Goal: Task Accomplishment & Management: Complete application form

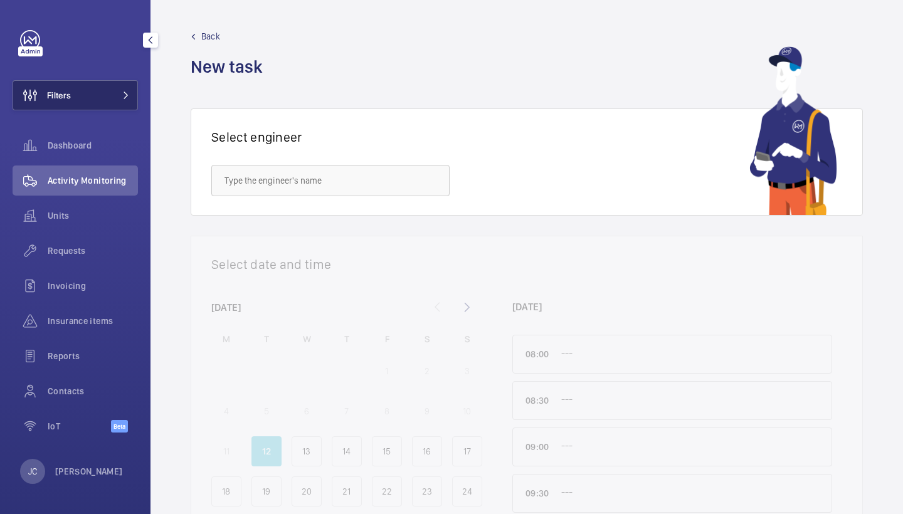
click at [68, 94] on span "Filters" at bounding box center [59, 95] width 24 height 13
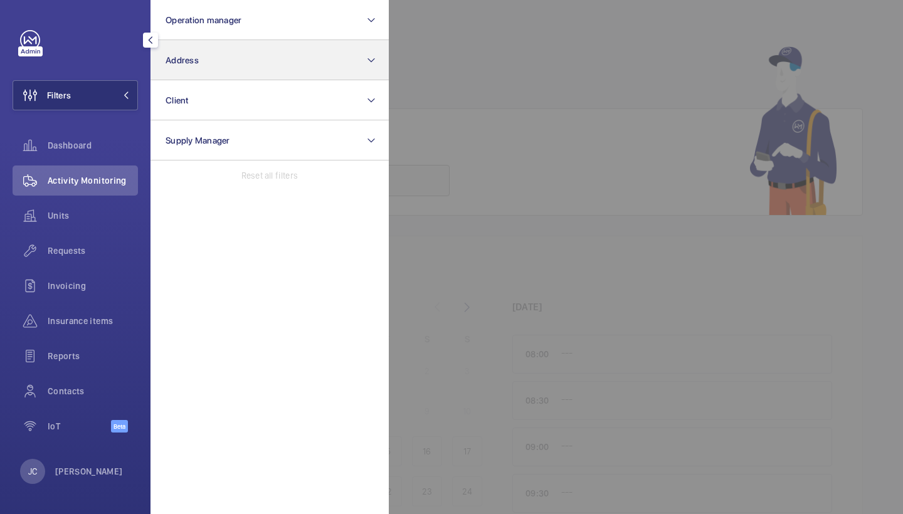
click at [202, 72] on button "Address" at bounding box center [270, 60] width 238 height 40
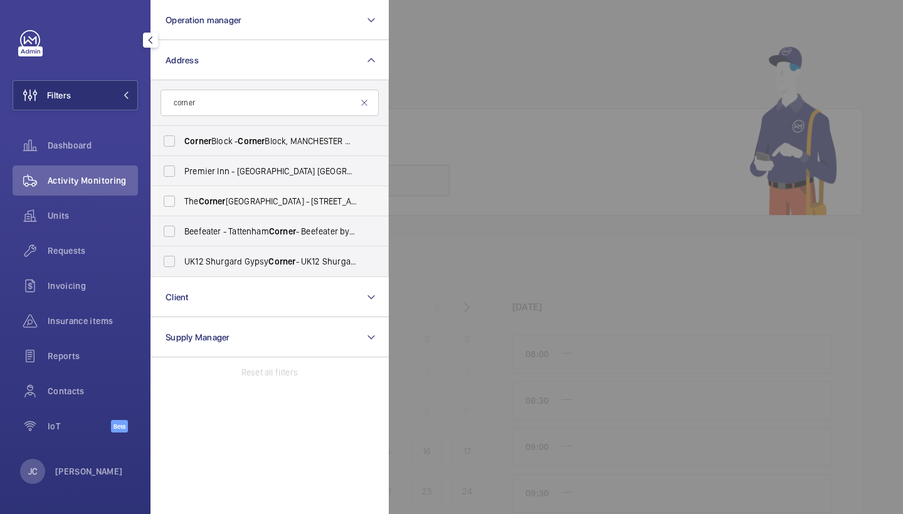
type input "corner"
click at [241, 204] on span "The [GEOGRAPHIC_DATA] - [STREET_ADDRESS][PERSON_NAME]" at bounding box center [270, 201] width 172 height 13
click at [182, 204] on input "The Corner Hotel Shoreditch - 42 Adler St, LONDON E1 1EE" at bounding box center [169, 201] width 25 height 25
checkbox input "true"
click at [68, 253] on span "Requests" at bounding box center [93, 251] width 90 height 13
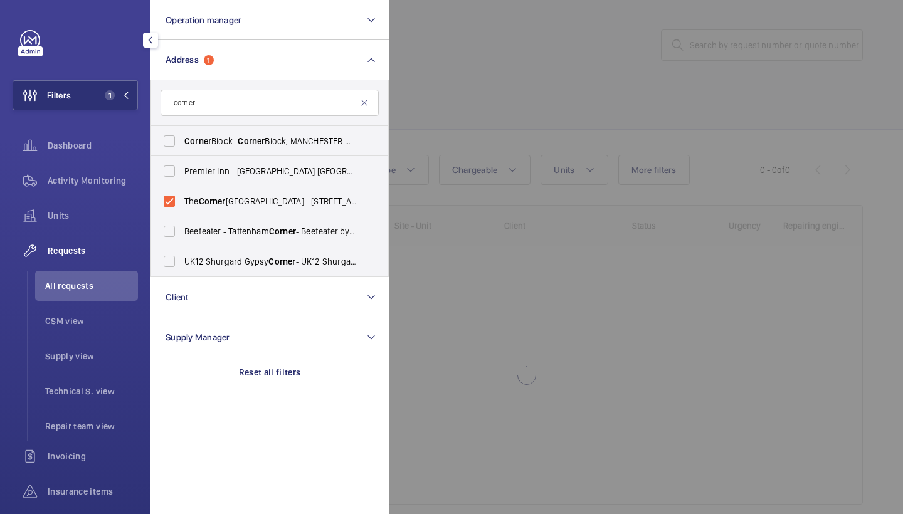
click at [512, 51] on div at bounding box center [840, 257] width 903 height 514
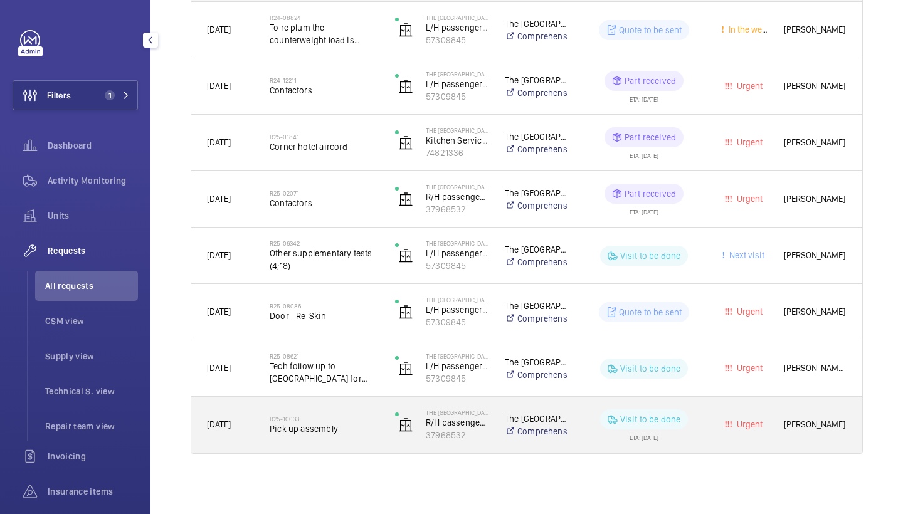
scroll to position [245, 0]
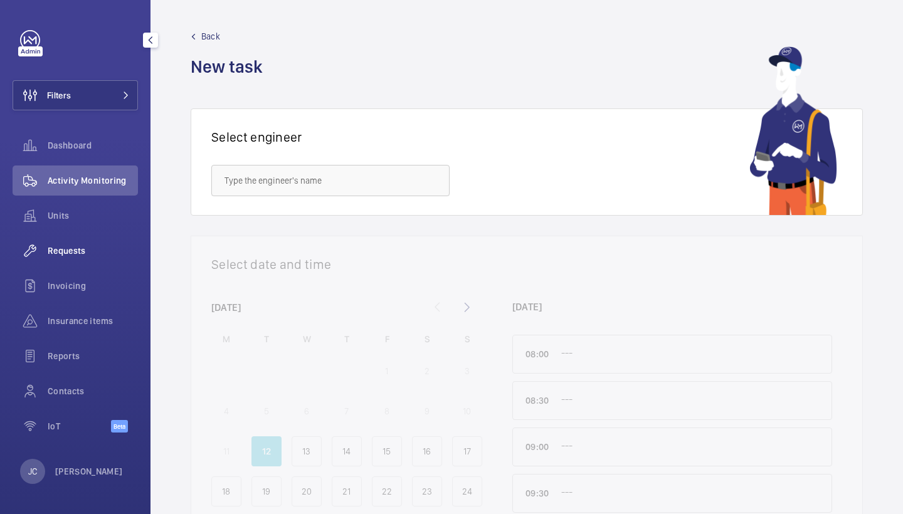
click at [82, 247] on span "Requests" at bounding box center [93, 251] width 90 height 13
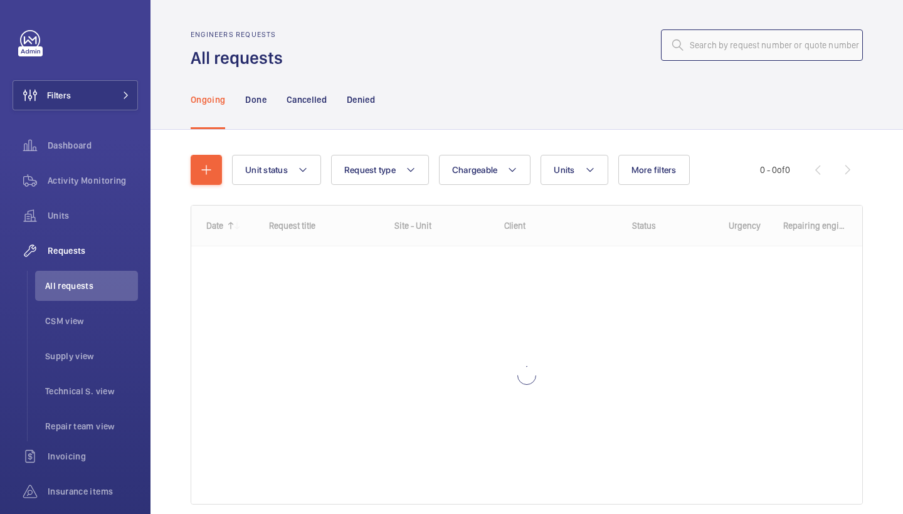
click at [747, 40] on input "text" at bounding box center [762, 44] width 202 height 31
paste input "R25-0822"
type input "R25-0822"
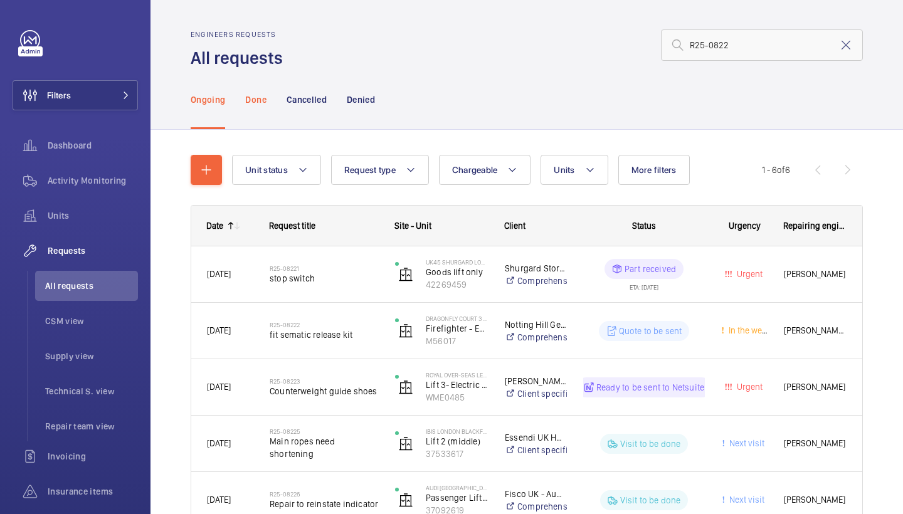
click at [256, 103] on p "Done" at bounding box center [255, 99] width 21 height 13
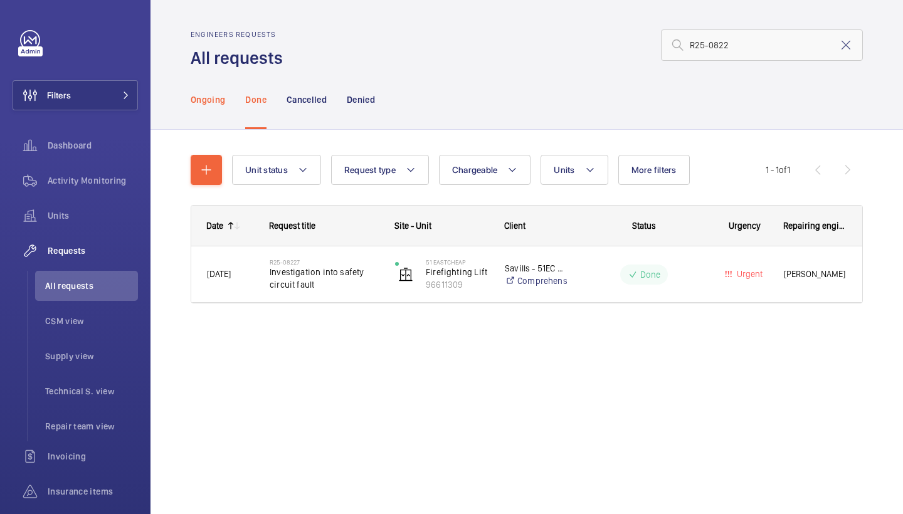
click at [215, 100] on p "Ongoing" at bounding box center [208, 99] width 34 height 13
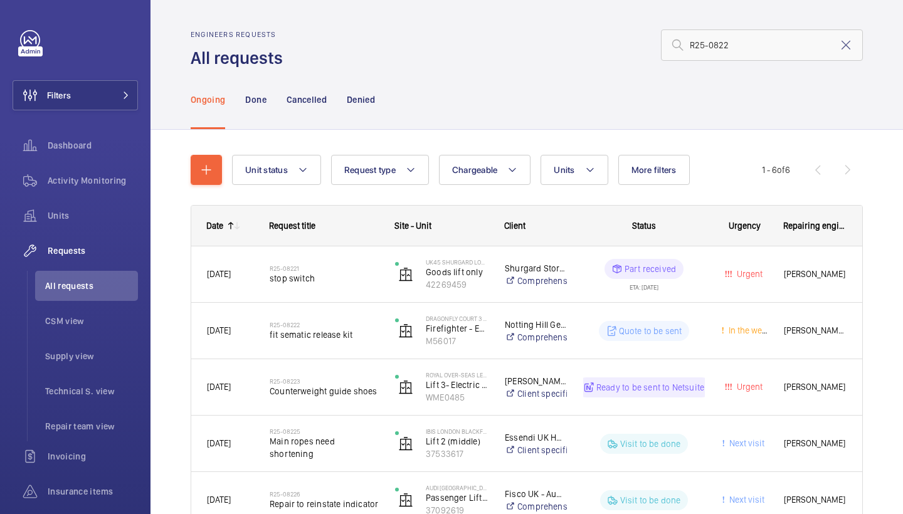
click at [504, 110] on div "Ongoing Done Cancelled Denied" at bounding box center [527, 100] width 672 height 60
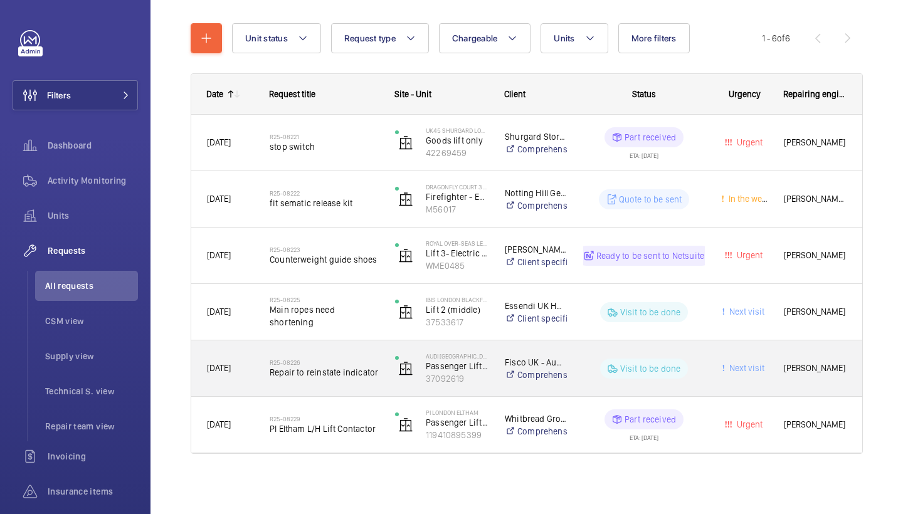
scroll to position [2, 0]
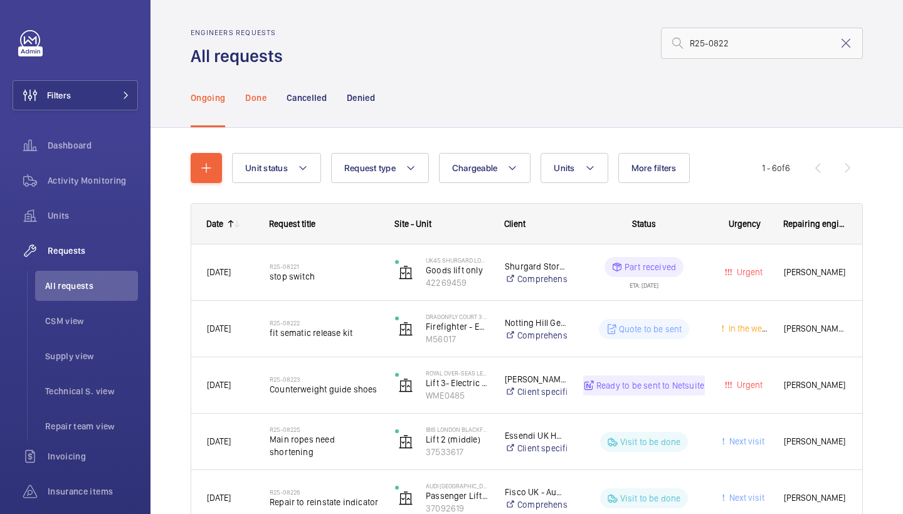
click at [253, 103] on p "Done" at bounding box center [255, 98] width 21 height 13
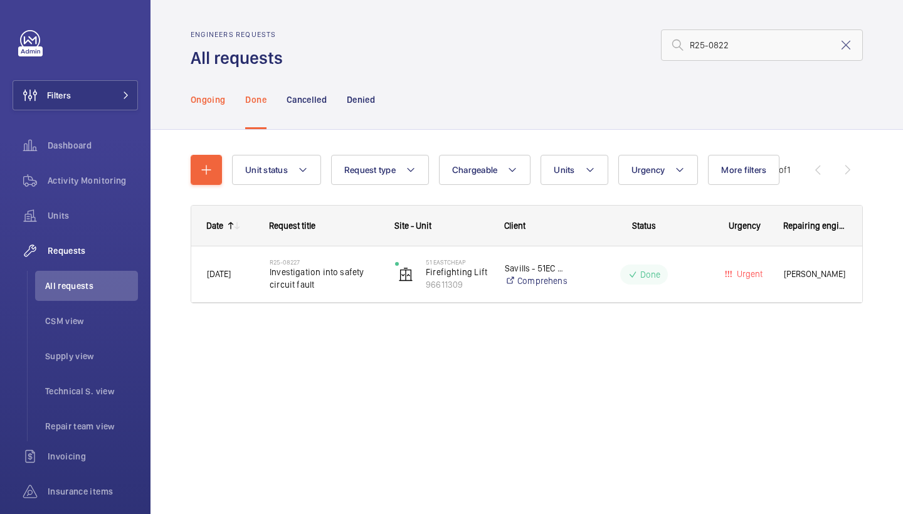
click at [216, 110] on div "Ongoing" at bounding box center [208, 100] width 34 height 60
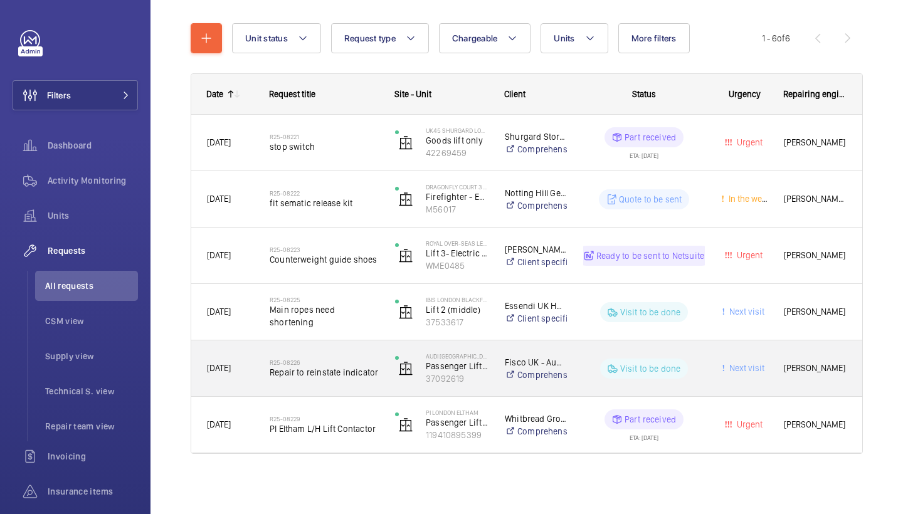
scroll to position [132, 0]
click at [341, 377] on span "Repair to reinstate indicator" at bounding box center [324, 372] width 109 height 13
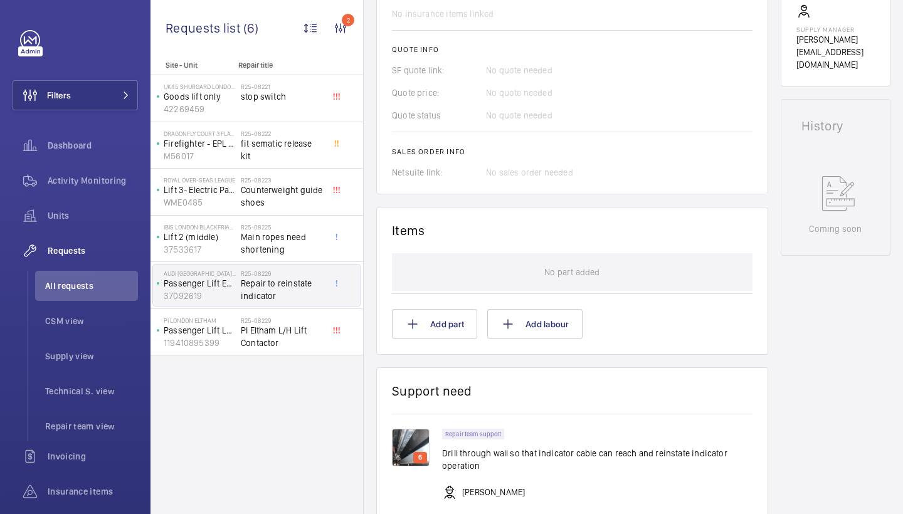
scroll to position [512, 0]
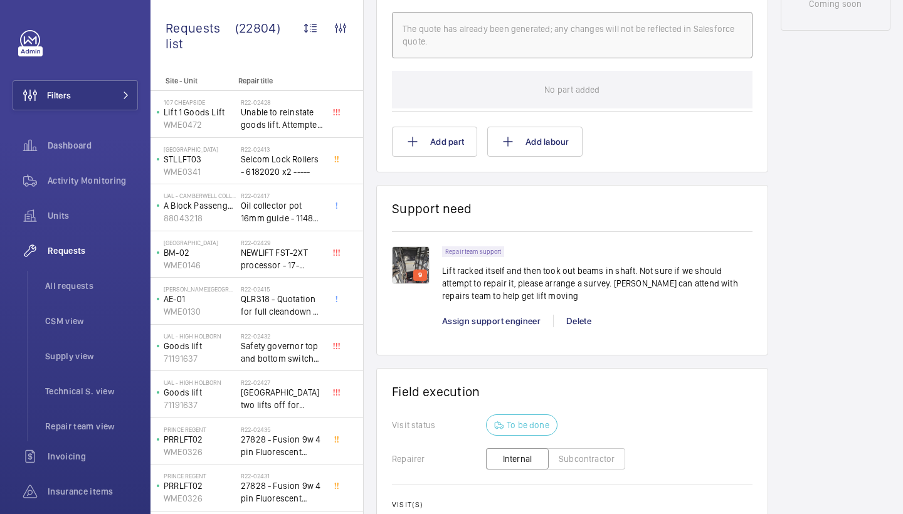
scroll to position [776, 0]
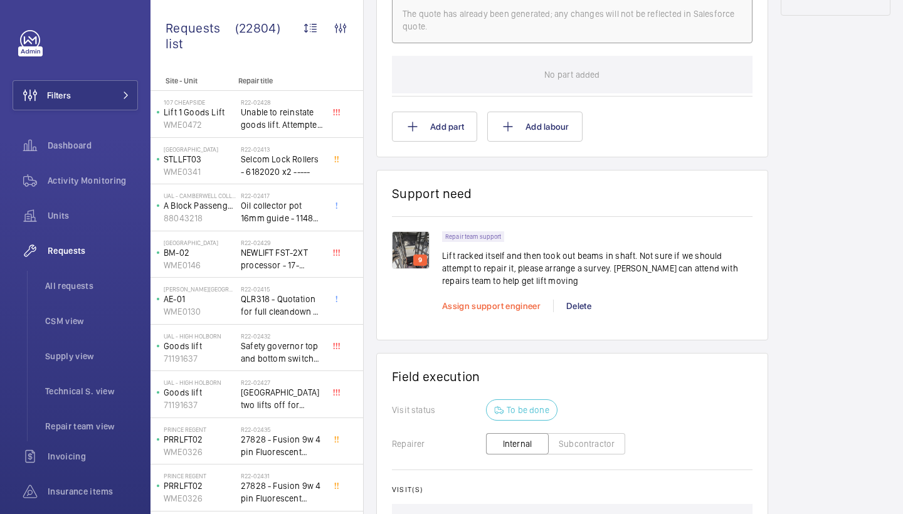
click at [484, 307] on span "Assign support engineer" at bounding box center [491, 306] width 98 height 10
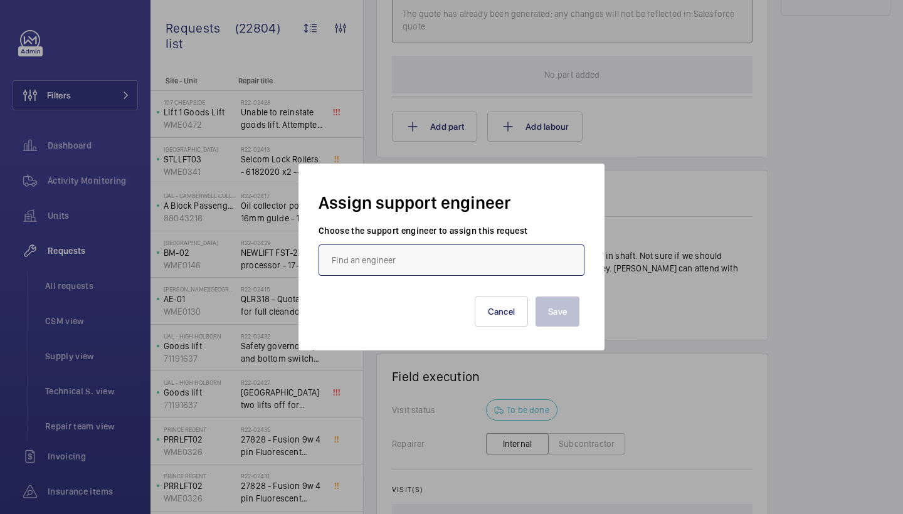
click at [409, 253] on input "text" at bounding box center [452, 260] width 266 height 31
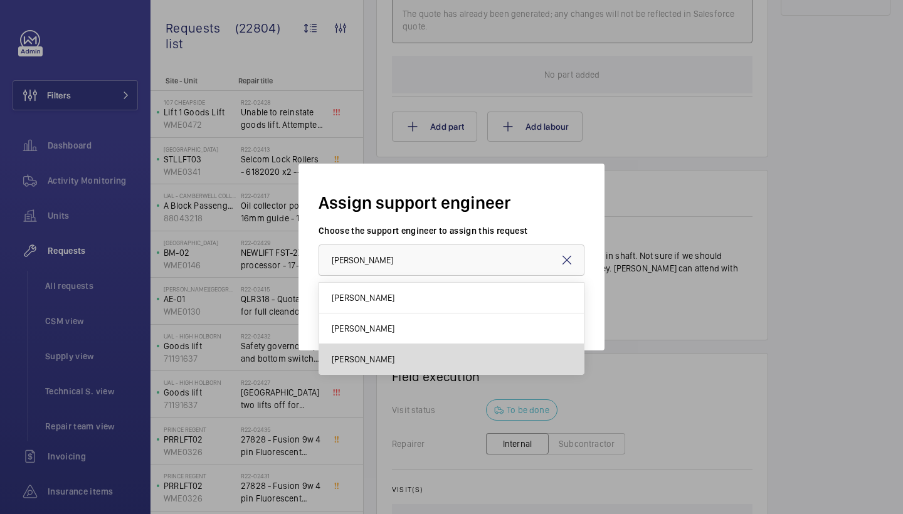
click at [363, 359] on span "[PERSON_NAME]" at bounding box center [363, 359] width 63 height 13
type input "[PERSON_NAME]"
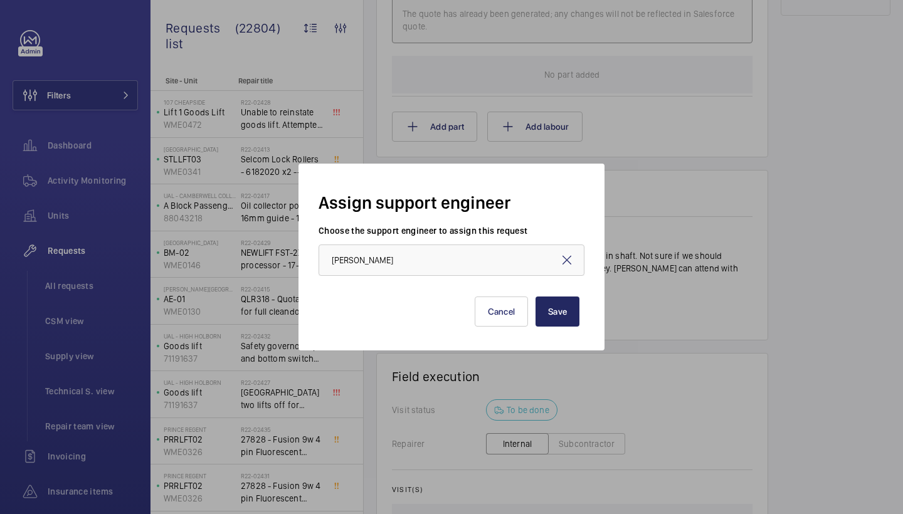
click at [566, 324] on button "Save" at bounding box center [558, 312] width 44 height 30
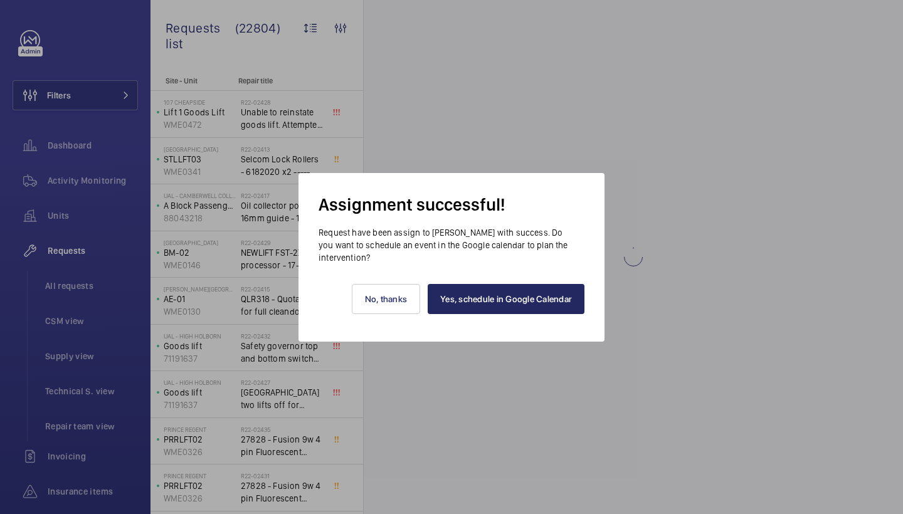
click at [545, 294] on link "Yes, schedule in Google Calendar" at bounding box center [506, 299] width 157 height 30
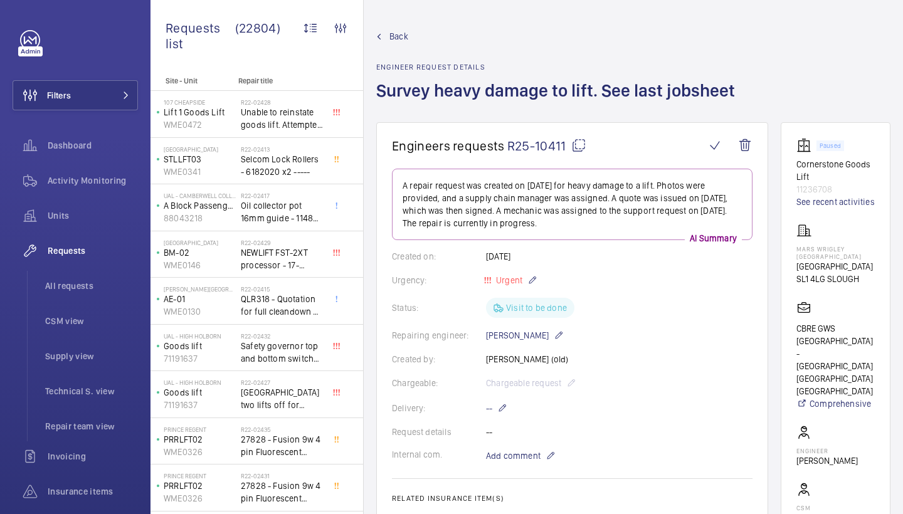
scroll to position [0, 0]
click at [521, 457] on span "Add comment" at bounding box center [513, 456] width 55 height 13
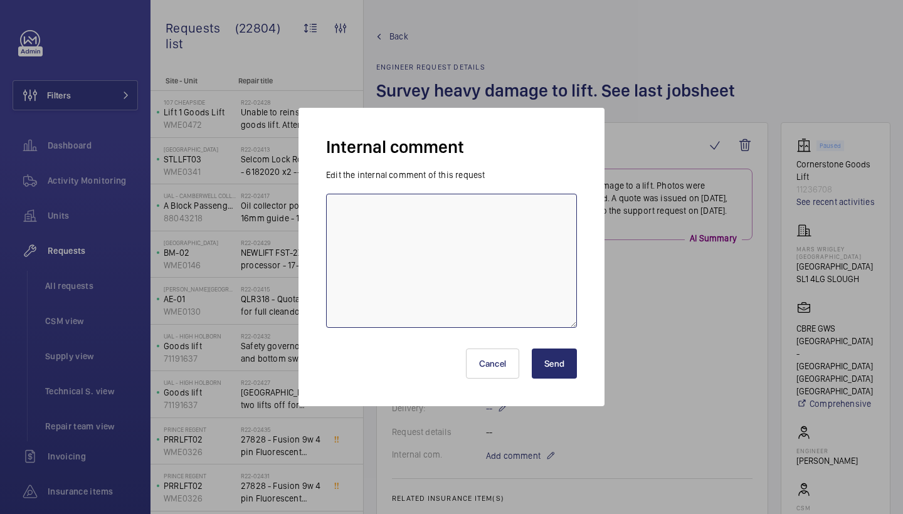
click at [452, 251] on textarea at bounding box center [451, 261] width 251 height 134
type textarea "repairs attending 15/8/25 - jc"
click at [559, 357] on button "Send" at bounding box center [554, 364] width 45 height 30
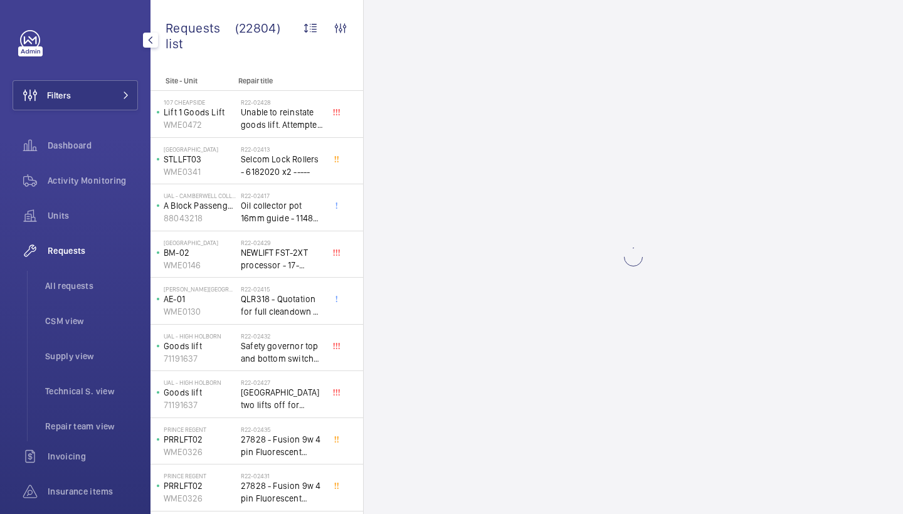
click at [78, 237] on div "Requests" at bounding box center [75, 251] width 125 height 30
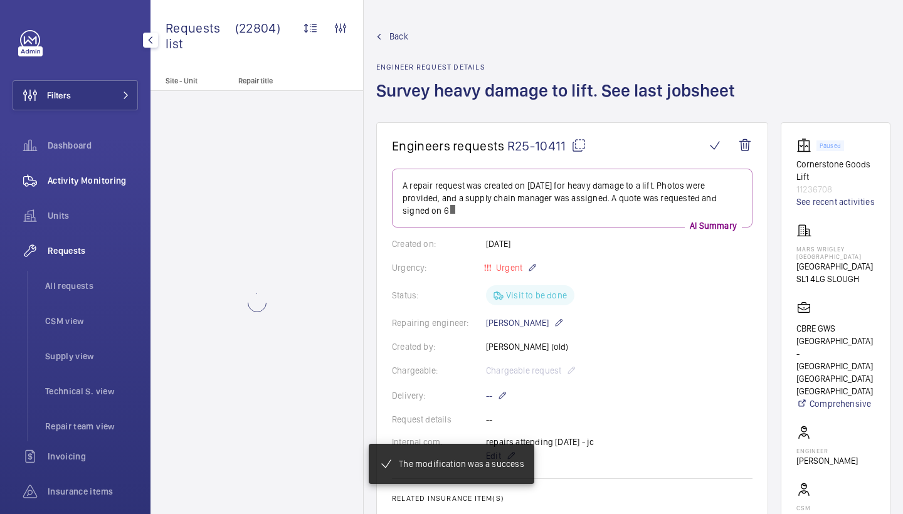
click at [93, 167] on div "Activity Monitoring" at bounding box center [75, 181] width 125 height 30
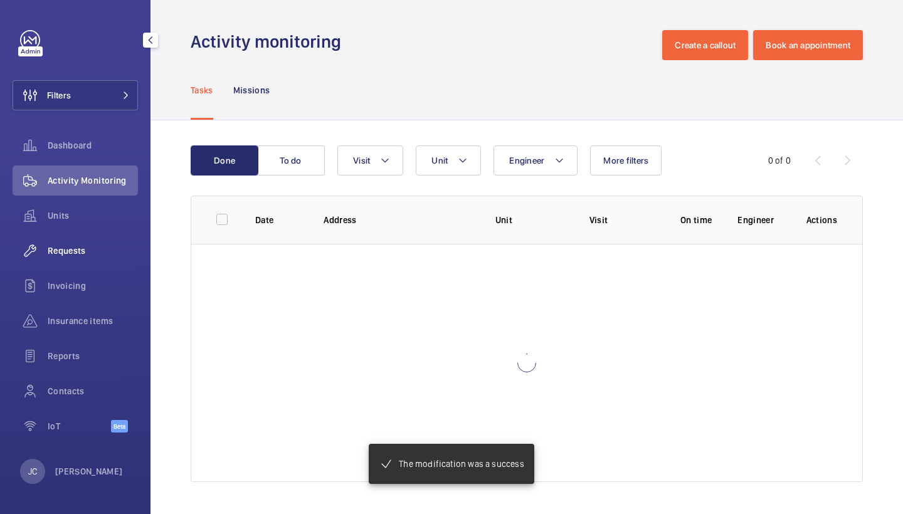
click at [70, 251] on span "Requests" at bounding box center [93, 251] width 90 height 13
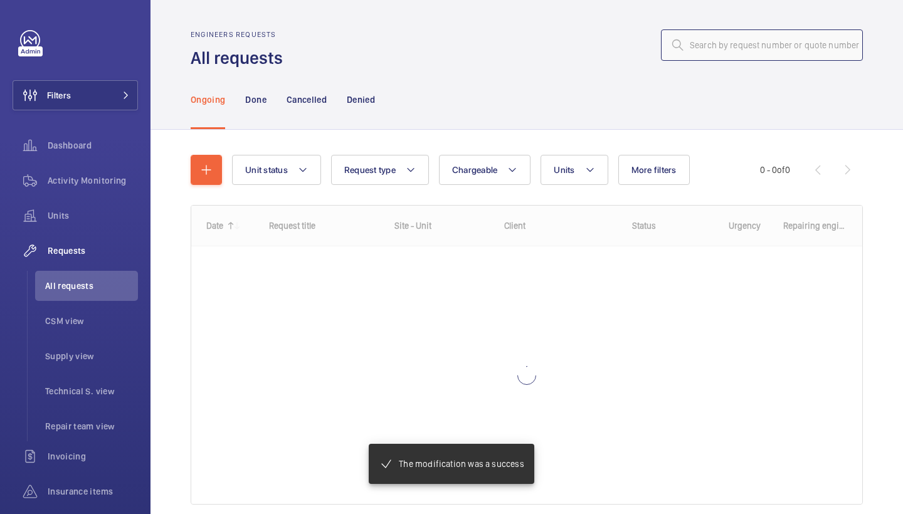
click at [771, 48] on input "text" at bounding box center [762, 44] width 202 height 31
paste input "R25-10799"
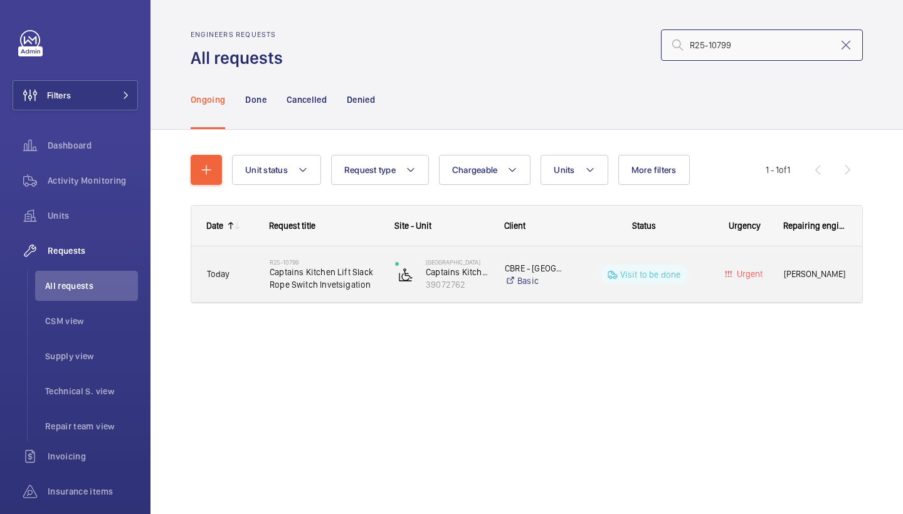
type input "R25-10799"
click at [331, 265] on h2 "R25-10799" at bounding box center [324, 262] width 109 height 8
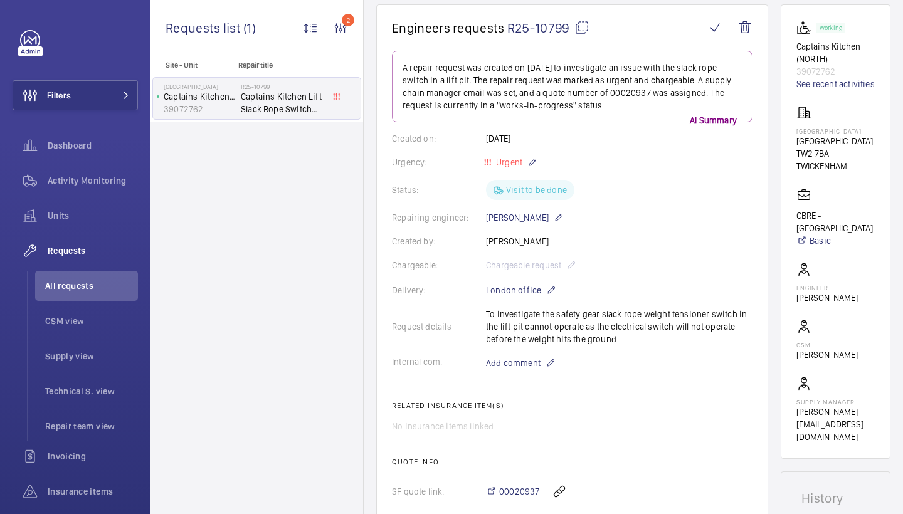
scroll to position [155, 0]
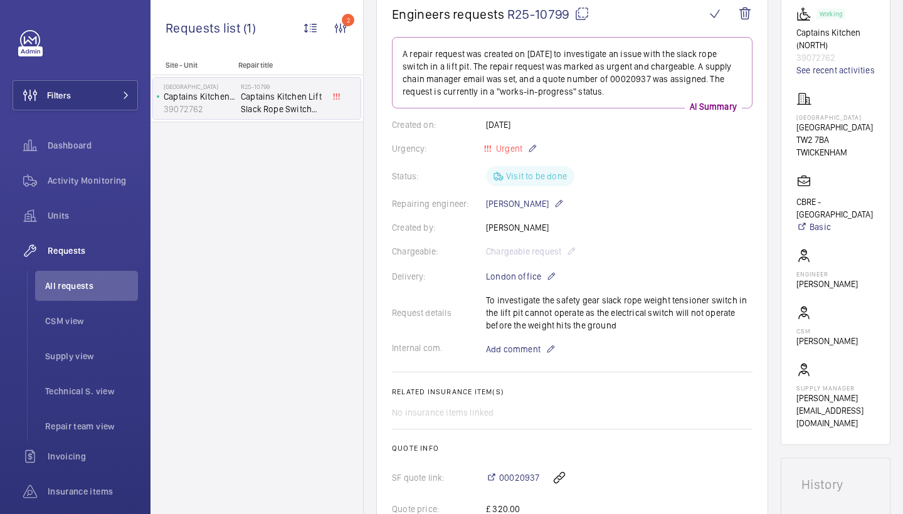
click at [834, 61] on p "39072762" at bounding box center [836, 57] width 78 height 13
click at [834, 66] on link "See recent activities" at bounding box center [836, 70] width 78 height 13
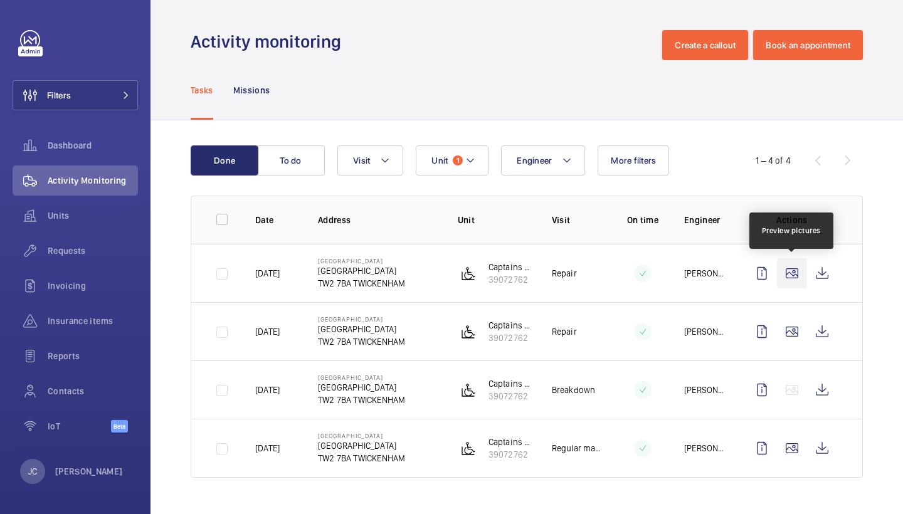
click at [797, 275] on wm-front-icon-button at bounding box center [792, 273] width 30 height 30
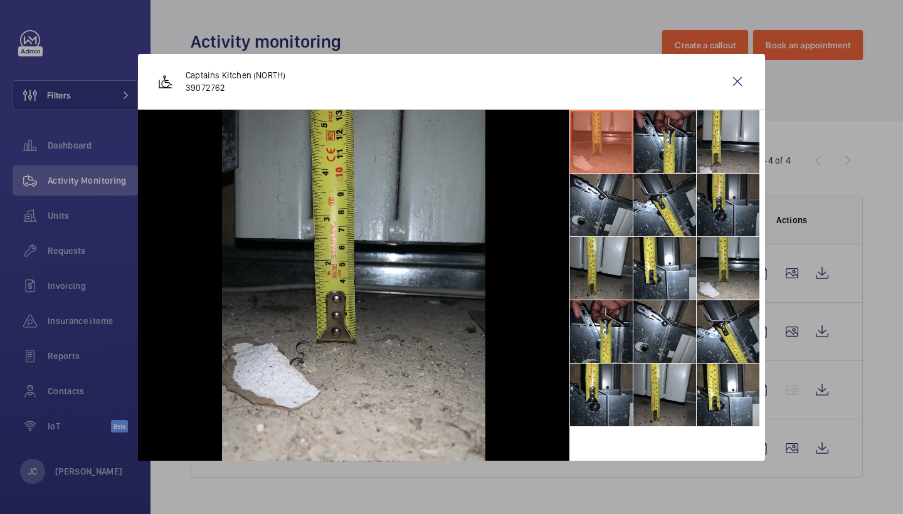
click at [724, 194] on li at bounding box center [728, 205] width 63 height 63
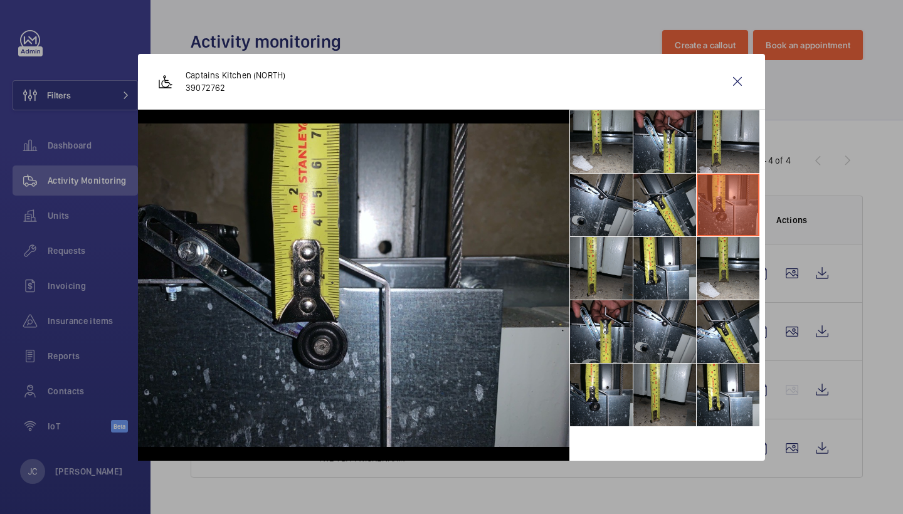
click at [726, 142] on li at bounding box center [728, 141] width 63 height 63
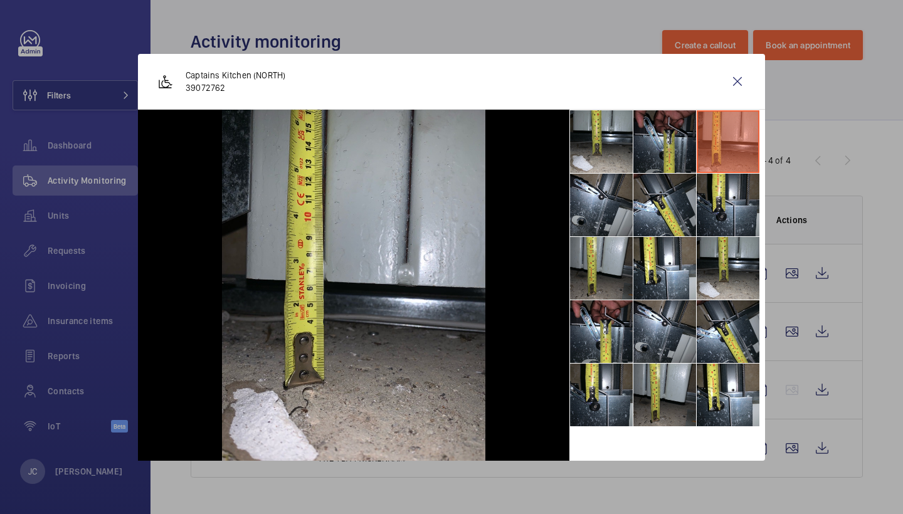
click at [688, 142] on li at bounding box center [664, 141] width 63 height 63
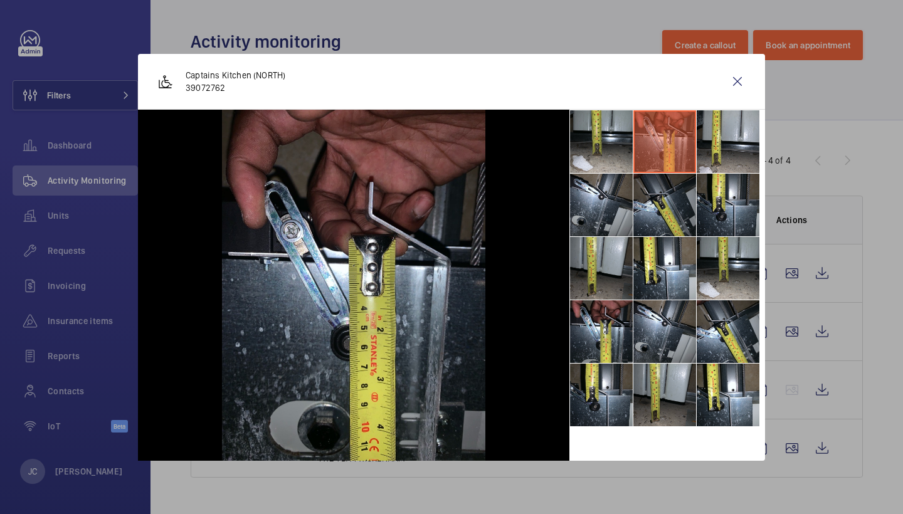
click at [674, 225] on li at bounding box center [664, 205] width 63 height 63
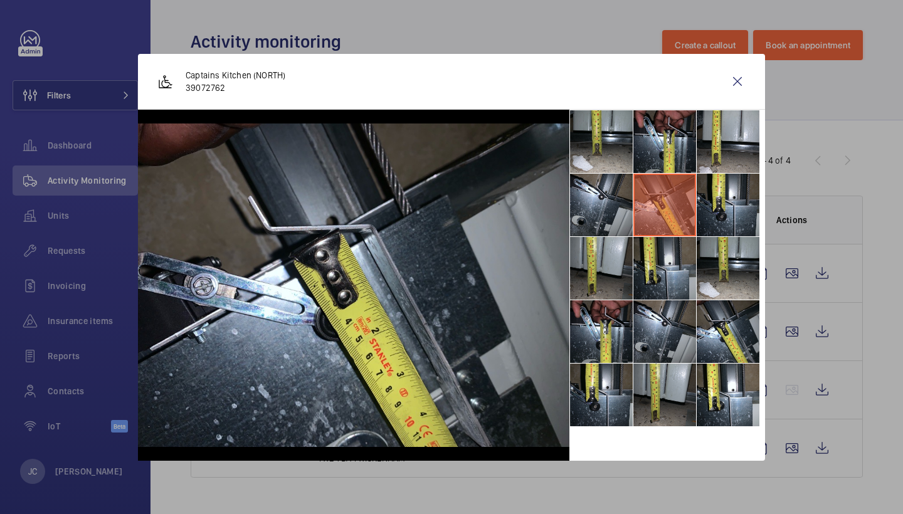
click at [666, 267] on li at bounding box center [664, 268] width 63 height 63
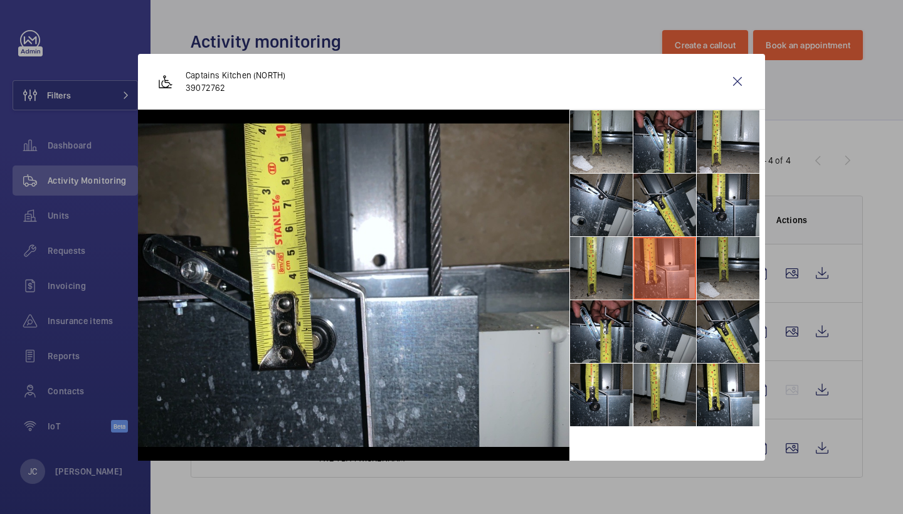
click at [729, 282] on li at bounding box center [728, 268] width 63 height 63
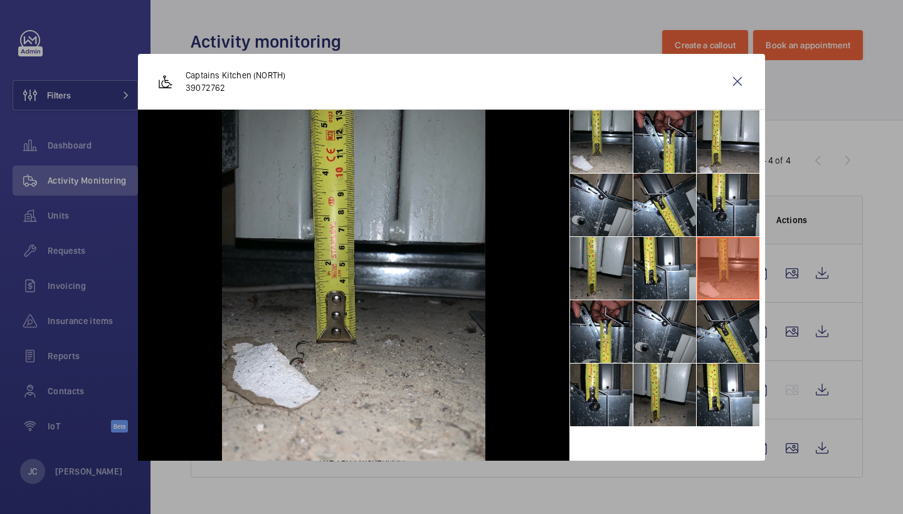
click at [730, 320] on li at bounding box center [728, 331] width 63 height 63
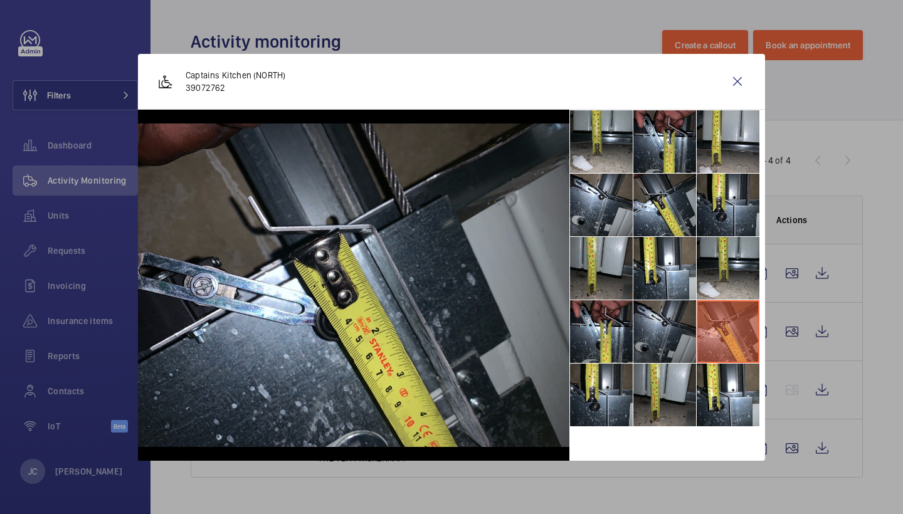
click at [660, 326] on li at bounding box center [664, 331] width 63 height 63
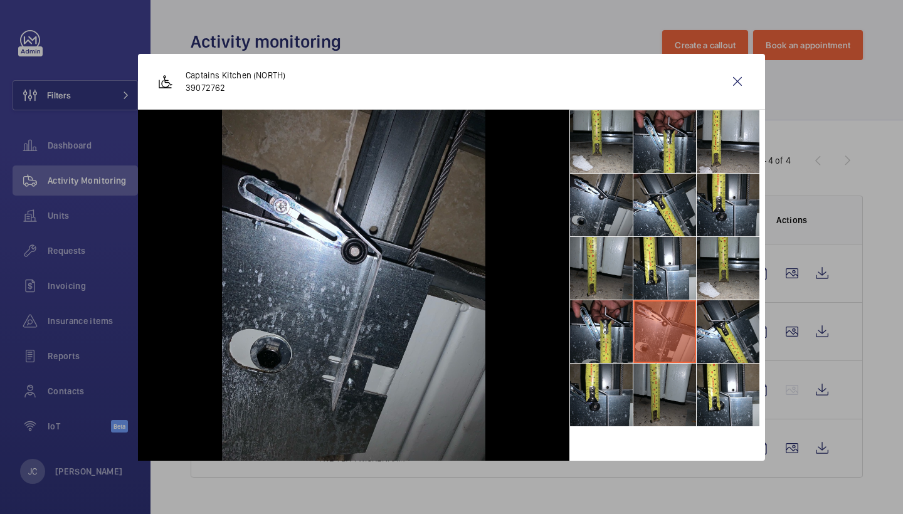
click at [661, 400] on li at bounding box center [664, 395] width 63 height 63
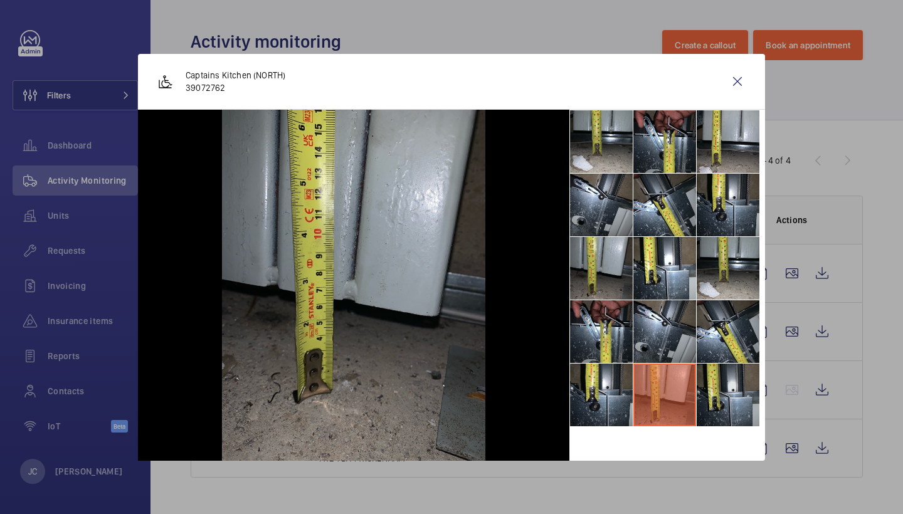
click at [720, 389] on li at bounding box center [728, 395] width 63 height 63
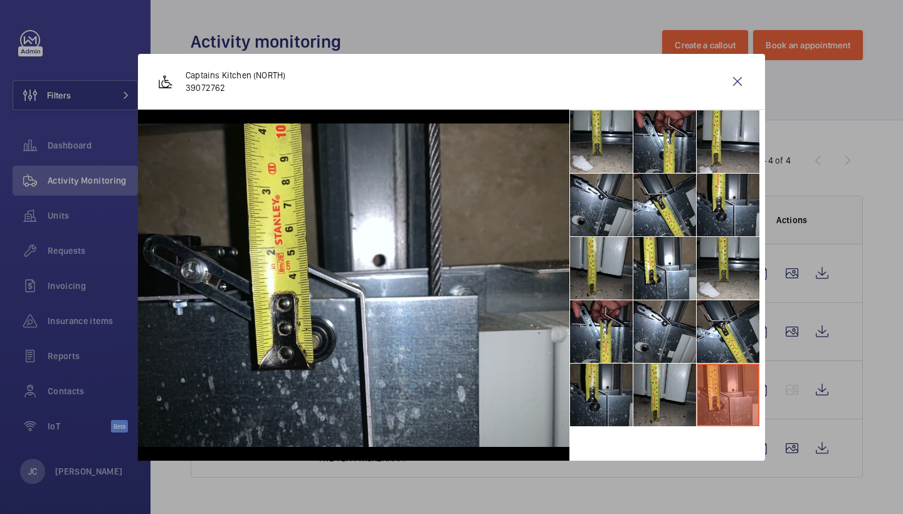
click at [583, 379] on li at bounding box center [601, 395] width 63 height 63
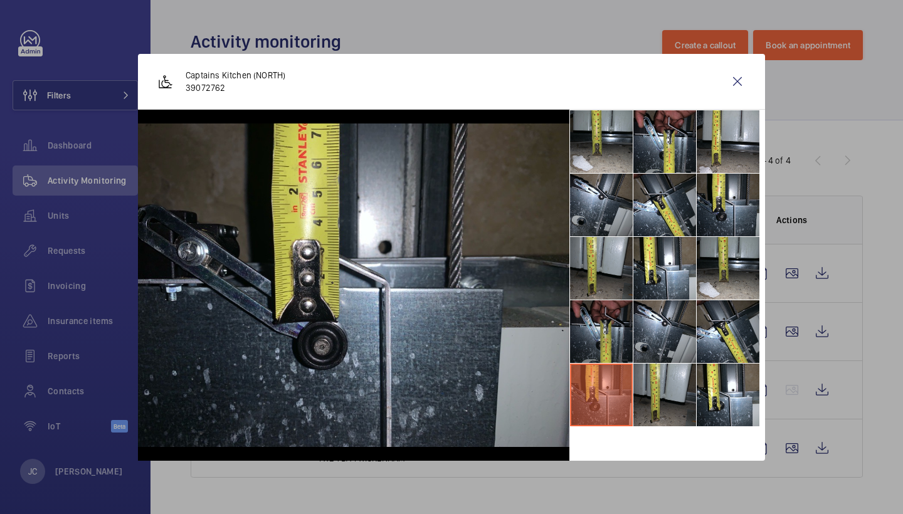
click at [593, 346] on li at bounding box center [601, 331] width 63 height 63
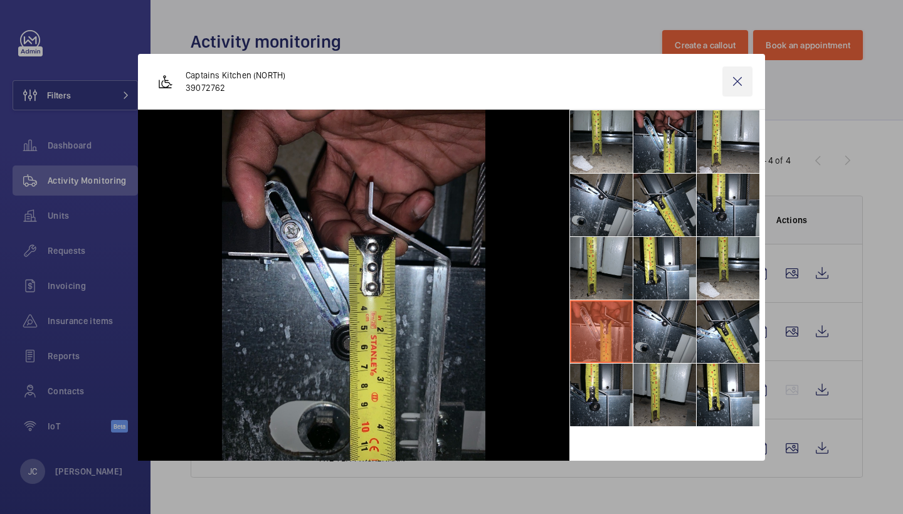
click at [743, 81] on wm-front-icon-button at bounding box center [738, 81] width 30 height 30
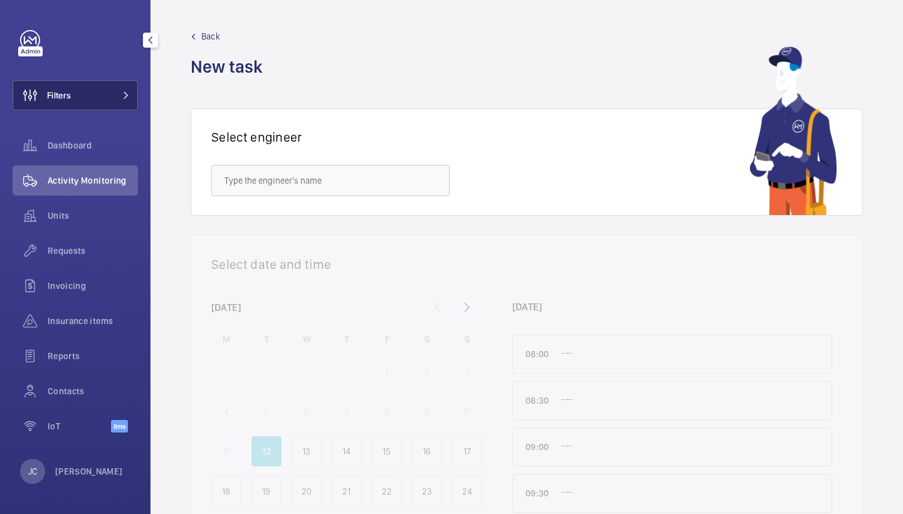
click at [108, 105] on button "Filters" at bounding box center [75, 95] width 125 height 30
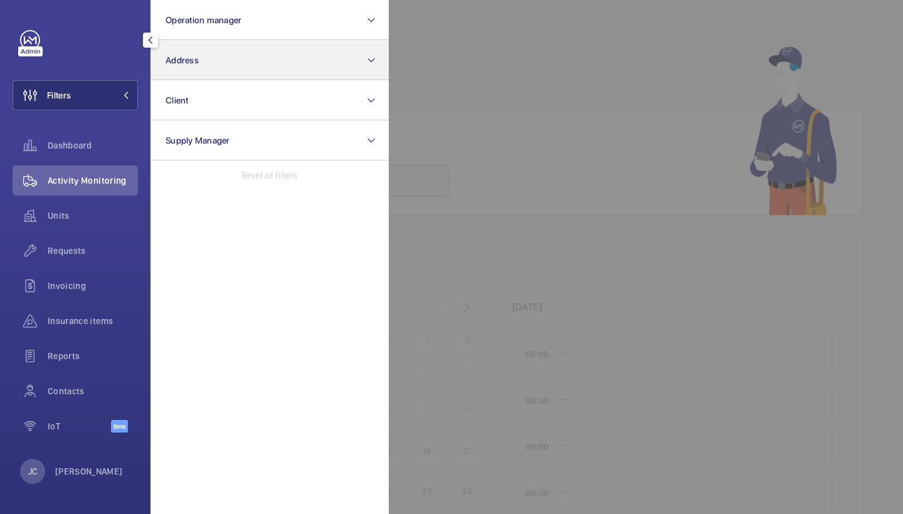
click at [203, 61] on button "Address" at bounding box center [270, 60] width 238 height 40
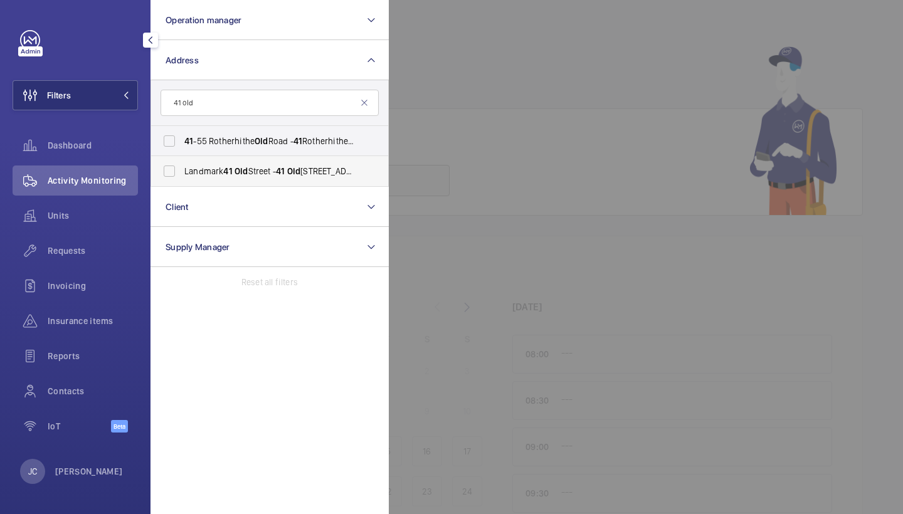
type input "41 old"
click at [211, 169] on span "Landmark 41 Old Street - 41 Old Street, LONDON EC1V 9AE" at bounding box center [270, 171] width 172 height 13
click at [182, 169] on input "Landmark 41 Old Street - 41 Old Street, LONDON EC1V 9AE" at bounding box center [169, 171] width 25 height 25
checkbox input "true"
click at [84, 186] on span "Activity Monitoring" at bounding box center [93, 180] width 90 height 13
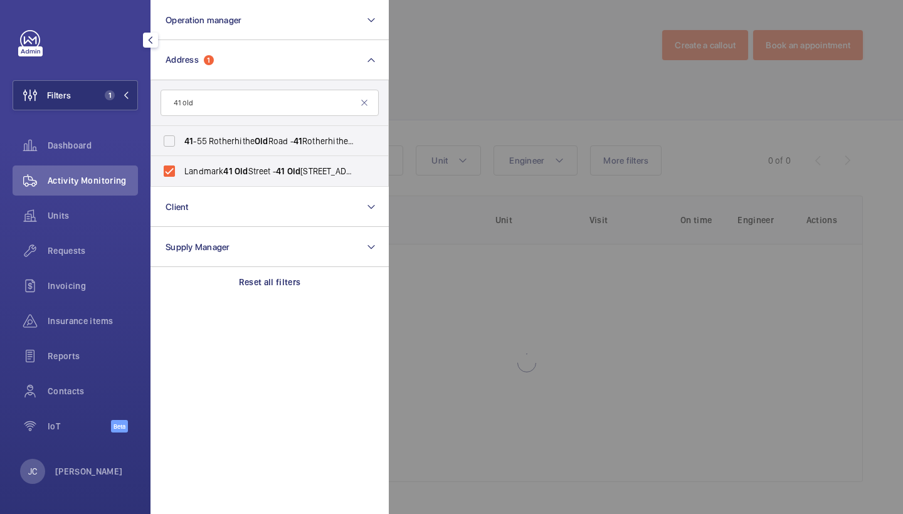
click at [437, 93] on div at bounding box center [840, 257] width 903 height 514
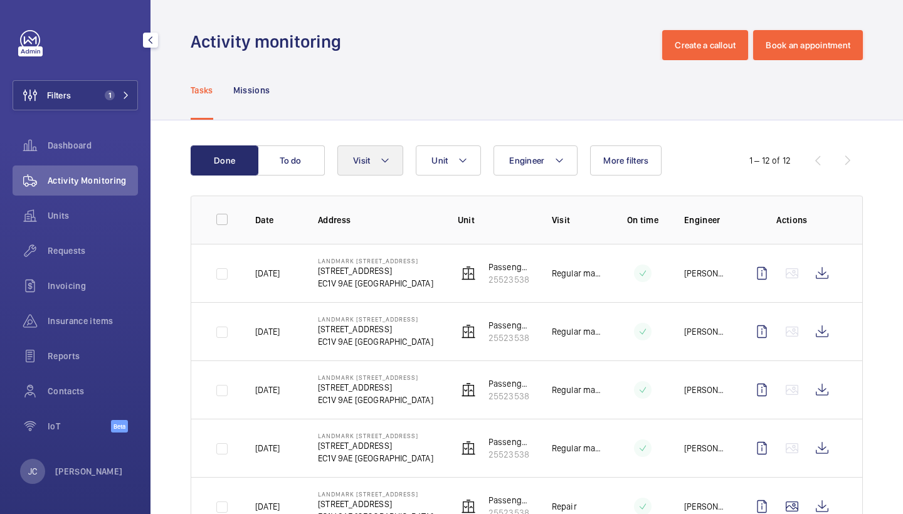
click at [364, 159] on span "Visit" at bounding box center [361, 161] width 17 height 10
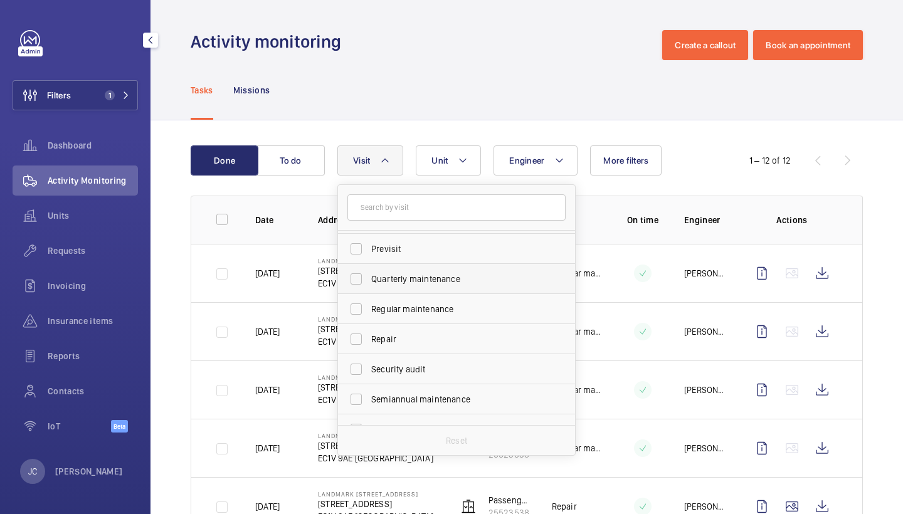
scroll to position [184, 0]
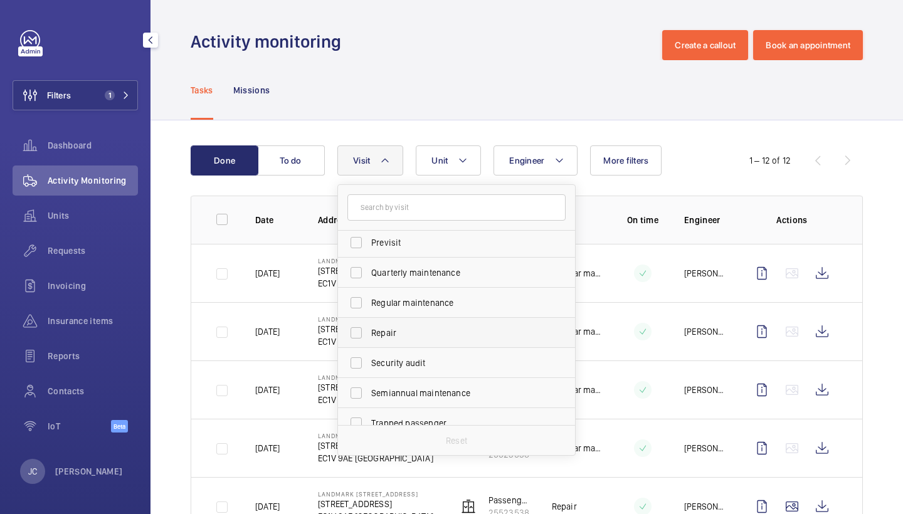
click at [442, 344] on label "Repair" at bounding box center [447, 333] width 218 height 30
click at [369, 344] on input "Repair" at bounding box center [356, 332] width 25 height 25
checkbox input "true"
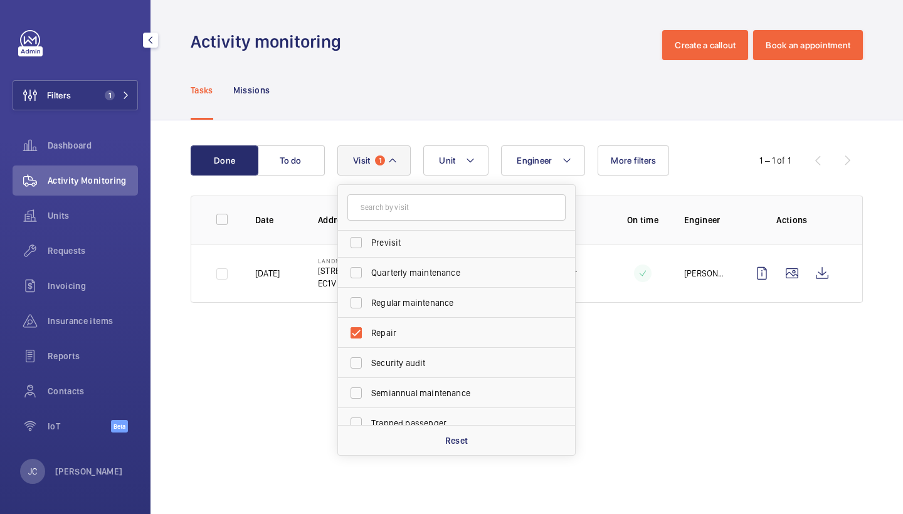
click at [489, 77] on div "Tasks Missions" at bounding box center [527, 90] width 672 height 60
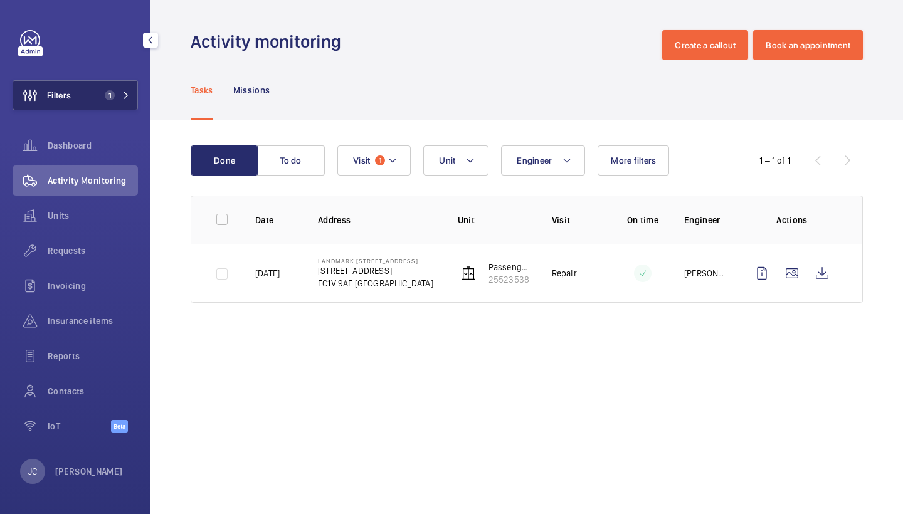
click at [126, 102] on button "Filters 1" at bounding box center [75, 95] width 125 height 30
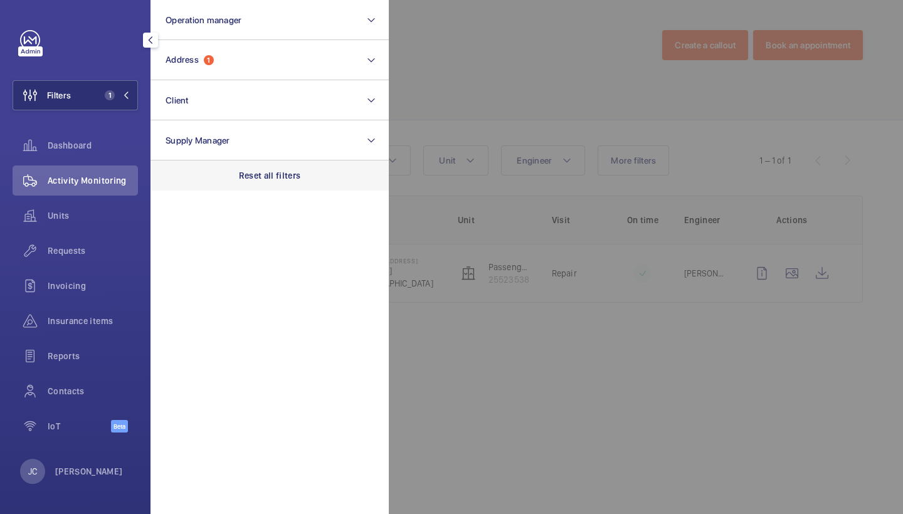
click at [267, 173] on p "Reset all filters" at bounding box center [270, 175] width 62 height 13
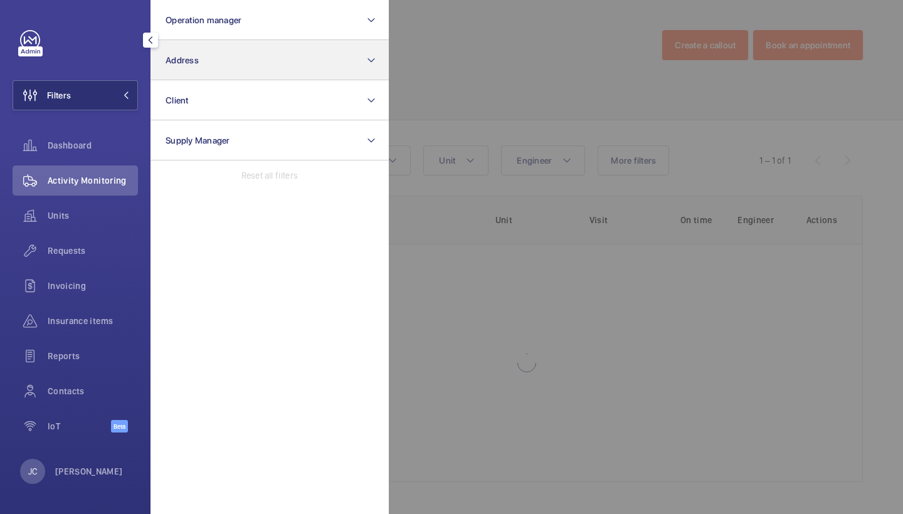
click at [238, 75] on button "Address" at bounding box center [270, 60] width 238 height 40
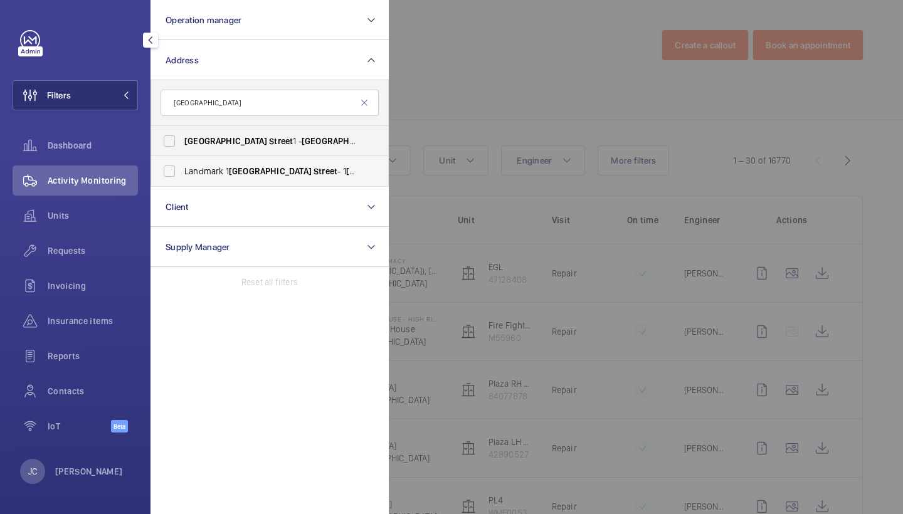
type input "Giltspur Street"
click at [238, 170] on span "Giltspur" at bounding box center [270, 171] width 83 height 10
click at [182, 170] on input "Landmark 1 Giltspur Street - 1 Giltspur Street , LONDON EC1A 9DD" at bounding box center [169, 171] width 25 height 25
checkbox input "true"
click at [245, 152] on label "Giltspur Street 1 - Giltspur Street , LONDON EC1A 9DD" at bounding box center [260, 141] width 218 height 30
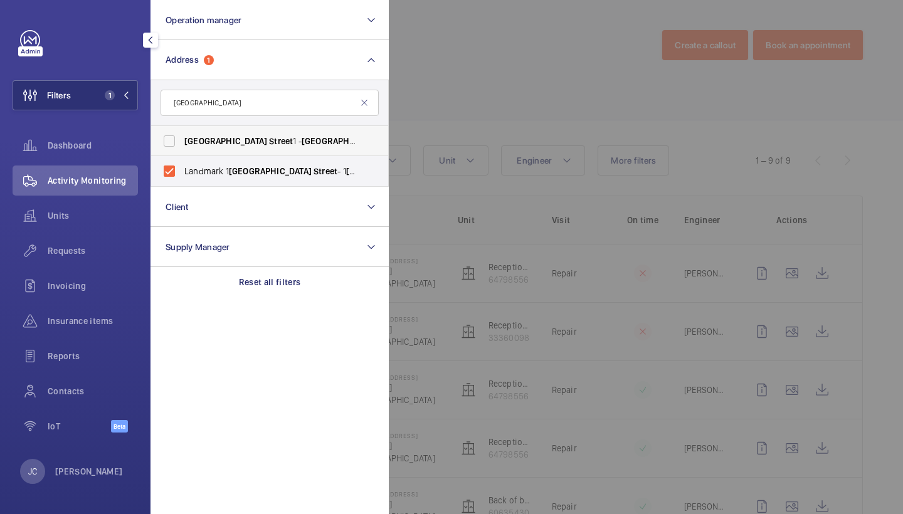
click at [182, 152] on input "Giltspur Street 1 - Giltspur Street , LONDON EC1A 9DD" at bounding box center [169, 141] width 25 height 25
checkbox input "true"
click at [499, 70] on div at bounding box center [840, 257] width 903 height 514
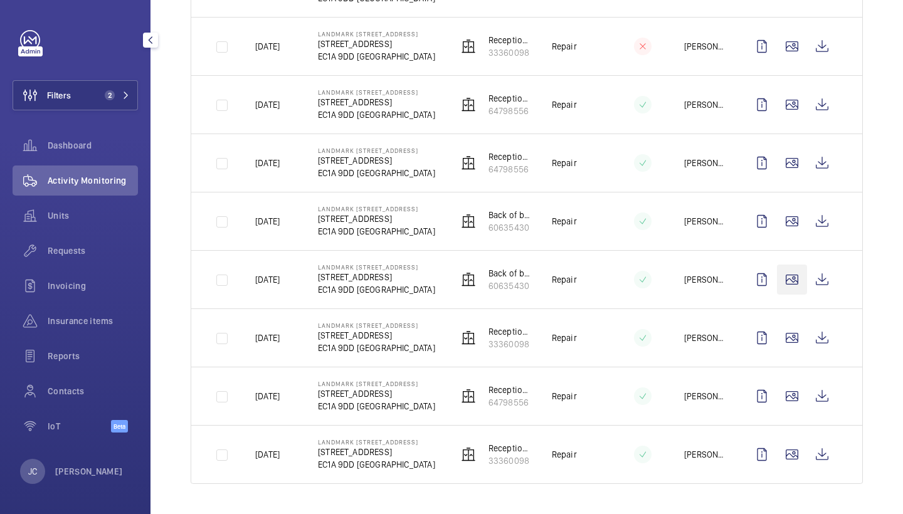
scroll to position [285, 0]
click at [814, 331] on wm-front-icon-button at bounding box center [822, 338] width 30 height 30
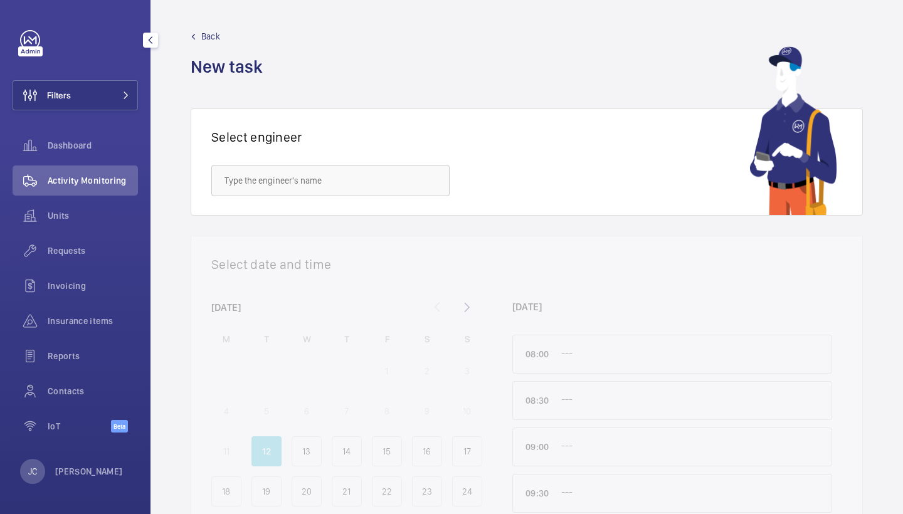
click at [102, 82] on button "Filters" at bounding box center [75, 95] width 125 height 30
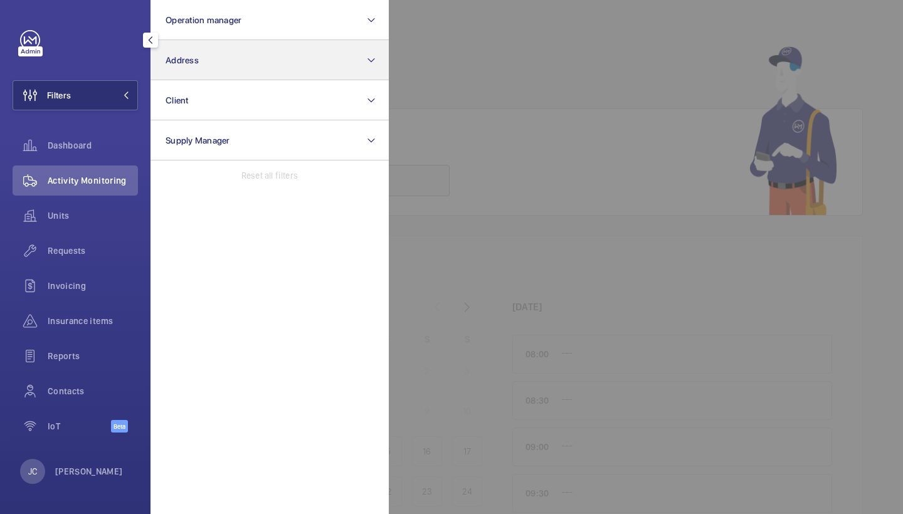
click at [213, 56] on button "Address" at bounding box center [270, 60] width 238 height 40
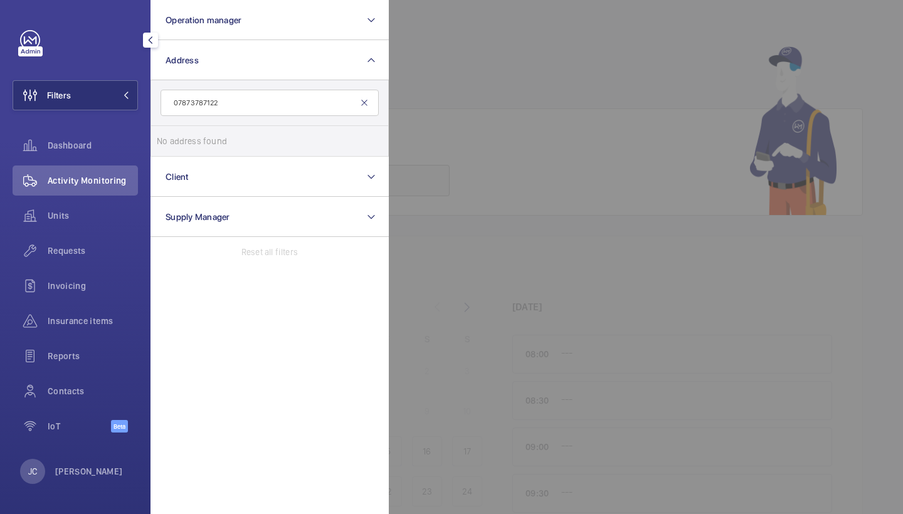
type input "07873787122"
click at [364, 105] on mat-icon at bounding box center [364, 103] width 10 height 10
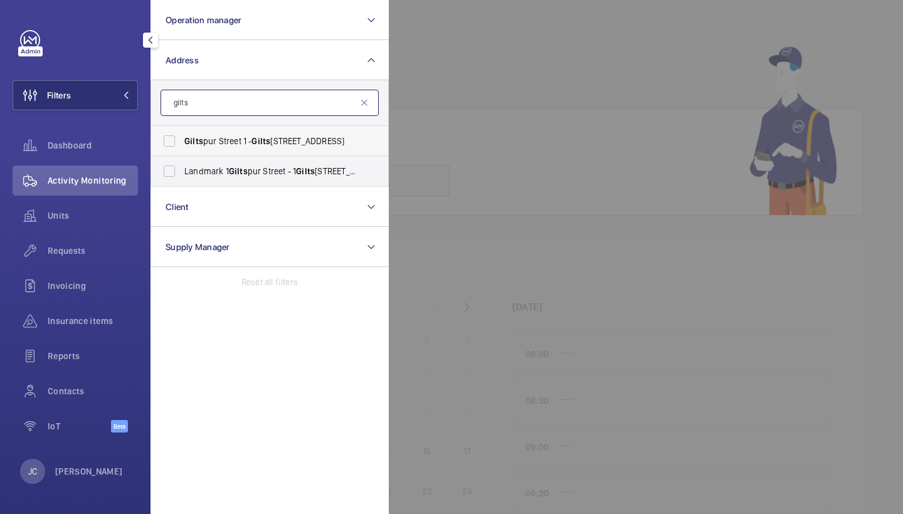
type input "gilts"
click at [315, 146] on span "Gilts pur Street 1 - Gilts pur Street, LONDON EC1A 9DD" at bounding box center [270, 141] width 172 height 13
click at [182, 146] on input "Gilts pur Street 1 - Gilts pur Street, LONDON EC1A 9DD" at bounding box center [169, 141] width 25 height 25
checkbox input "true"
click at [314, 174] on span "Gilts" at bounding box center [305, 171] width 19 height 10
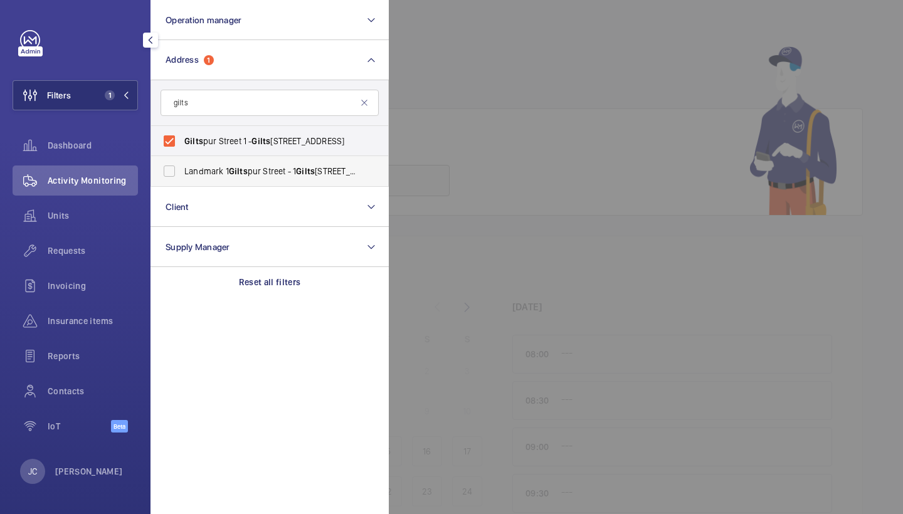
click at [182, 174] on input "Landmark 1 Gilts pur Street - 1 Gilts pur Street, LONDON EC1A 9DD" at bounding box center [169, 171] width 25 height 25
checkbox input "true"
click at [81, 195] on div "Activity Monitoring" at bounding box center [75, 181] width 125 height 30
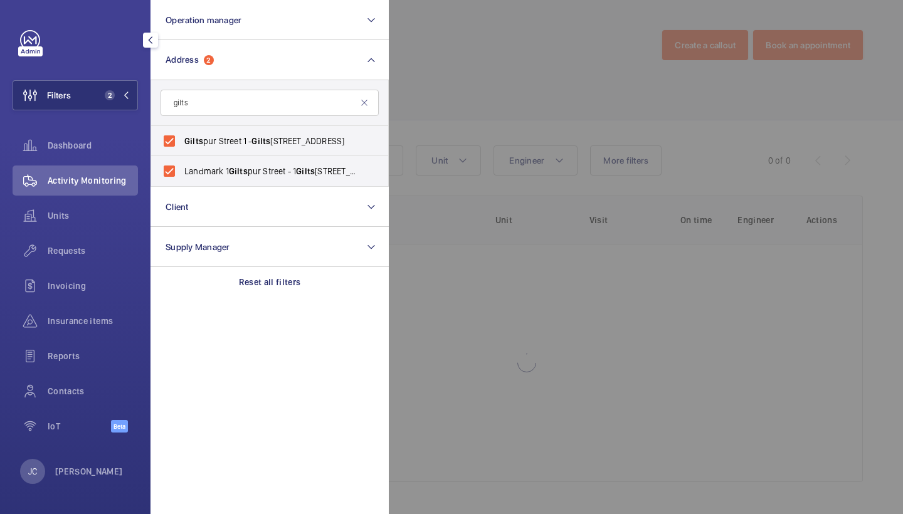
click at [443, 115] on div at bounding box center [840, 257] width 903 height 514
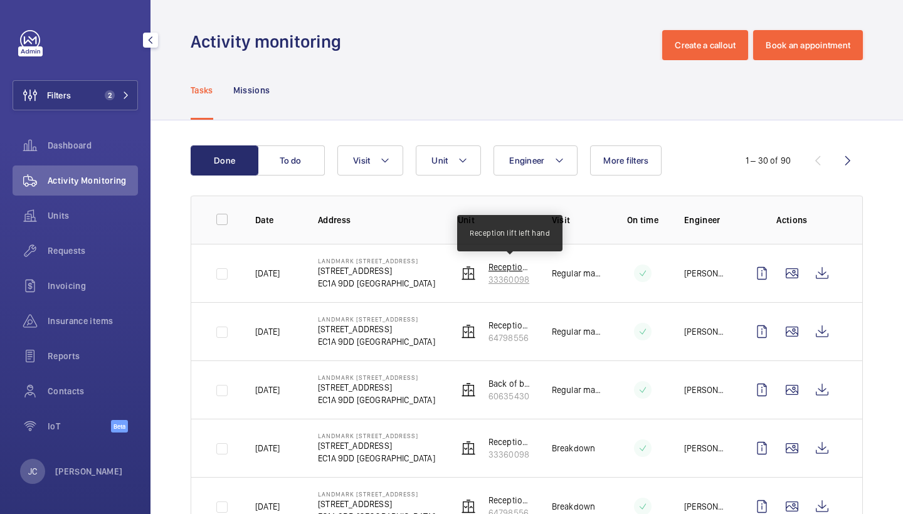
click at [511, 268] on p "Reception lift left hand" at bounding box center [510, 267] width 43 height 13
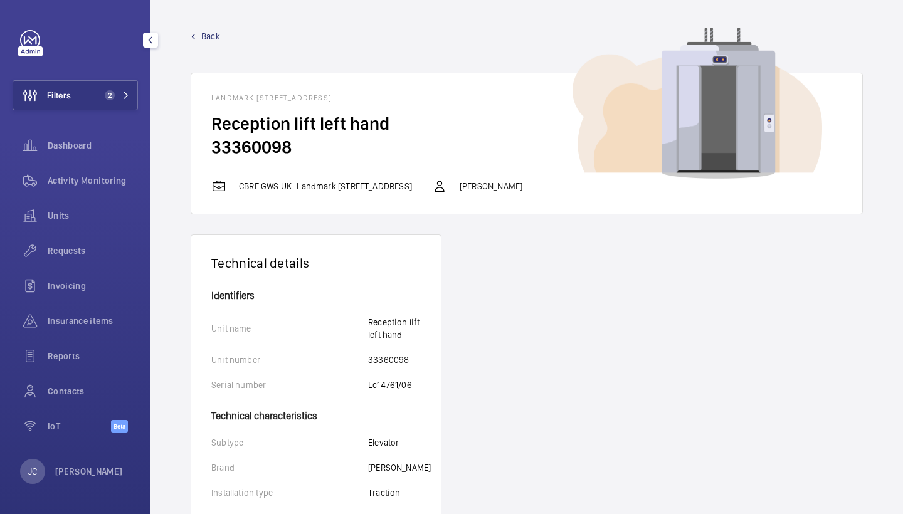
scroll to position [-1, 0]
click at [209, 36] on span "Back" at bounding box center [210, 36] width 19 height 13
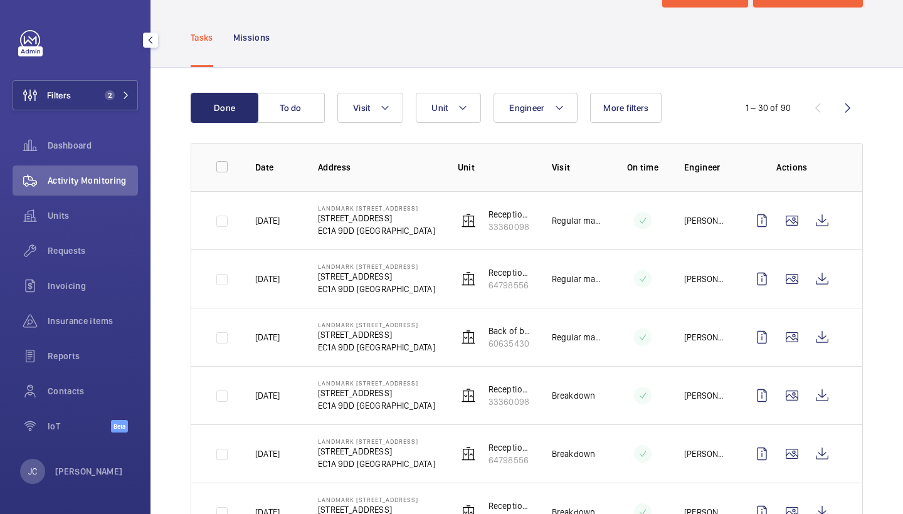
scroll to position [63, 0]
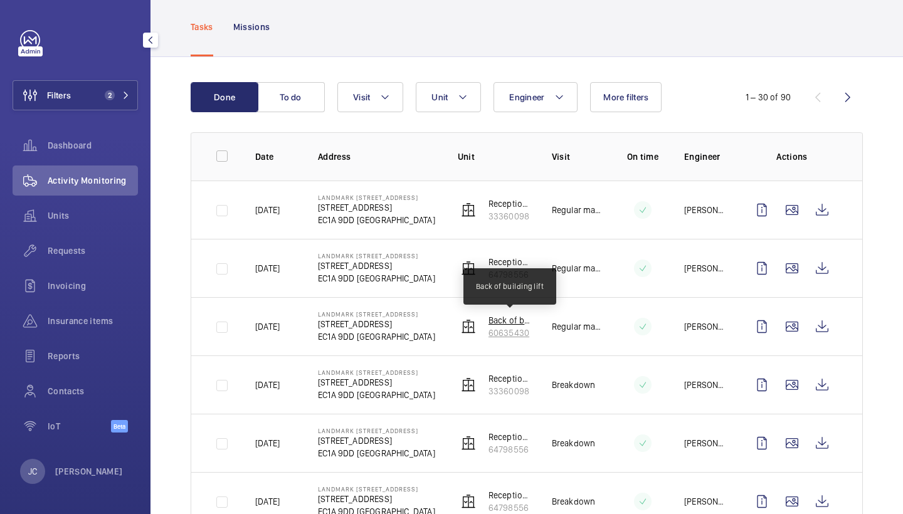
click at [509, 325] on p "Back of building lift" at bounding box center [510, 320] width 43 height 13
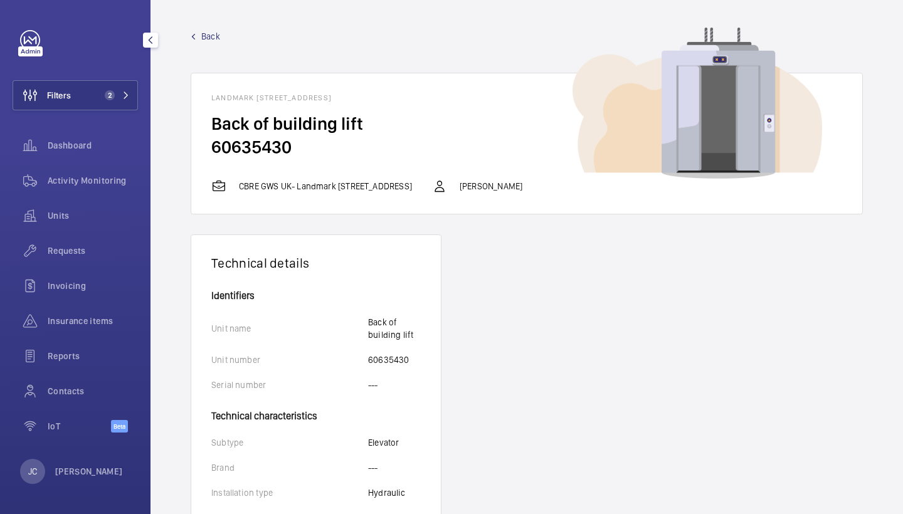
click at [199, 33] on link "Back" at bounding box center [527, 36] width 672 height 13
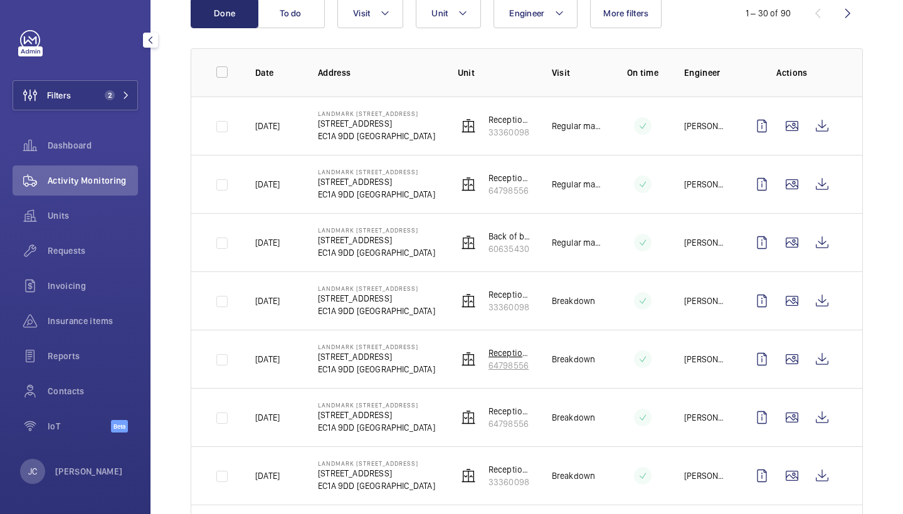
scroll to position [149, 0]
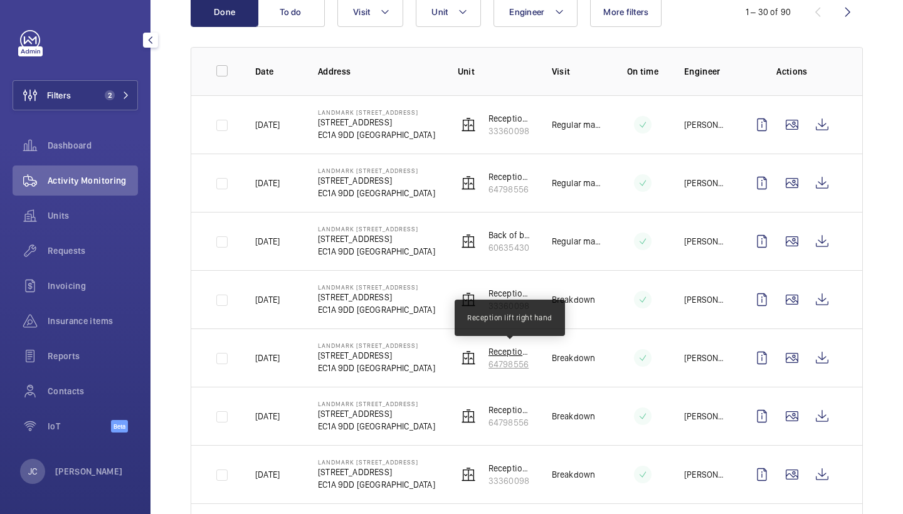
click at [504, 353] on p "Reception lift right hand" at bounding box center [510, 352] width 43 height 13
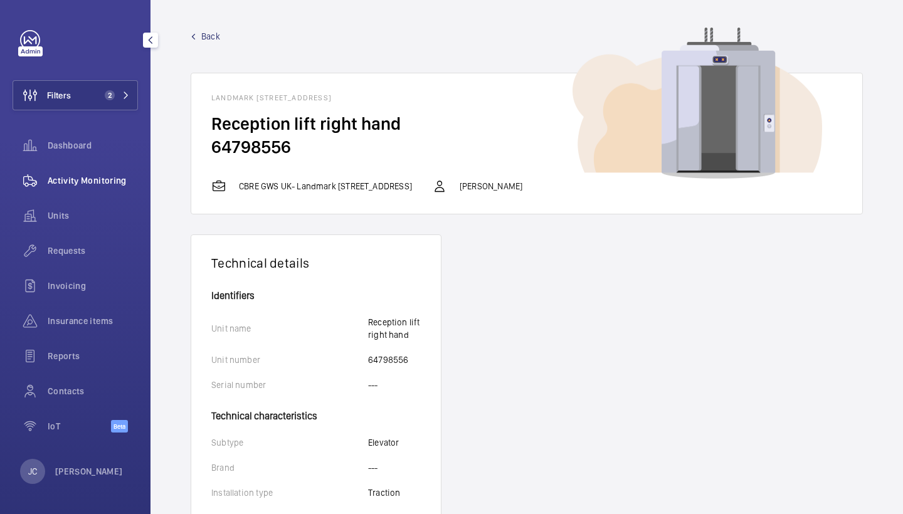
click at [92, 173] on div "Activity Monitoring" at bounding box center [75, 181] width 125 height 30
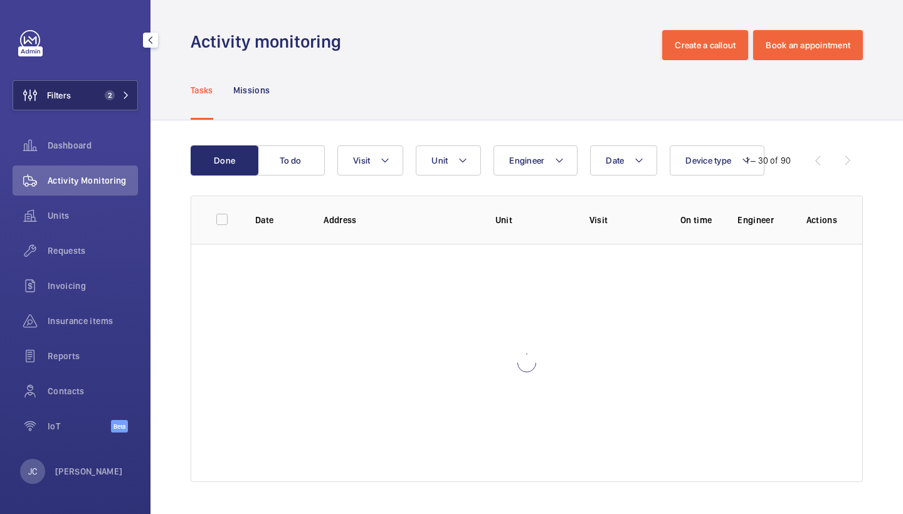
click at [130, 93] on button "Filters 2" at bounding box center [75, 95] width 125 height 30
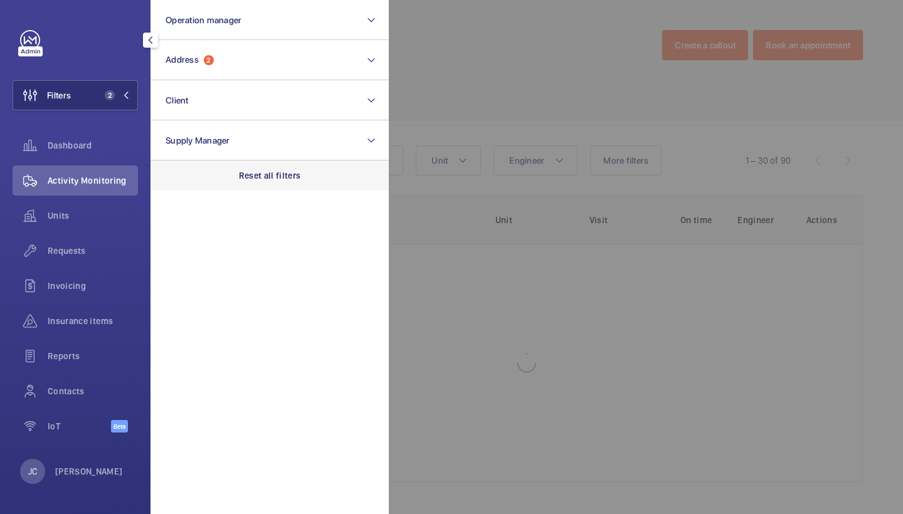
click at [292, 184] on div "Reset all filters" at bounding box center [270, 176] width 238 height 30
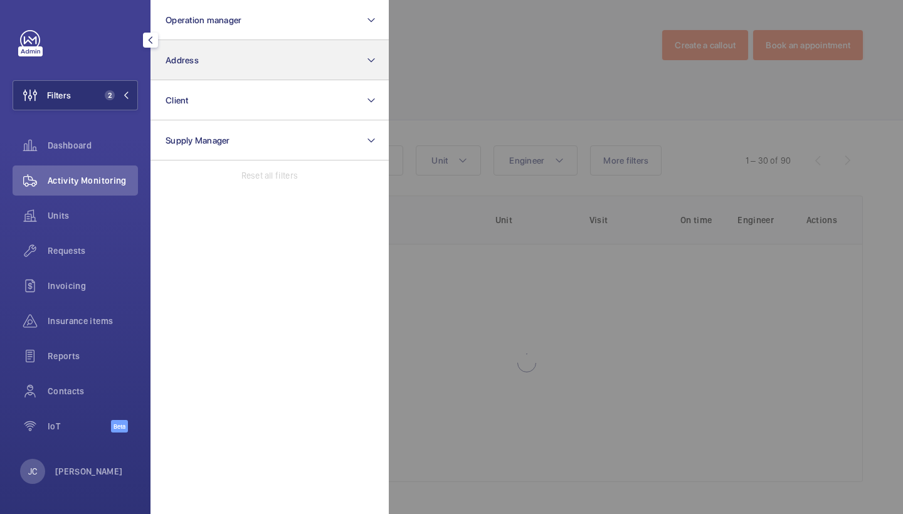
click at [240, 66] on button "Address" at bounding box center [270, 60] width 238 height 40
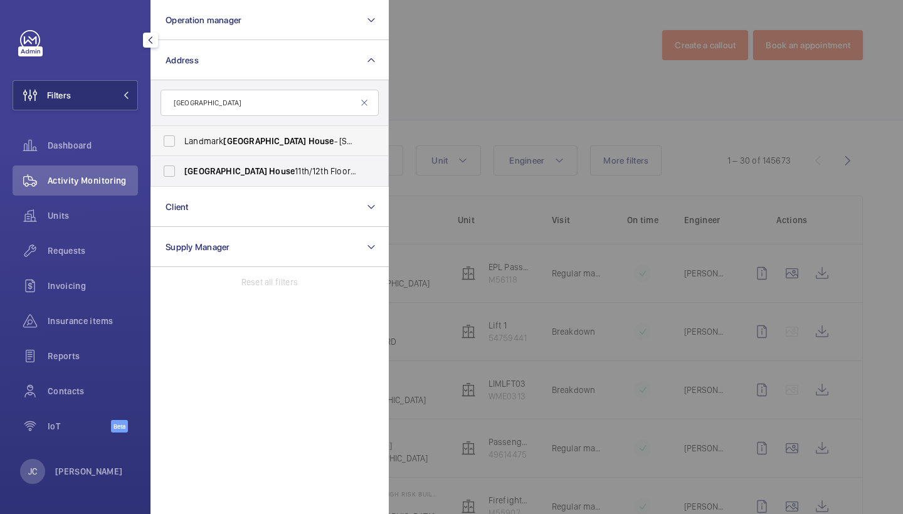
type input "Beaufort House"
click at [233, 140] on span "Beaufort" at bounding box center [264, 141] width 83 height 10
click at [182, 140] on input "Landmark Beaufort House - 15 St Botolph St, LONDON EC3A 7BB" at bounding box center [169, 141] width 25 height 25
checkbox input "true"
click at [540, 123] on div at bounding box center [840, 257] width 903 height 514
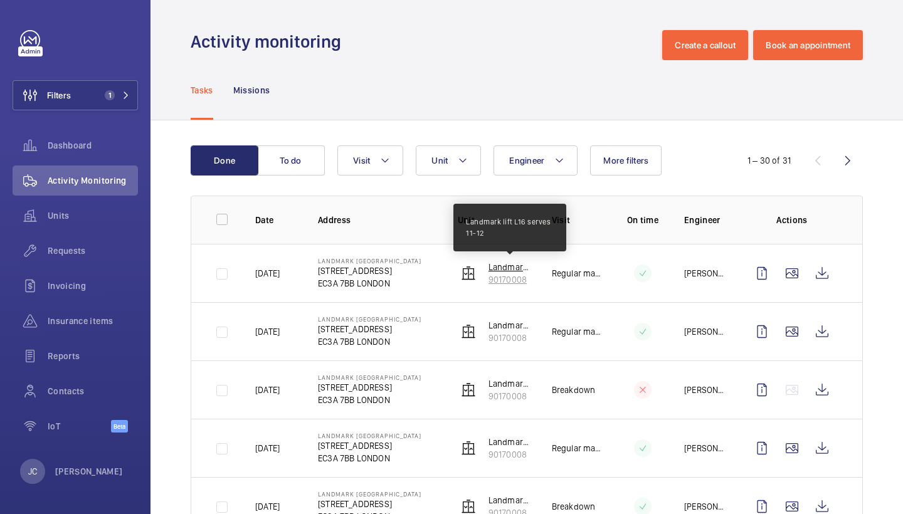
click at [497, 268] on p "Landmark lift L16 serves 11-12" at bounding box center [510, 267] width 43 height 13
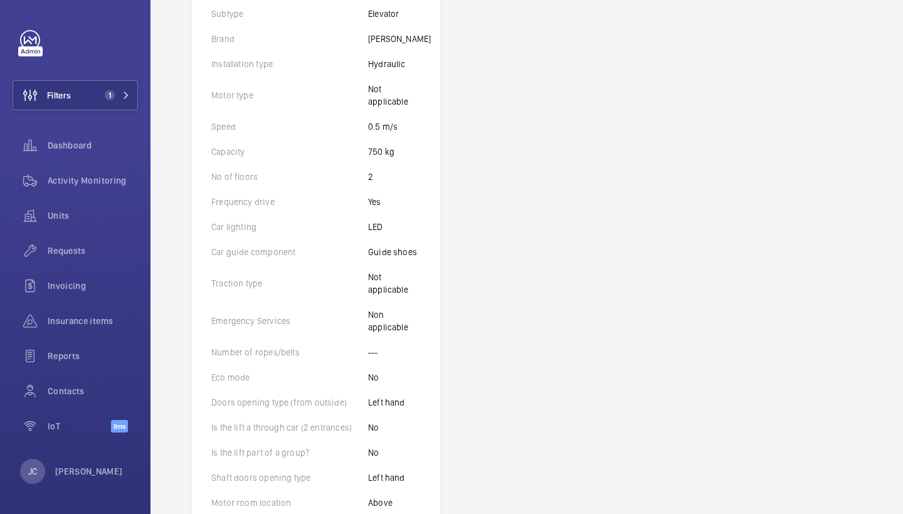
scroll to position [728, 0]
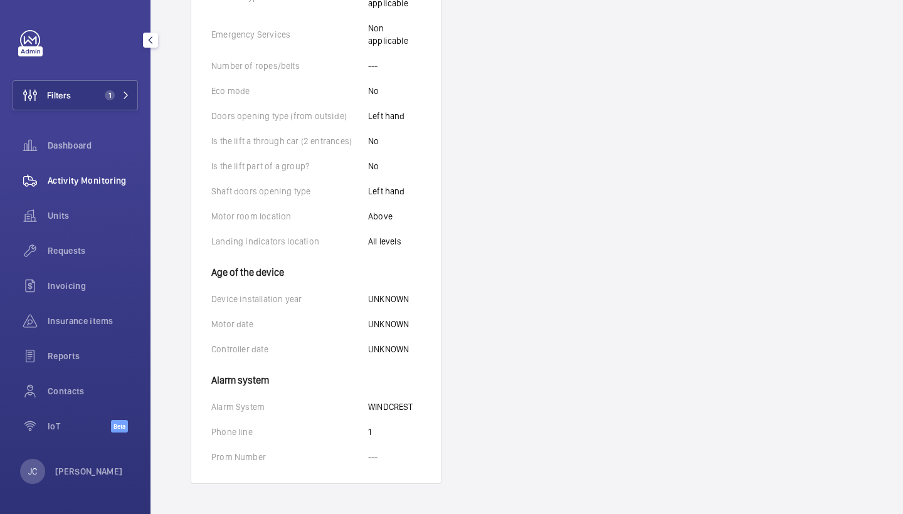
click at [115, 177] on span "Activity Monitoring" at bounding box center [93, 180] width 90 height 13
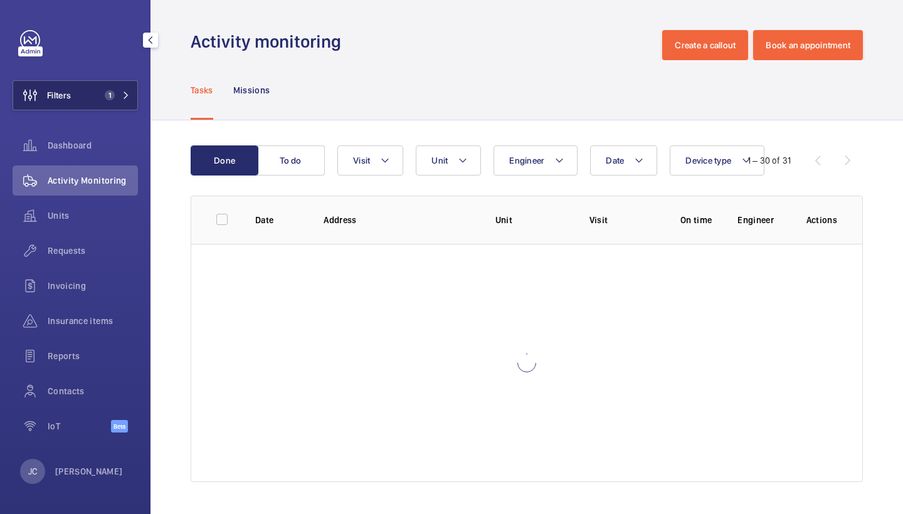
click at [119, 93] on span "1" at bounding box center [115, 95] width 30 height 10
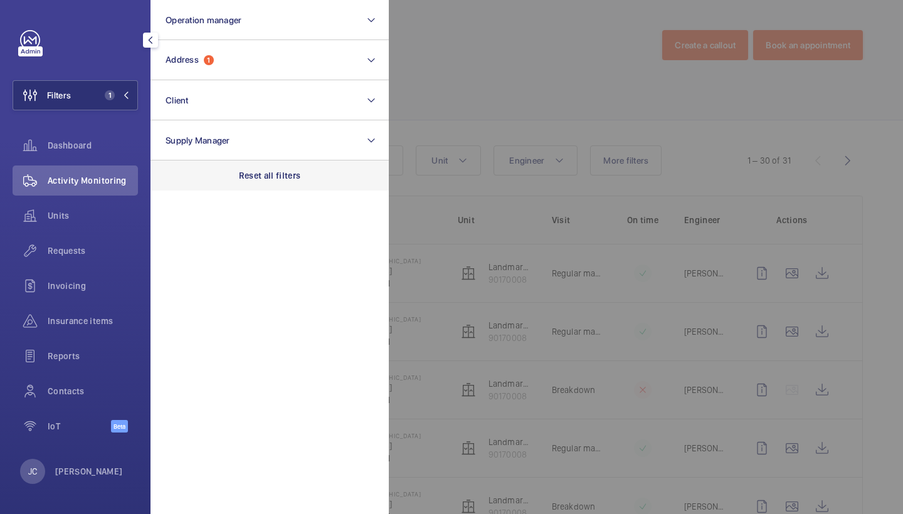
click at [286, 174] on p "Reset all filters" at bounding box center [270, 175] width 62 height 13
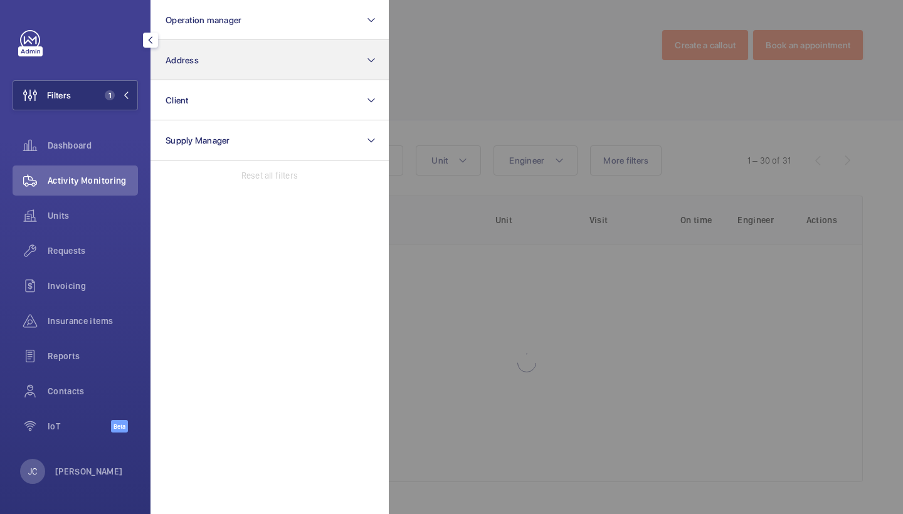
click at [252, 70] on button "Address" at bounding box center [270, 60] width 238 height 40
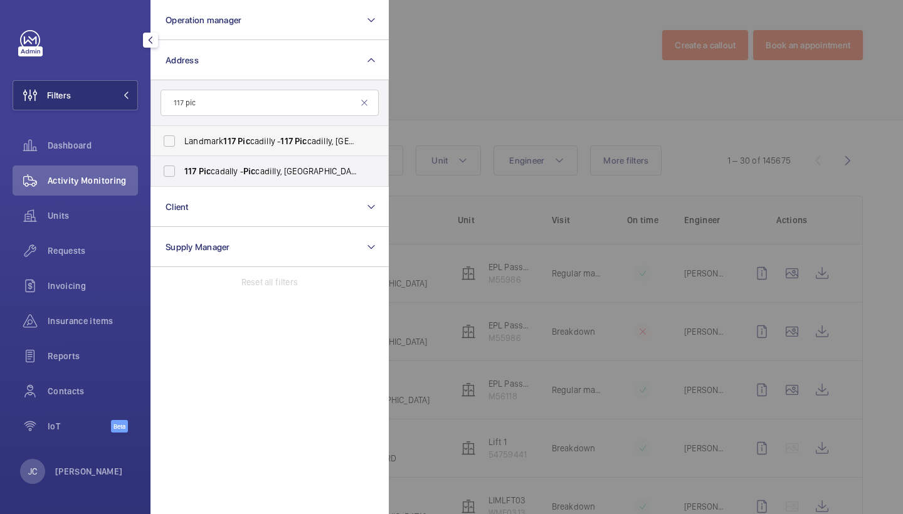
type input "117 pic"
click at [265, 142] on span "Landmark 117 Pic cadilly - 117 Pic cadilly, LONDON W1J 7JU" at bounding box center [270, 141] width 172 height 13
click at [182, 142] on input "Landmark 117 Pic cadilly - 117 Pic cadilly, LONDON W1J 7JU" at bounding box center [169, 141] width 25 height 25
checkbox input "true"
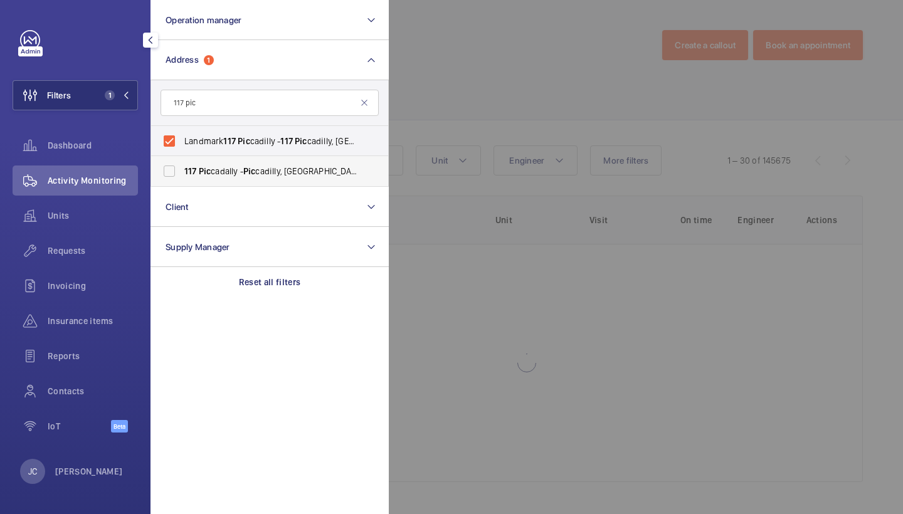
click at [257, 165] on span "117 Pic cadally - Pic cadilly, LONDON W1J 7JU" at bounding box center [270, 171] width 172 height 13
click at [182, 165] on input "117 Pic cadally - Pic cadilly, LONDON W1J 7JU" at bounding box center [169, 171] width 25 height 25
checkbox input "true"
click at [541, 64] on div at bounding box center [840, 257] width 903 height 514
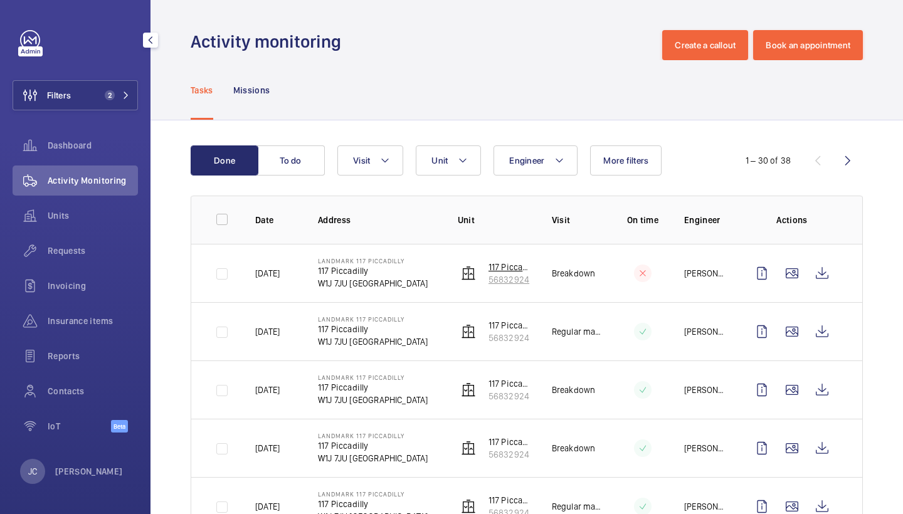
click at [513, 276] on p "56832924" at bounding box center [510, 279] width 43 height 13
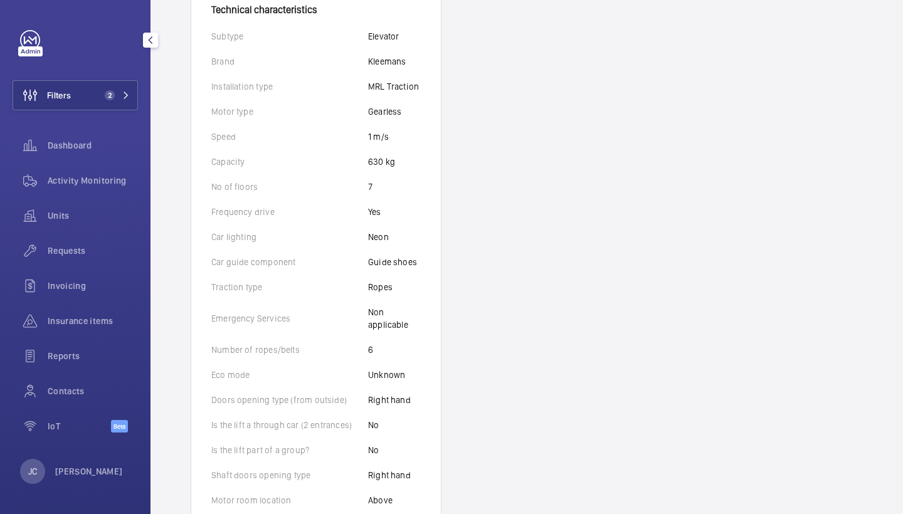
scroll to position [168, 0]
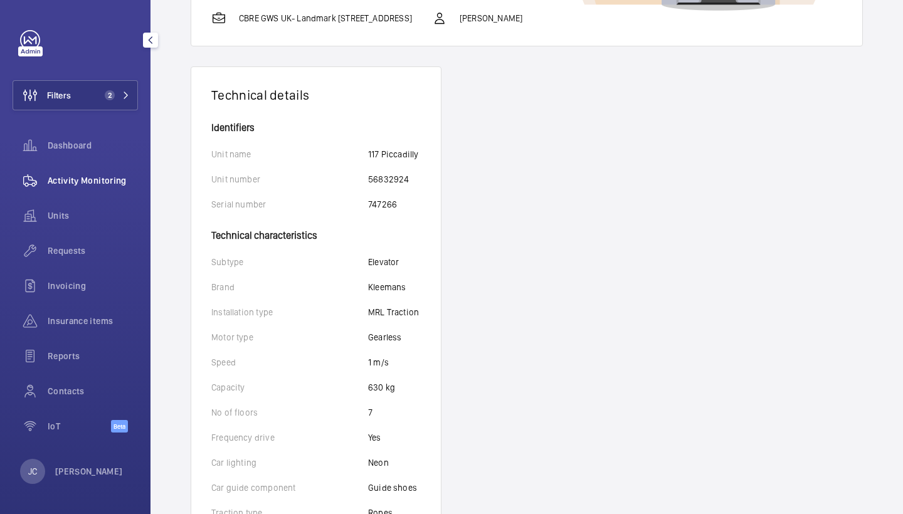
click at [80, 185] on span "Activity Monitoring" at bounding box center [93, 180] width 90 height 13
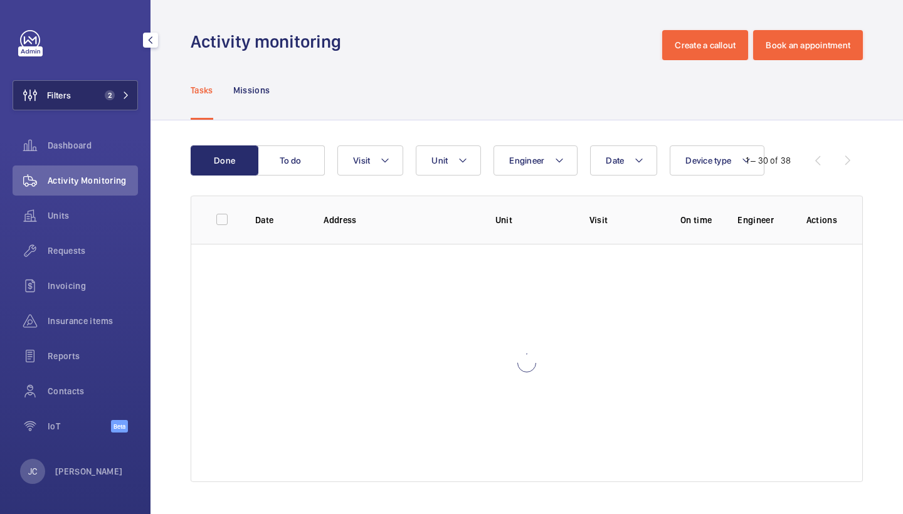
click at [99, 97] on button "Filters 2" at bounding box center [75, 95] width 125 height 30
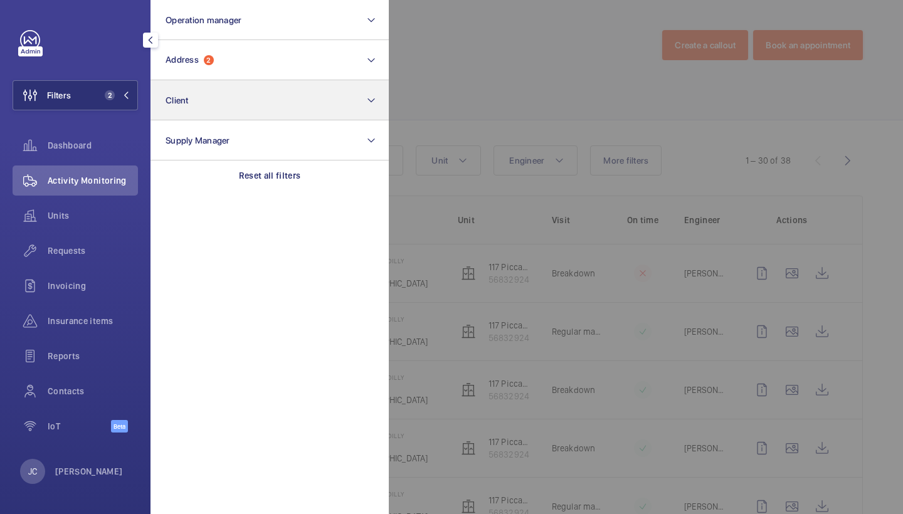
drag, startPoint x: 279, startPoint y: 176, endPoint x: 277, endPoint y: 103, distance: 72.8
click at [279, 176] on p "Reset all filters" at bounding box center [270, 175] width 62 height 13
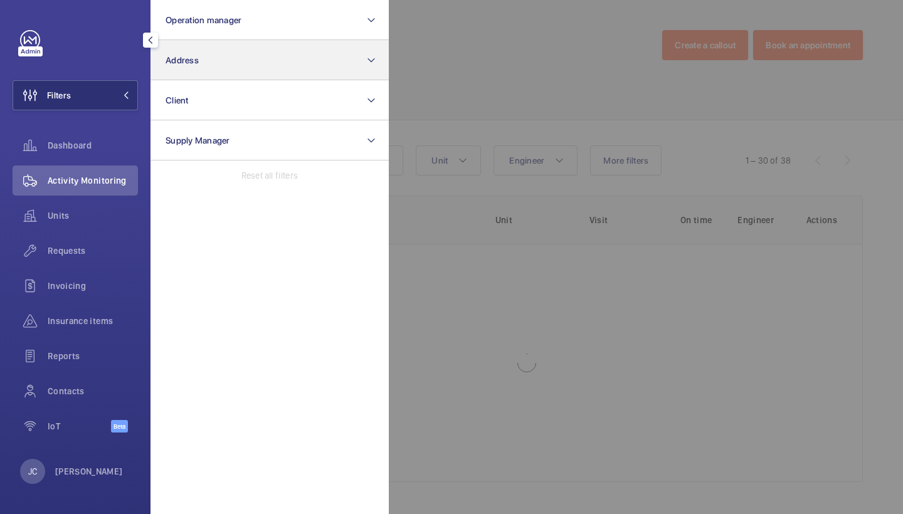
click at [270, 60] on button "Address" at bounding box center [270, 60] width 238 height 40
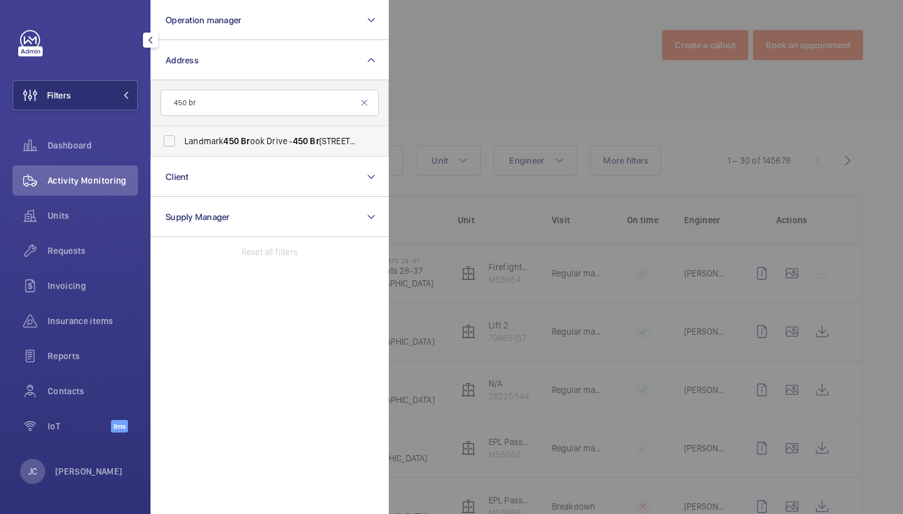
type input "450 br"
click at [258, 136] on span "Landmark 450 Br ook Drive - 450 Br ook Drive, READING RG2 6UU" at bounding box center [270, 141] width 172 height 13
click at [182, 136] on input "Landmark 450 Br ook Drive - 450 Br ook Drive, READING RG2 6UU" at bounding box center [169, 141] width 25 height 25
checkbox input "true"
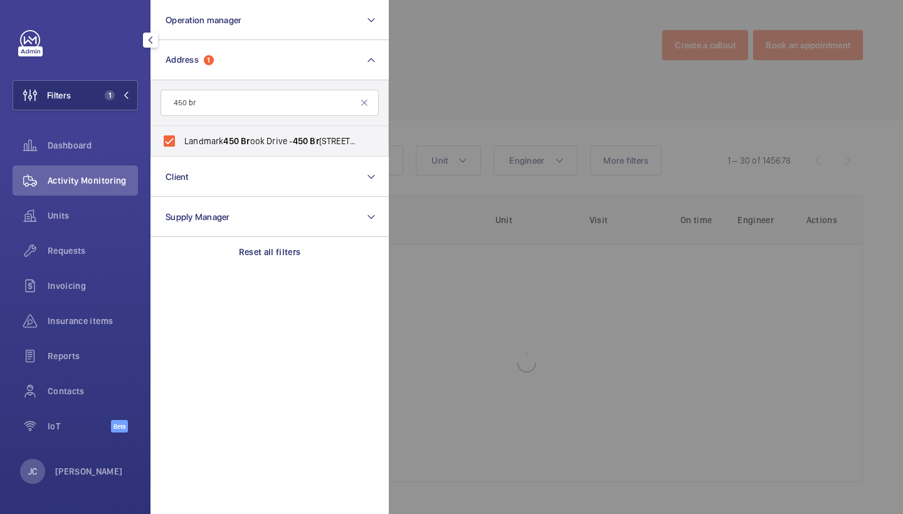
click at [450, 135] on div at bounding box center [840, 257] width 903 height 514
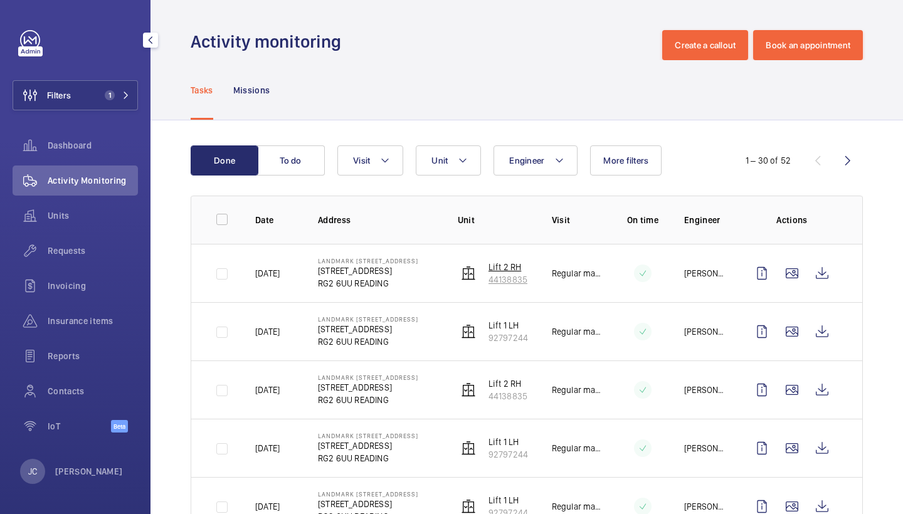
click at [502, 262] on p "Lift 2 RH" at bounding box center [508, 267] width 39 height 13
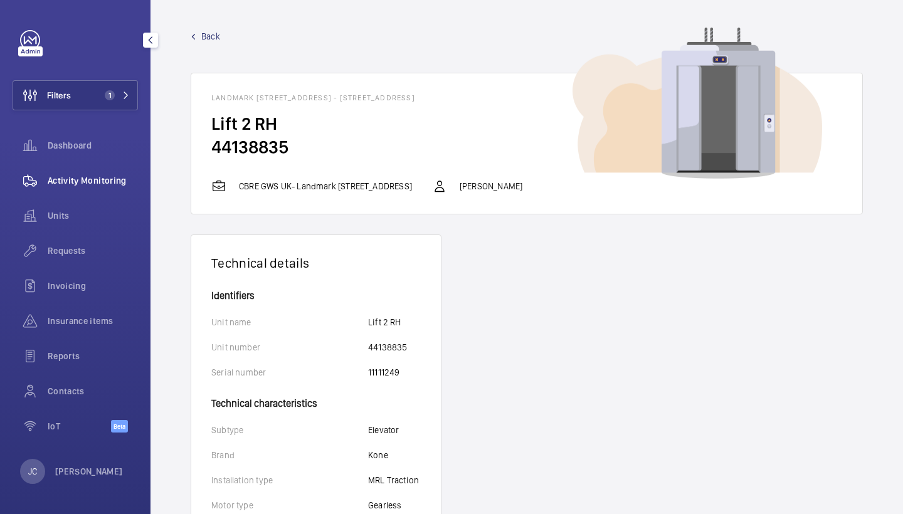
click at [97, 172] on div "Activity Monitoring" at bounding box center [75, 181] width 125 height 30
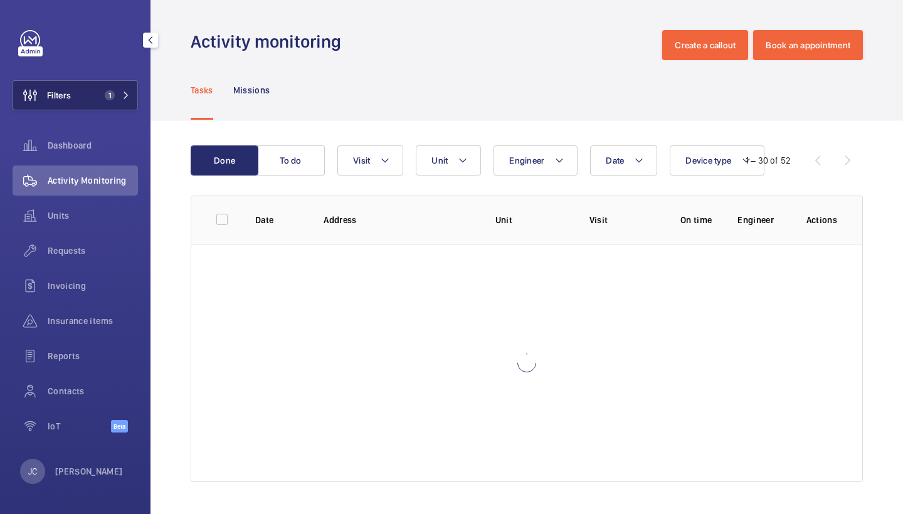
click at [107, 93] on span "1" at bounding box center [110, 95] width 10 height 10
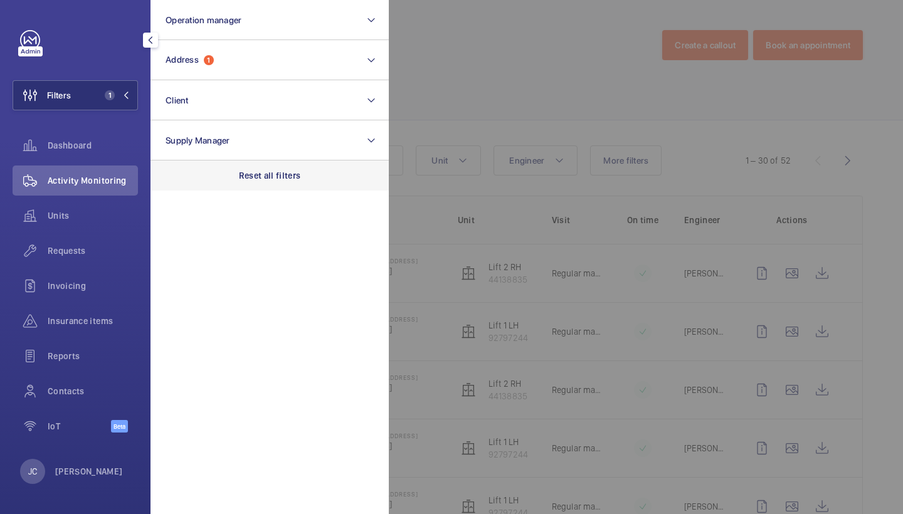
click at [270, 163] on div "Reset all filters" at bounding box center [270, 176] width 238 height 30
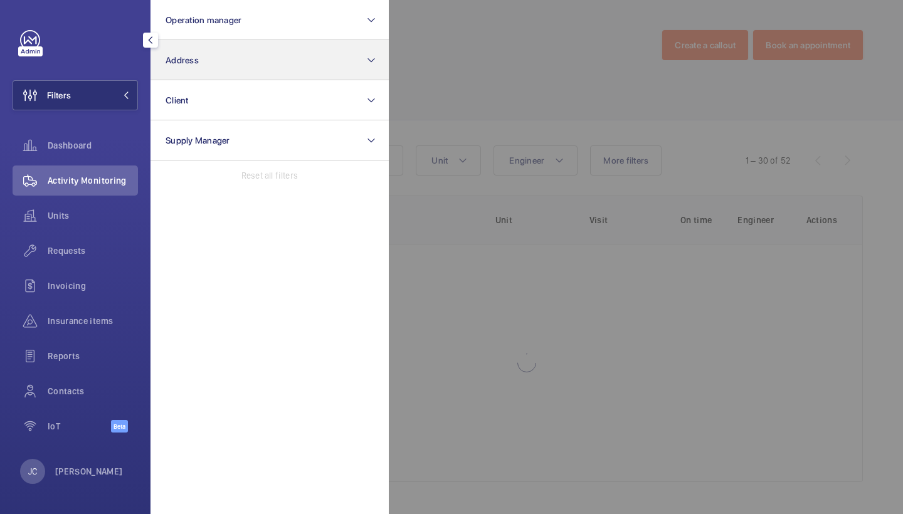
click at [261, 68] on button "Address" at bounding box center [270, 60] width 238 height 40
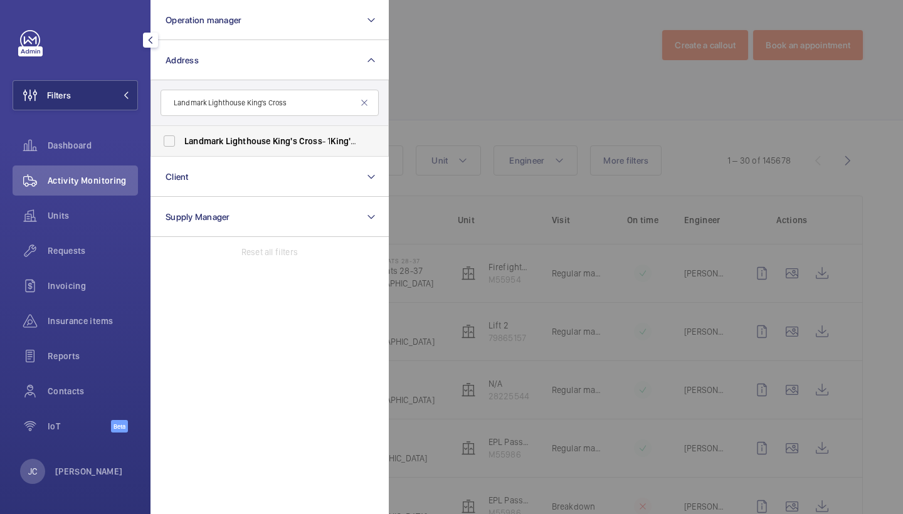
type input "Landmark Lighthouse King's Cross"
click at [251, 135] on label "Landmark Lighthouse King's Cross - 1 King's Cross Bridge, LONDON N1 9NW" at bounding box center [260, 141] width 218 height 30
click at [182, 135] on input "Landmark Lighthouse King's Cross - 1 King's Cross Bridge, LONDON N1 9NW" at bounding box center [169, 141] width 25 height 25
checkbox input "true"
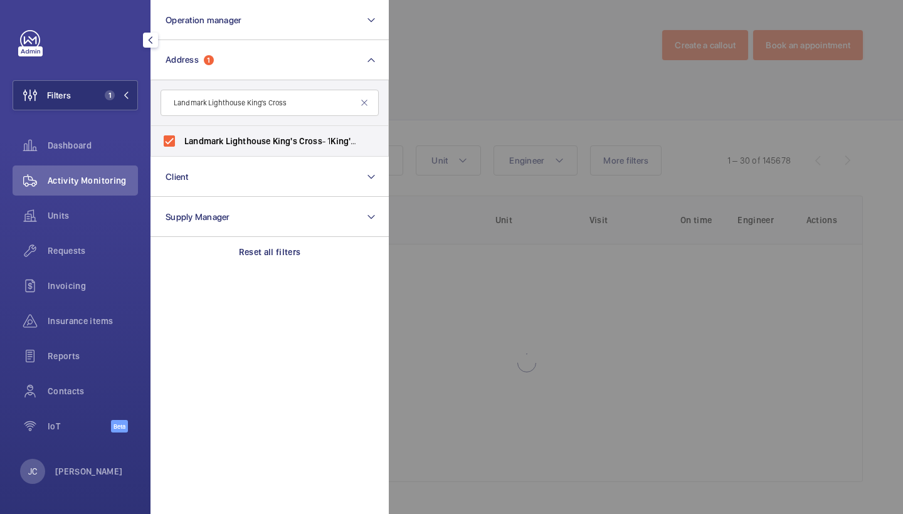
click at [517, 44] on div at bounding box center [840, 257] width 903 height 514
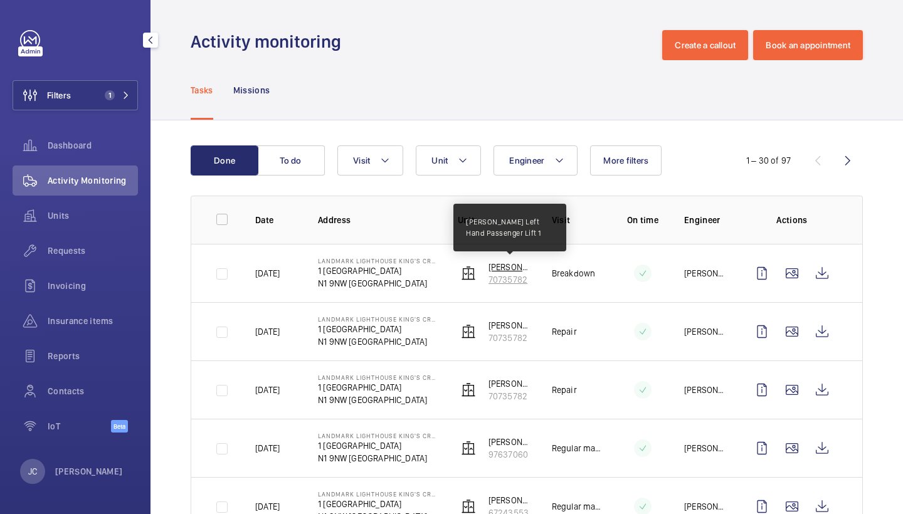
click at [516, 273] on p "Orona Left Hand Passenger Lift 1" at bounding box center [510, 267] width 43 height 13
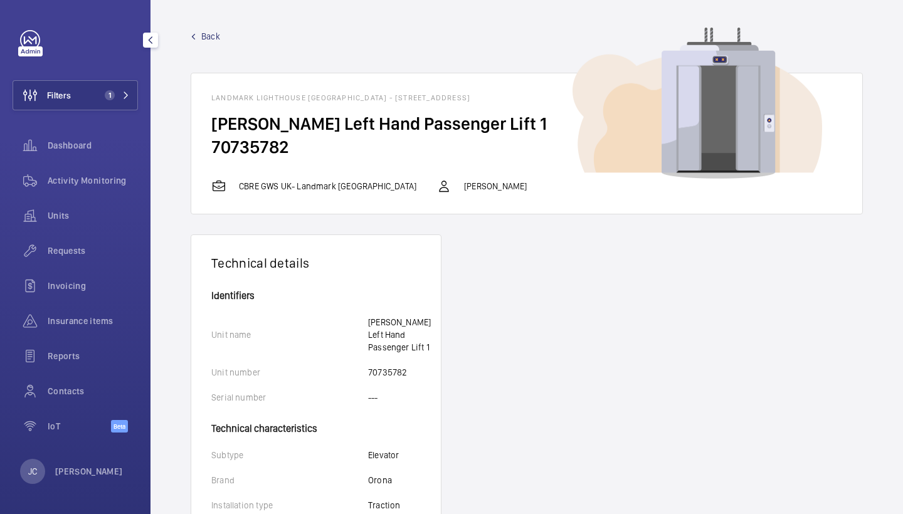
click at [216, 33] on span "Back" at bounding box center [210, 36] width 19 height 13
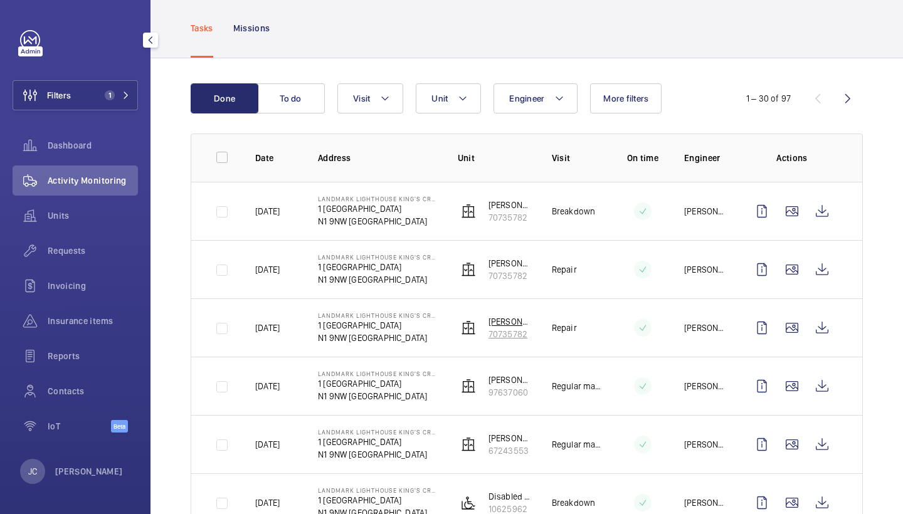
scroll to position [75, 0]
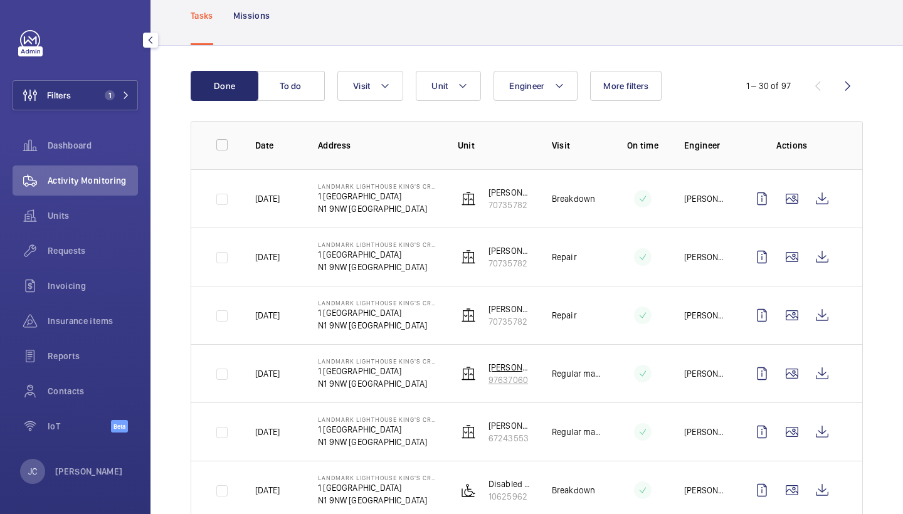
click at [514, 375] on p "97637060" at bounding box center [510, 380] width 43 height 13
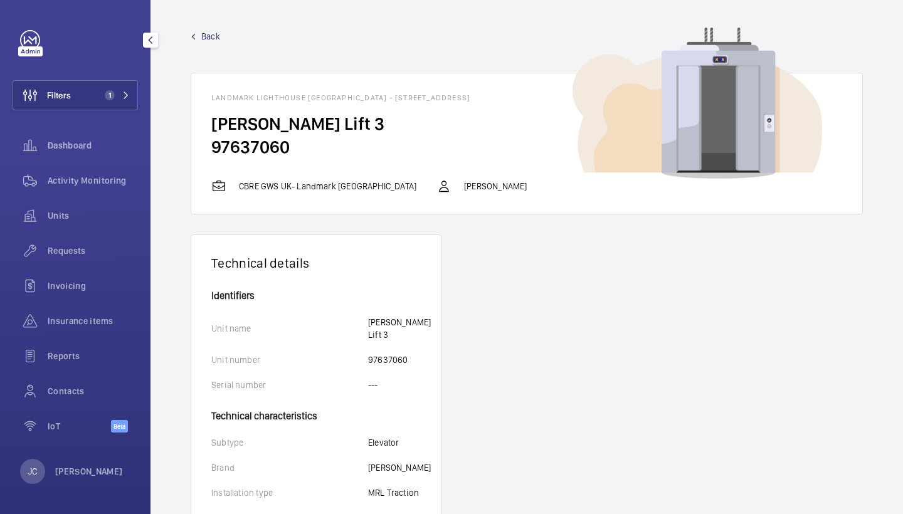
click at [212, 34] on span "Back" at bounding box center [210, 36] width 19 height 13
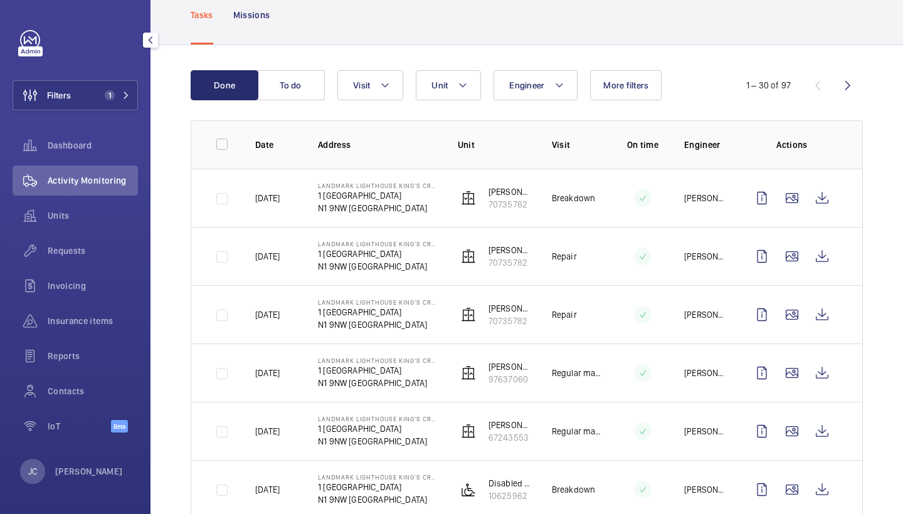
scroll to position [108, 0]
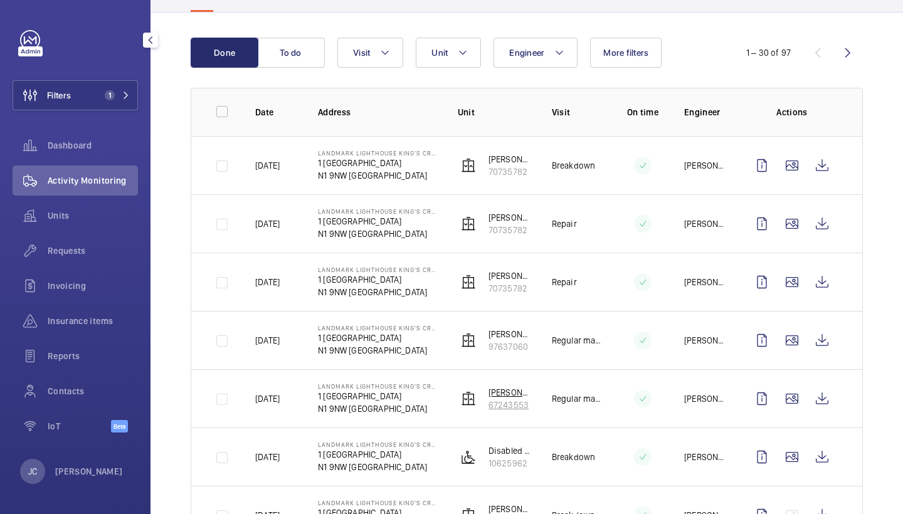
click at [505, 400] on p "67243553" at bounding box center [510, 405] width 43 height 13
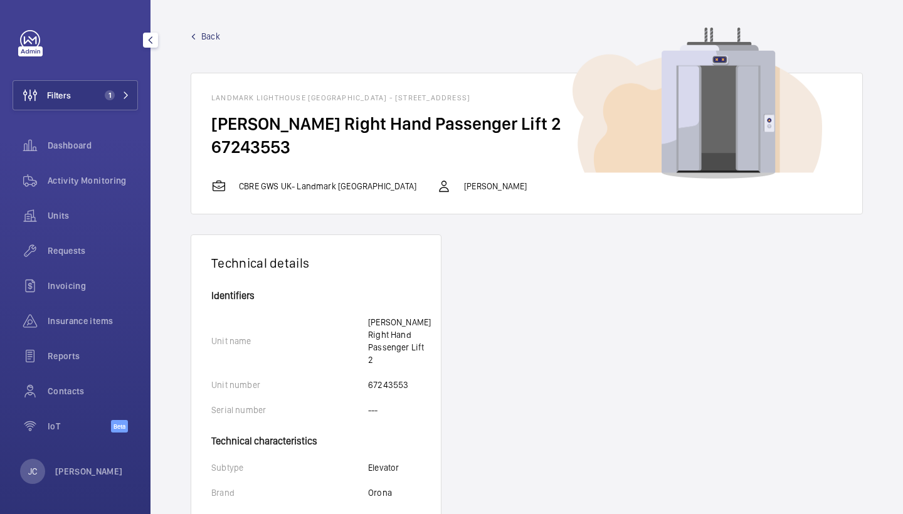
click at [78, 186] on span "Activity Monitoring" at bounding box center [93, 180] width 90 height 13
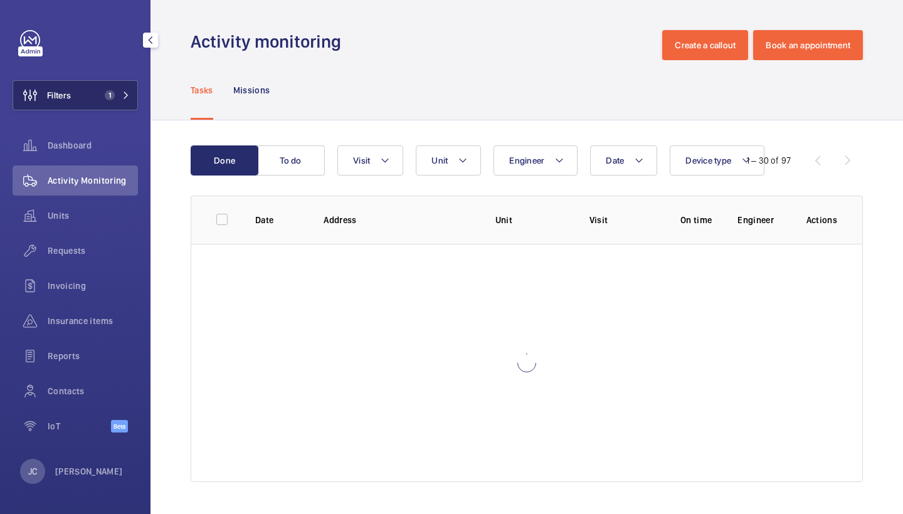
click at [118, 104] on button "Filters 1" at bounding box center [75, 95] width 125 height 30
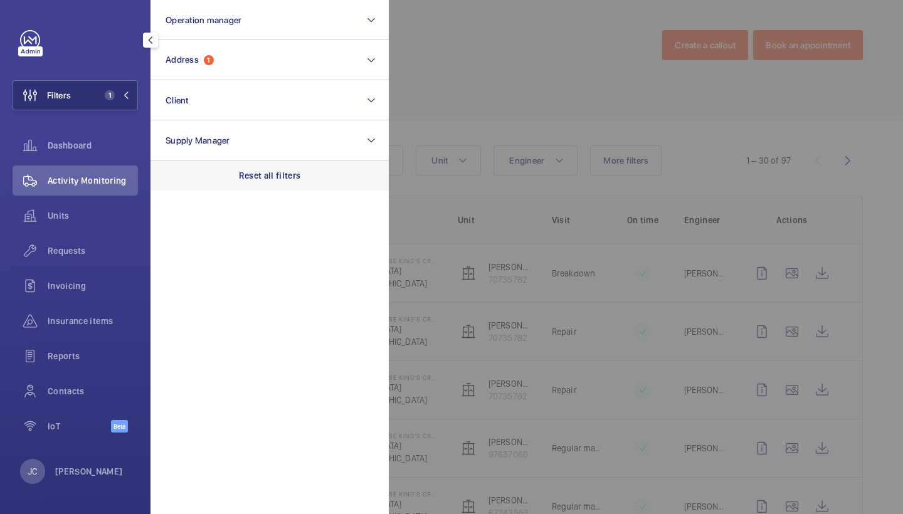
click at [251, 177] on p "Reset all filters" at bounding box center [270, 175] width 62 height 13
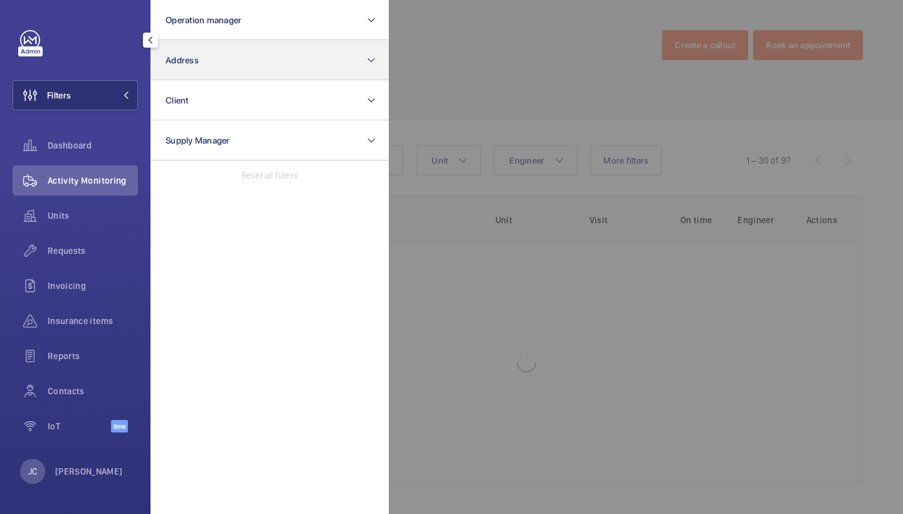
click at [253, 61] on button "Address" at bounding box center [270, 60] width 238 height 40
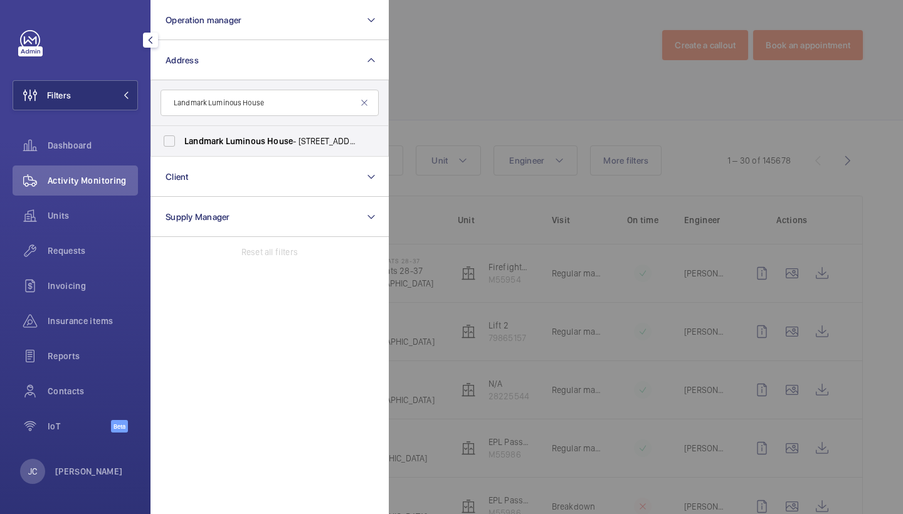
type input "Landmark Luminous House"
click at [239, 134] on label "Landmark Luminous House - 300 South Row, MILTON KEYNES MK9 2FR" at bounding box center [260, 141] width 218 height 30
click at [182, 134] on input "Landmark Luminous House - 300 South Row, MILTON KEYNES MK9 2FR" at bounding box center [169, 141] width 25 height 25
checkbox input "true"
click at [518, 76] on div at bounding box center [840, 257] width 903 height 514
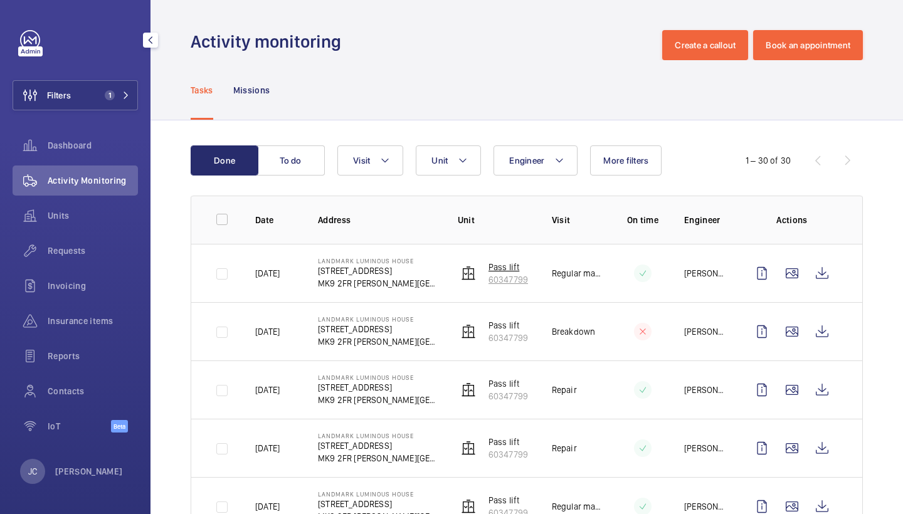
click at [501, 274] on p "60347799" at bounding box center [509, 279] width 40 height 13
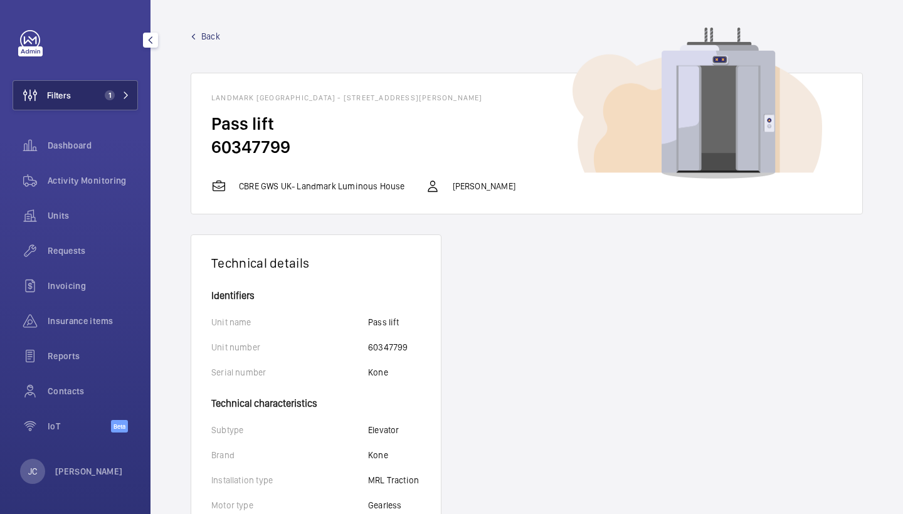
drag, startPoint x: 62, startPoint y: 182, endPoint x: 124, endPoint y: 99, distance: 103.1
click at [62, 182] on span "Activity Monitoring" at bounding box center [93, 180] width 90 height 13
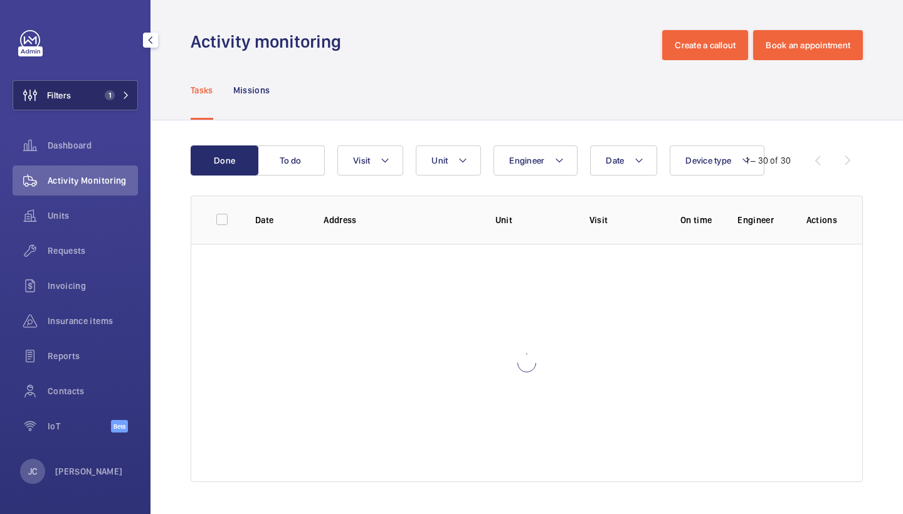
click at [124, 99] on span "1" at bounding box center [115, 95] width 30 height 10
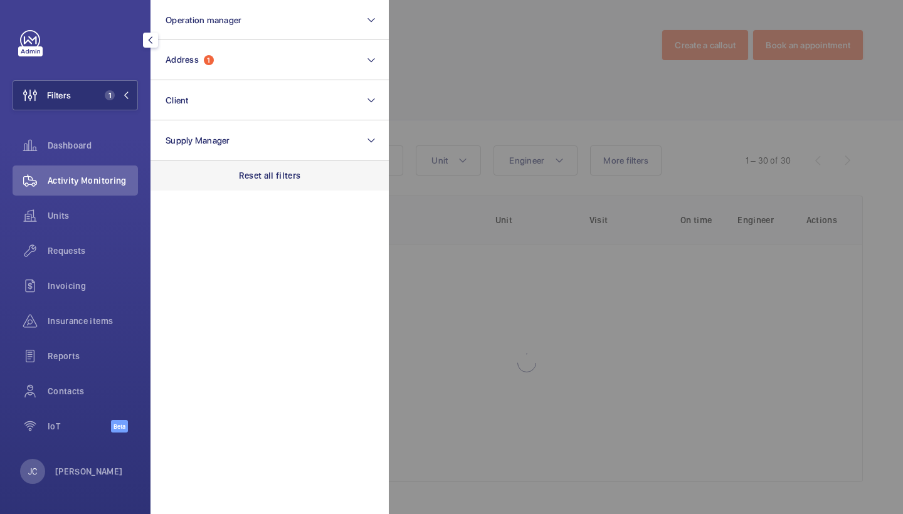
click at [272, 174] on p "Reset all filters" at bounding box center [270, 175] width 62 height 13
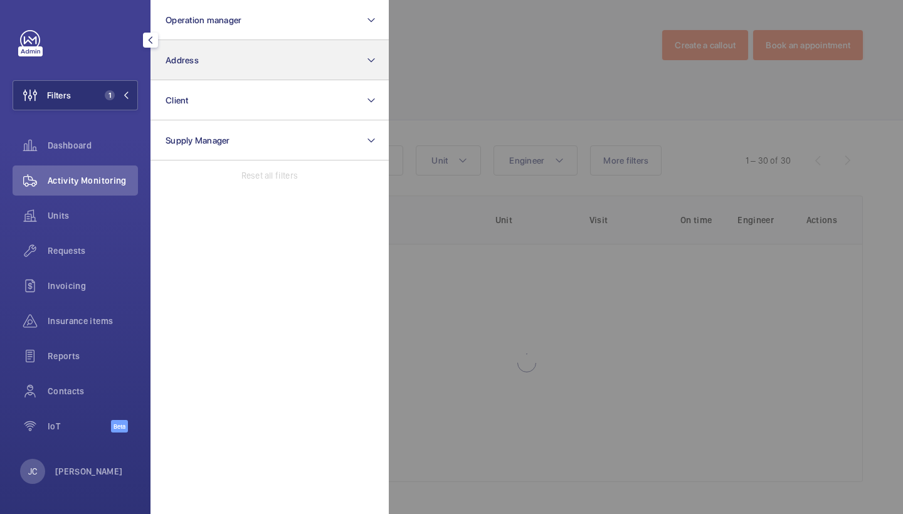
click at [246, 74] on button "Address" at bounding box center [270, 60] width 238 height 40
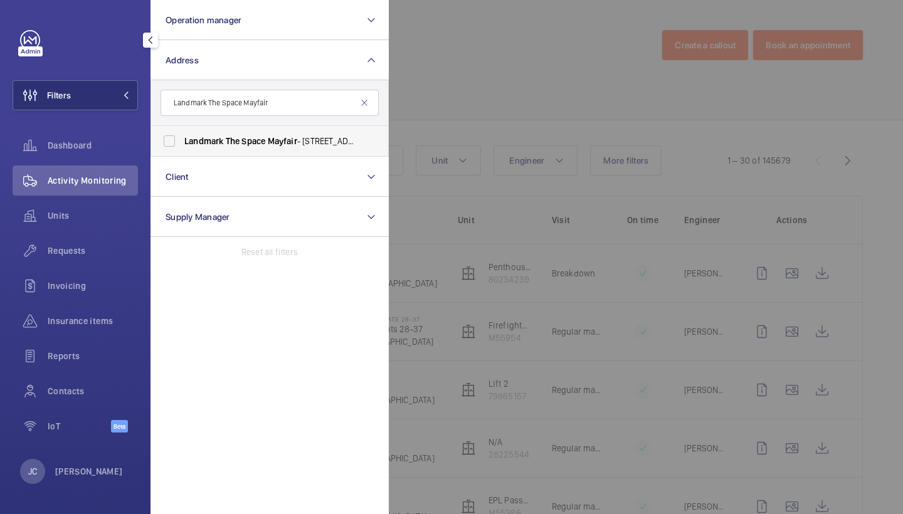
type input "Landmark The Space Mayfair"
click at [238, 141] on span "The" at bounding box center [233, 141] width 14 height 10
click at [182, 141] on input "Landmark The Space Mayfair - 49 Grosvenor St, LONDON W1K 3HP" at bounding box center [169, 141] width 25 height 25
checkbox input "true"
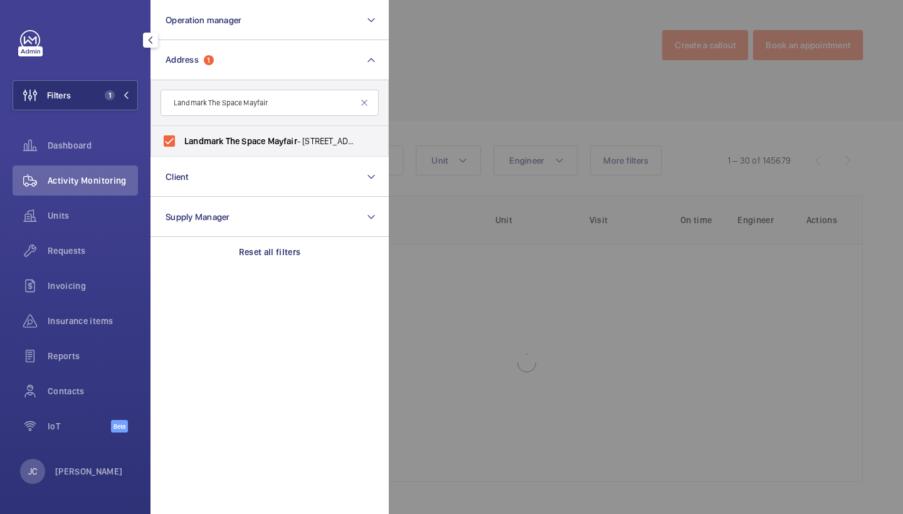
click at [460, 94] on div at bounding box center [840, 257] width 903 height 514
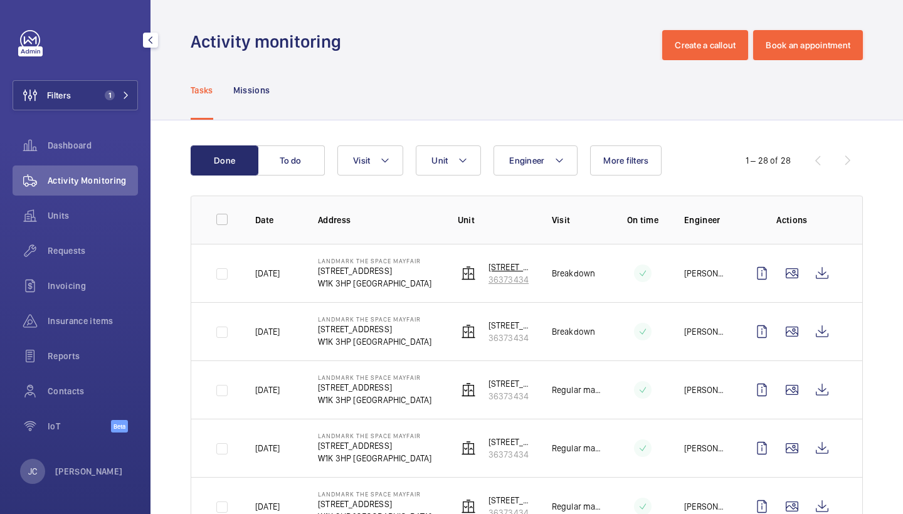
click at [508, 279] on p "36373434" at bounding box center [510, 279] width 43 height 13
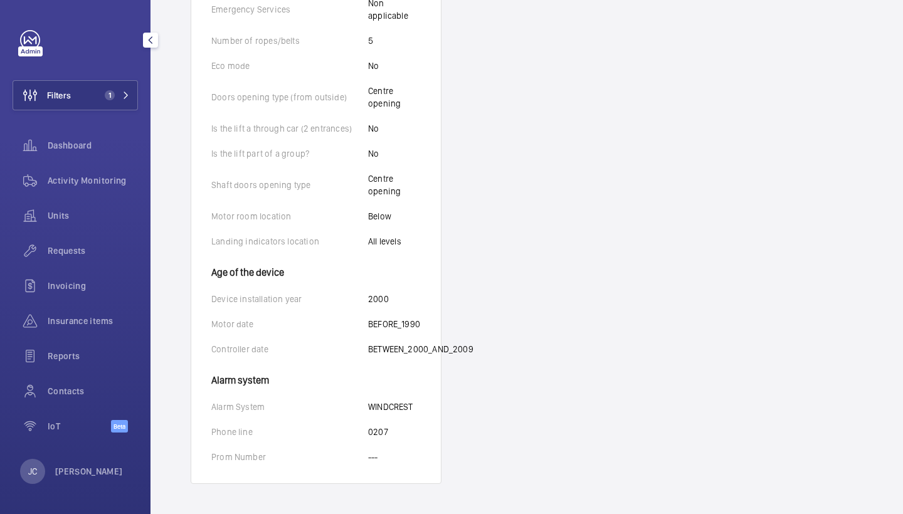
scroll to position [716, 0]
click at [87, 99] on button "Filters 1" at bounding box center [75, 95] width 125 height 30
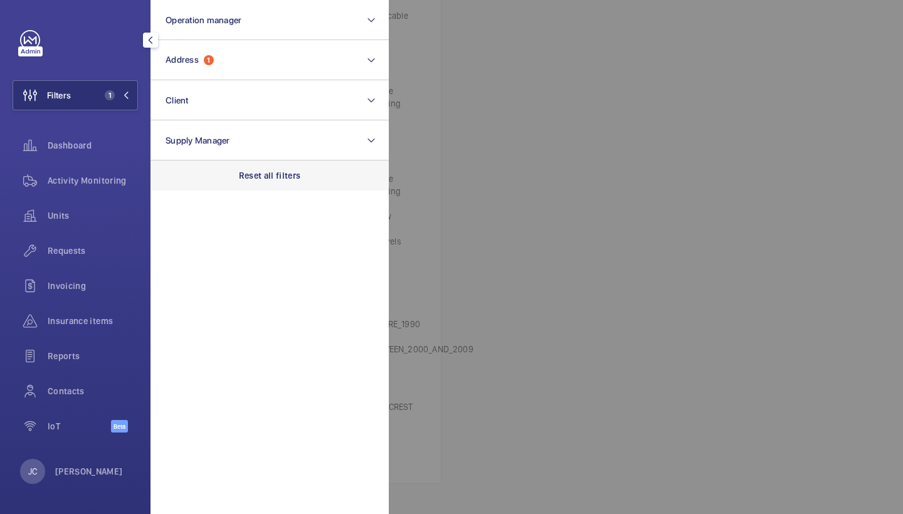
click at [275, 175] on p "Reset all filters" at bounding box center [270, 175] width 62 height 13
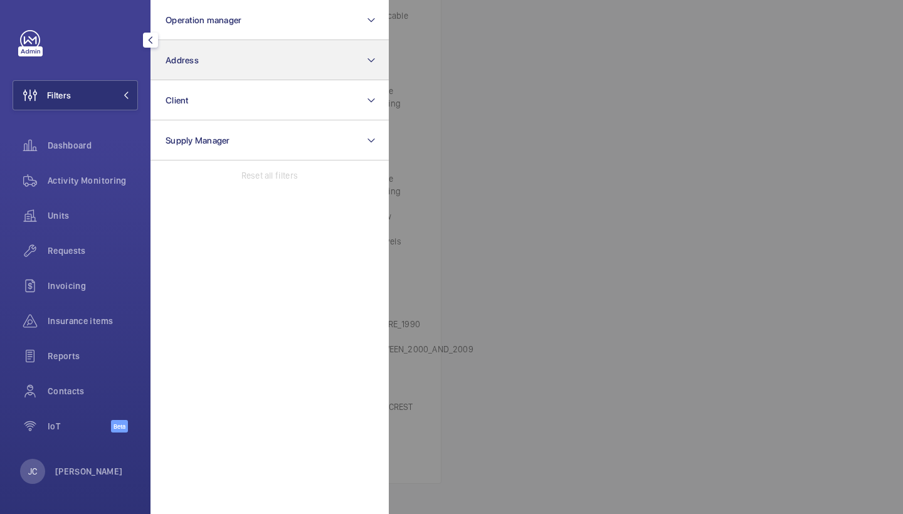
click at [254, 62] on button "Address" at bounding box center [270, 60] width 238 height 40
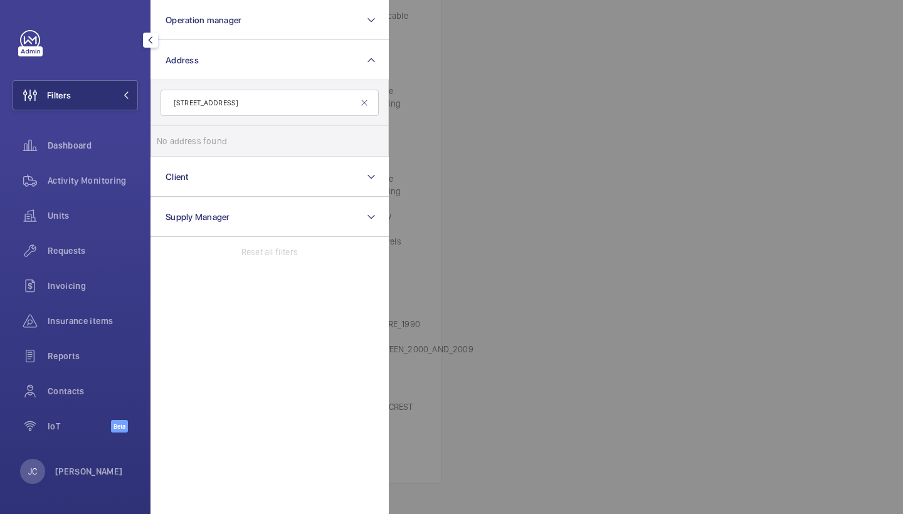
drag, startPoint x: 271, startPoint y: 101, endPoint x: 191, endPoint y: 99, distance: 79.7
click at [191, 99] on input "120 New Cavendish Street" at bounding box center [270, 103] width 218 height 26
type input "120 cav"
click at [225, 140] on span "120" at bounding box center [230, 141] width 14 height 10
click at [182, 140] on input "Landmark 120 Cav endish Street - Landmark Office Space - New Cav endish Street,…" at bounding box center [169, 141] width 25 height 25
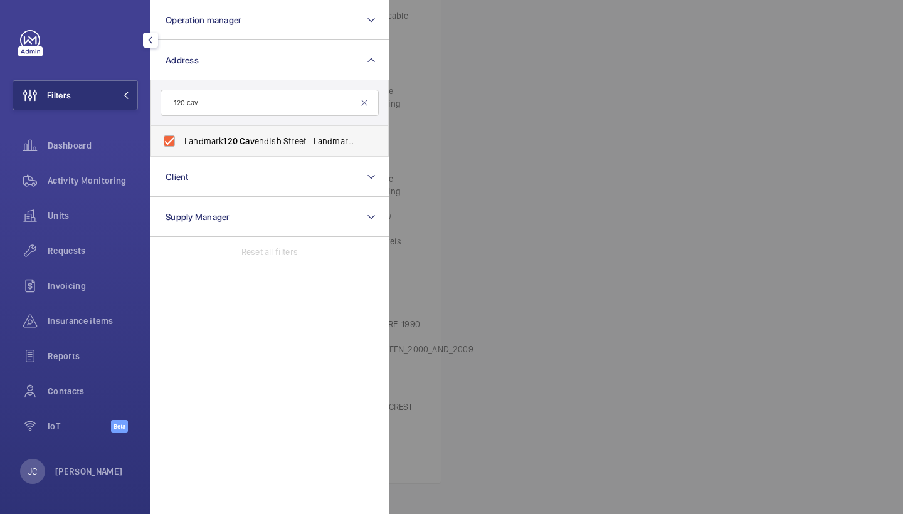
checkbox input "true"
click at [578, 81] on div at bounding box center [840, 257] width 903 height 514
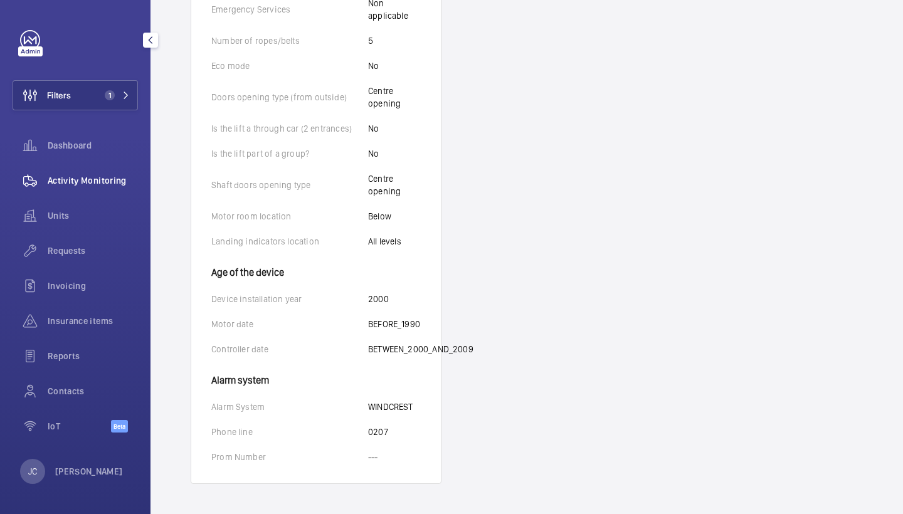
click at [102, 184] on span "Activity Monitoring" at bounding box center [93, 180] width 90 height 13
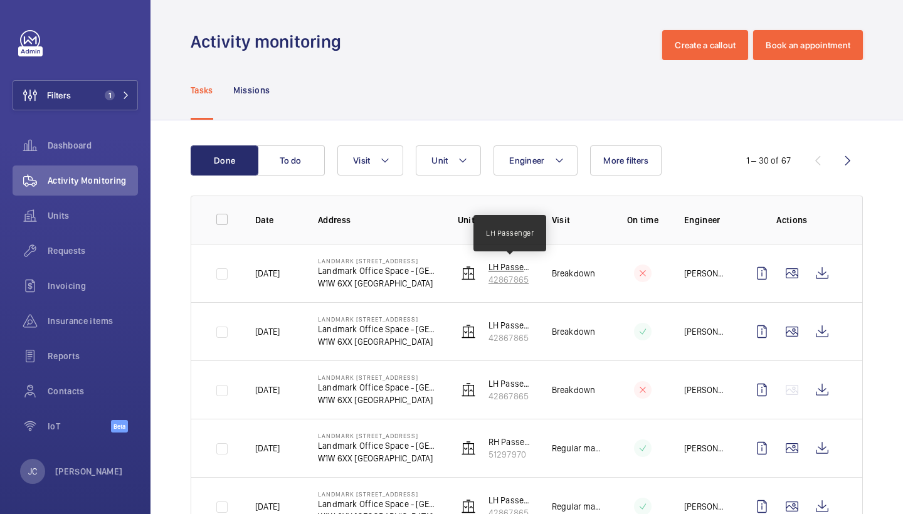
click at [522, 270] on p "LH Passenger" at bounding box center [510, 267] width 43 height 13
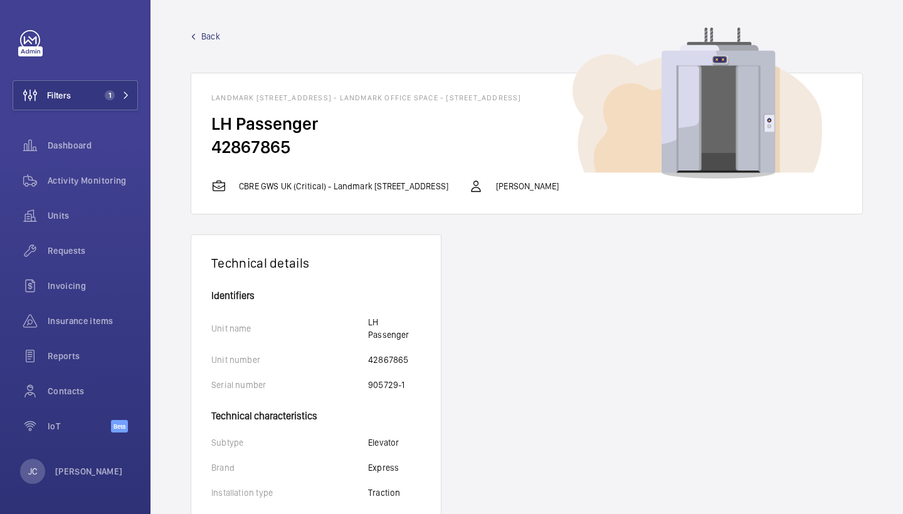
click at [204, 33] on span "Back" at bounding box center [210, 36] width 19 height 13
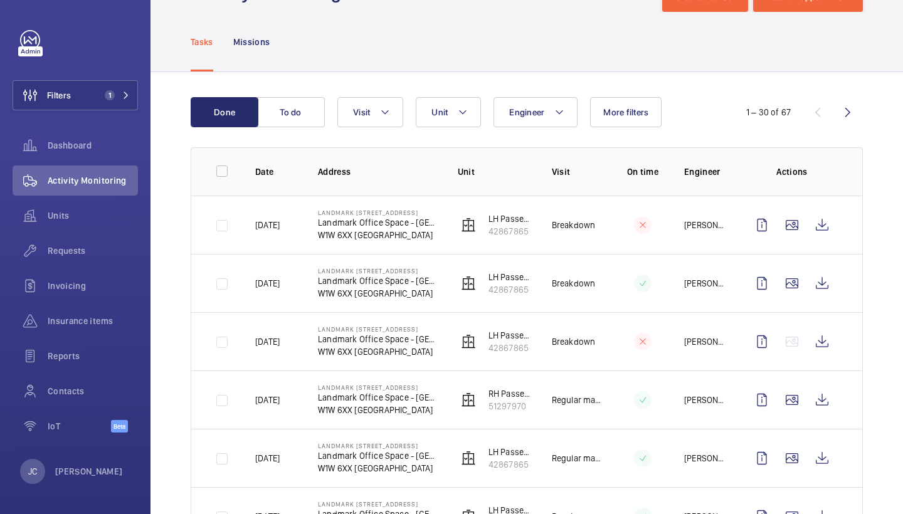
scroll to position [48, 0]
click at [506, 409] on p "51297970" at bounding box center [510, 406] width 43 height 13
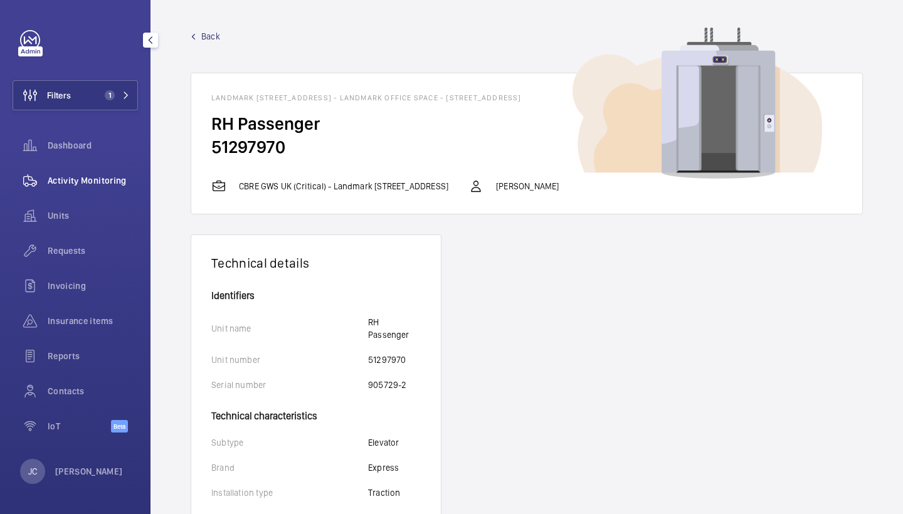
click at [117, 188] on div "Activity Monitoring" at bounding box center [75, 181] width 125 height 30
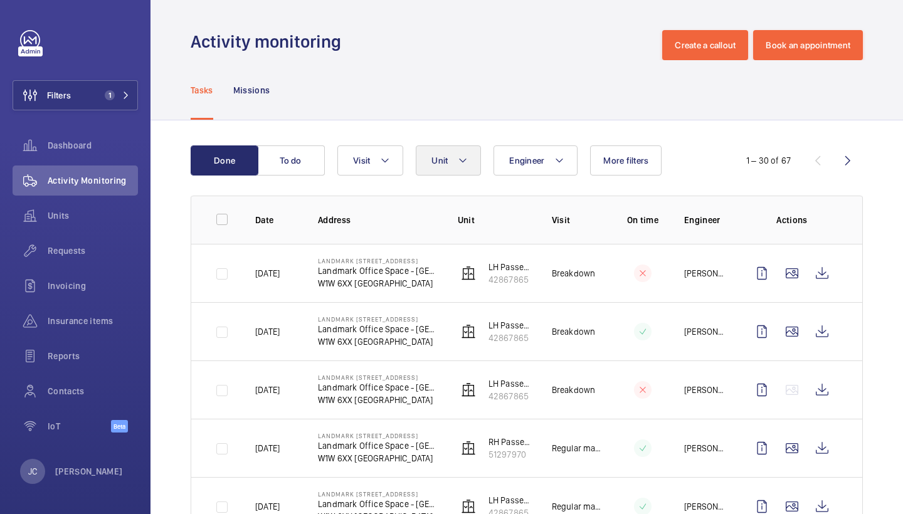
click at [450, 165] on button "Unit" at bounding box center [448, 161] width 65 height 30
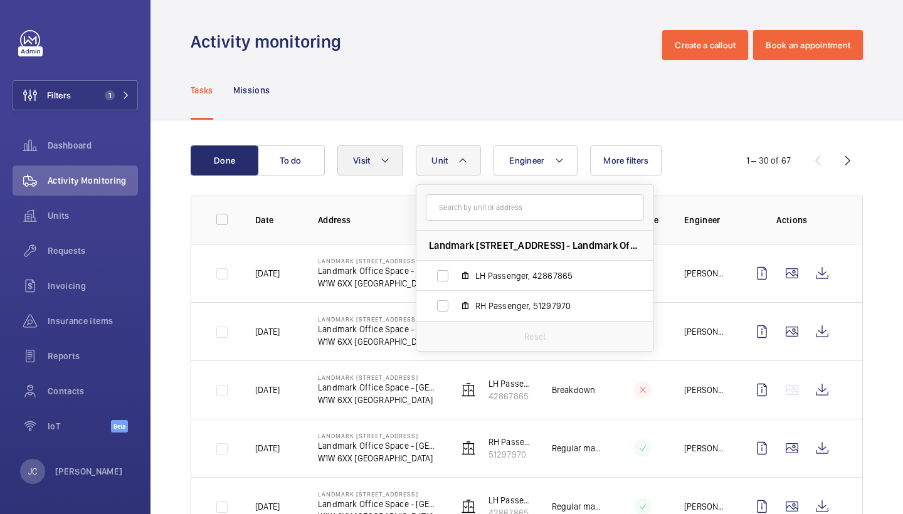
click at [388, 165] on mat-icon at bounding box center [385, 160] width 10 height 15
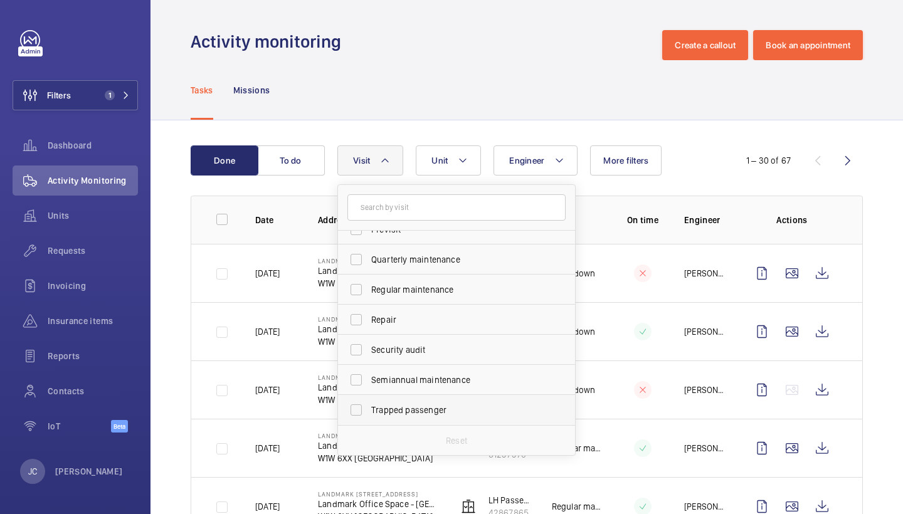
scroll to position [197, 0]
click at [456, 326] on label "Repair" at bounding box center [447, 320] width 218 height 30
click at [369, 326] on input "Repair" at bounding box center [356, 319] width 25 height 25
checkbox input "true"
click at [699, 83] on div "Tasks Missions" at bounding box center [527, 90] width 672 height 60
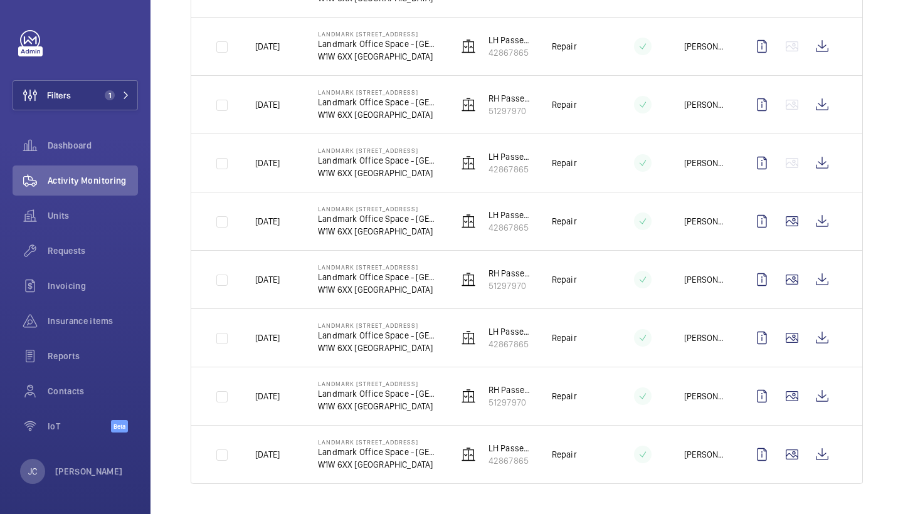
scroll to position [577, 0]
click at [823, 278] on wm-front-icon-button at bounding box center [822, 280] width 30 height 30
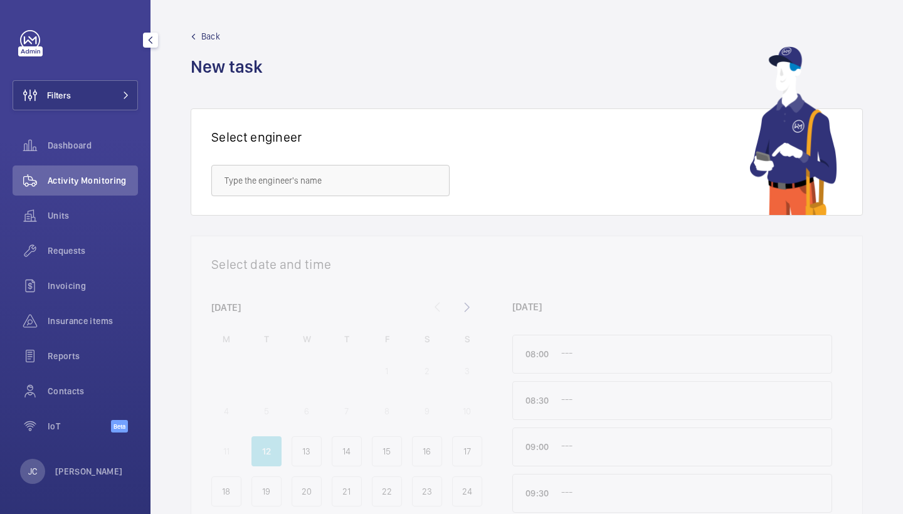
click at [75, 78] on div "Filters Dashboard Activity Monitoring Units Requests Invoicing Insurance items …" at bounding box center [75, 238] width 125 height 416
click at [95, 108] on button "Filters" at bounding box center [75, 95] width 125 height 30
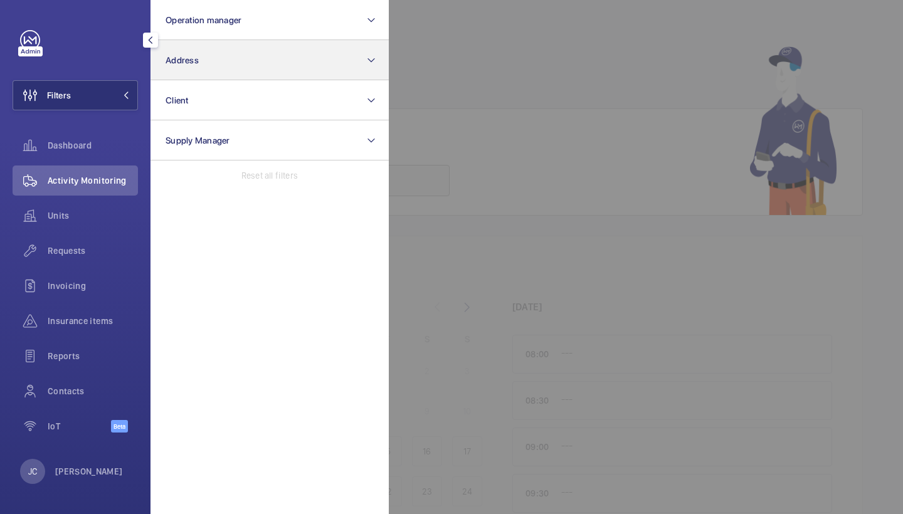
click at [188, 64] on span "Address" at bounding box center [182, 60] width 33 height 10
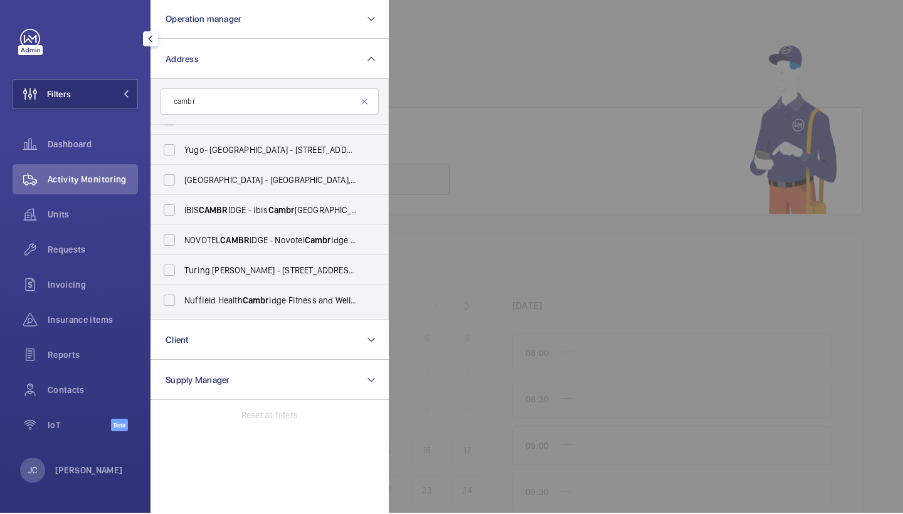
scroll to position [412, 0]
type input "cambr"
click at [225, 200] on label "IBIS CAMBR IDGE - ibis [GEOGRAPHIC_DATA], CAMBR IDGE CB1 2GA" at bounding box center [260, 211] width 218 height 30
click at [182, 200] on input "IBIS CAMBR IDGE - ibis [GEOGRAPHIC_DATA], CAMBR IDGE CB1 2GA" at bounding box center [169, 210] width 25 height 25
checkbox input "true"
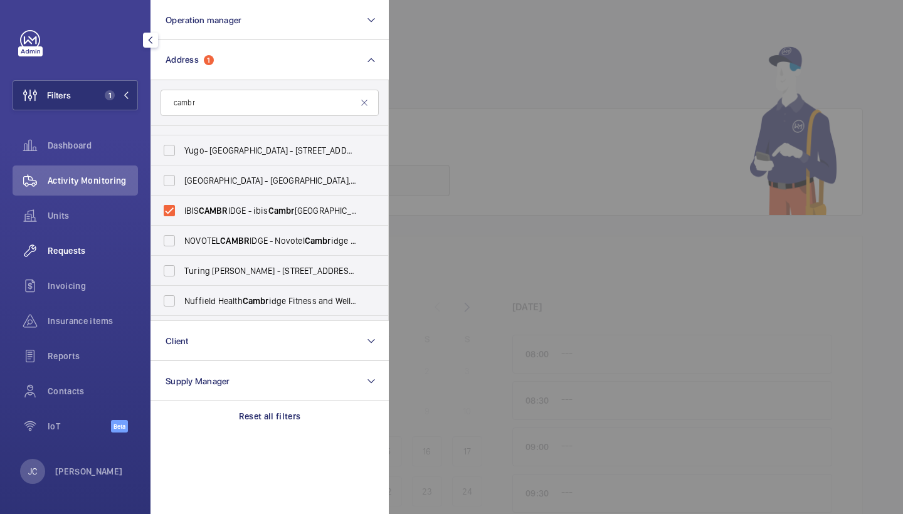
click at [100, 251] on span "Requests" at bounding box center [93, 251] width 90 height 13
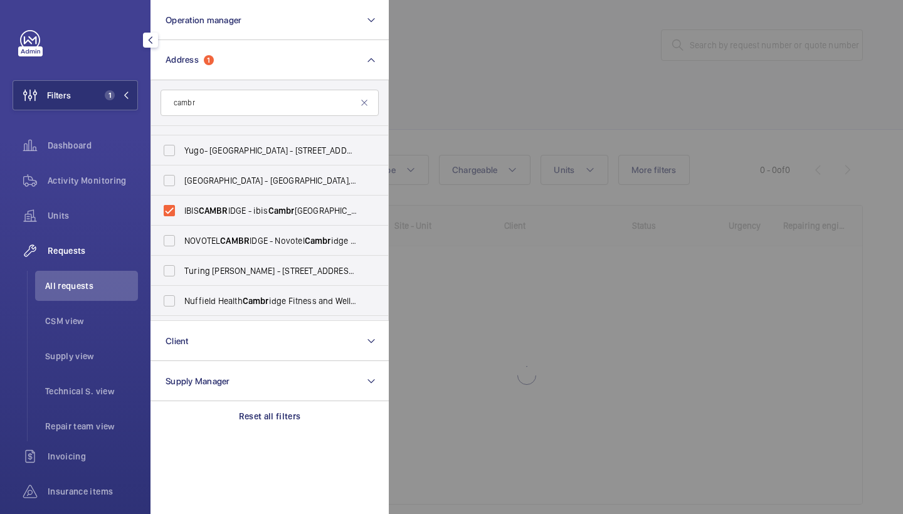
click at [458, 122] on div at bounding box center [840, 257] width 903 height 514
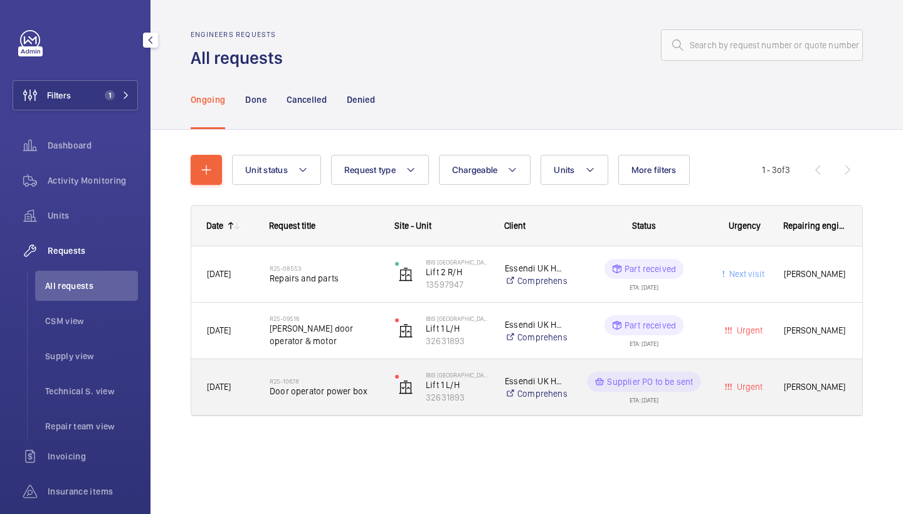
click at [326, 387] on span "Door operator power box" at bounding box center [324, 391] width 109 height 13
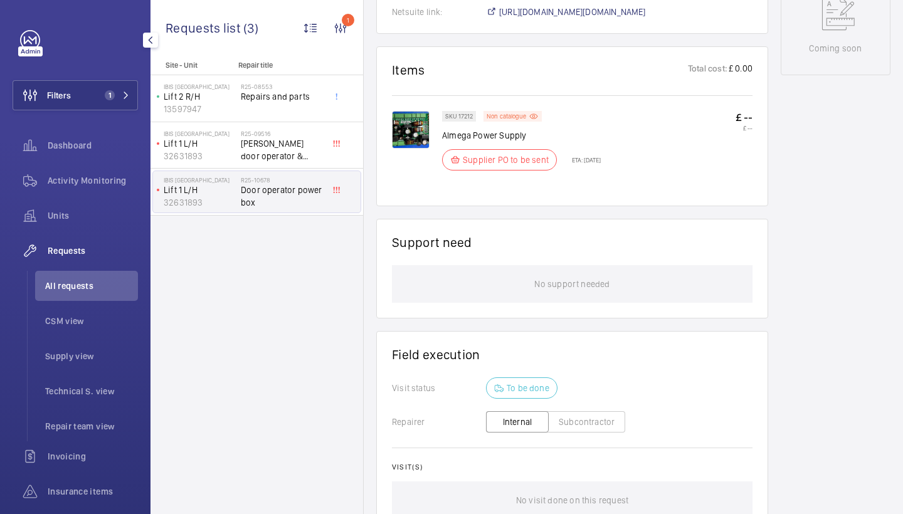
scroll to position [615, 0]
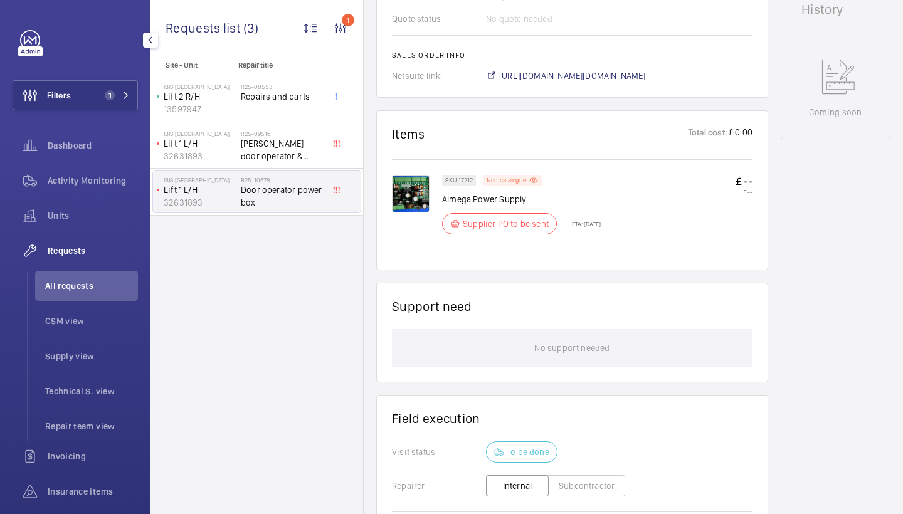
click at [415, 186] on img at bounding box center [411, 194] width 38 height 38
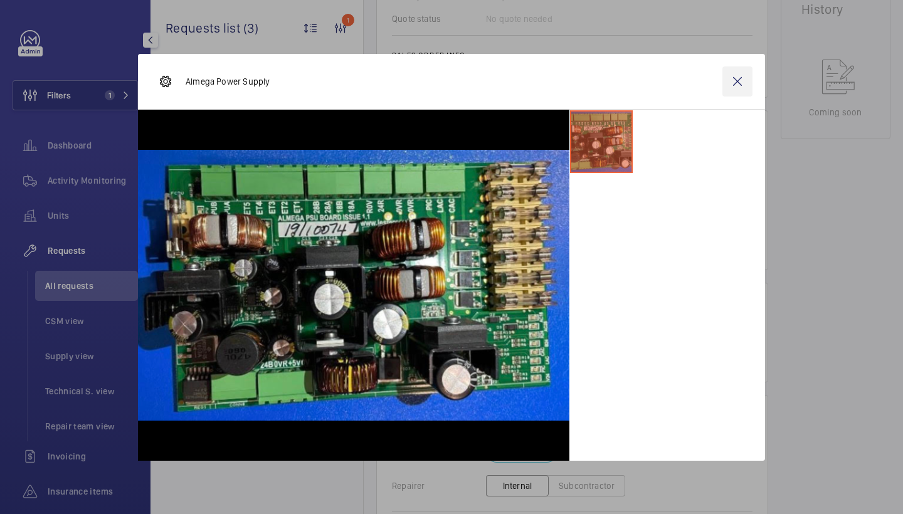
click at [744, 87] on wm-front-icon-button at bounding box center [738, 81] width 30 height 30
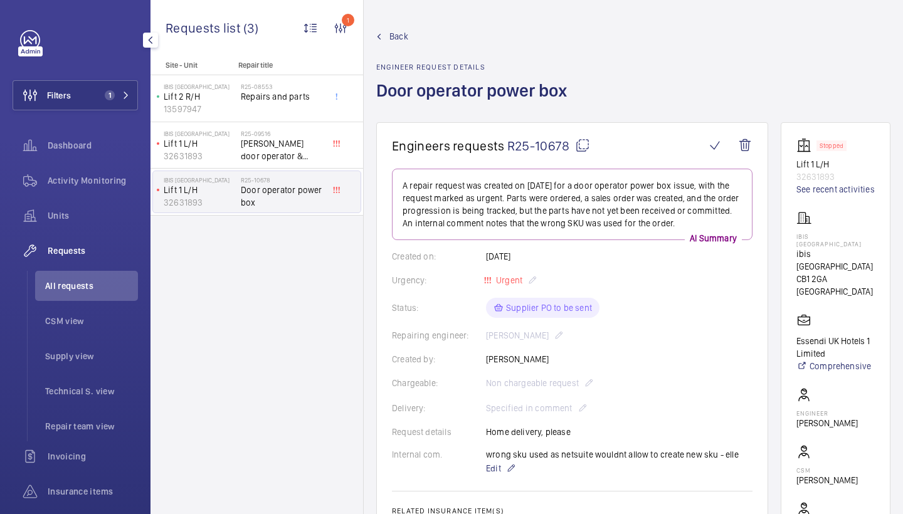
scroll to position [0, 0]
click at [400, 38] on span "Back" at bounding box center [398, 36] width 19 height 13
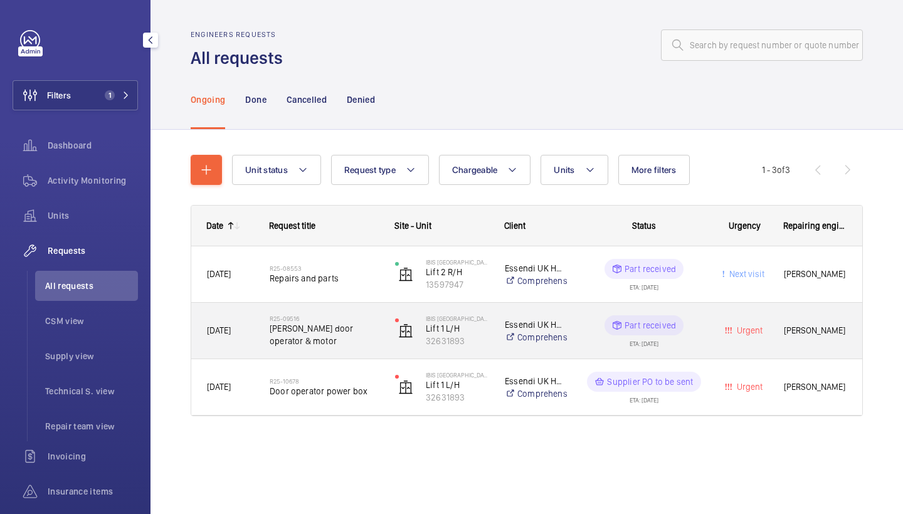
click at [293, 314] on div "R25-09516 [PERSON_NAME] door operator & motor" at bounding box center [324, 331] width 109 height 36
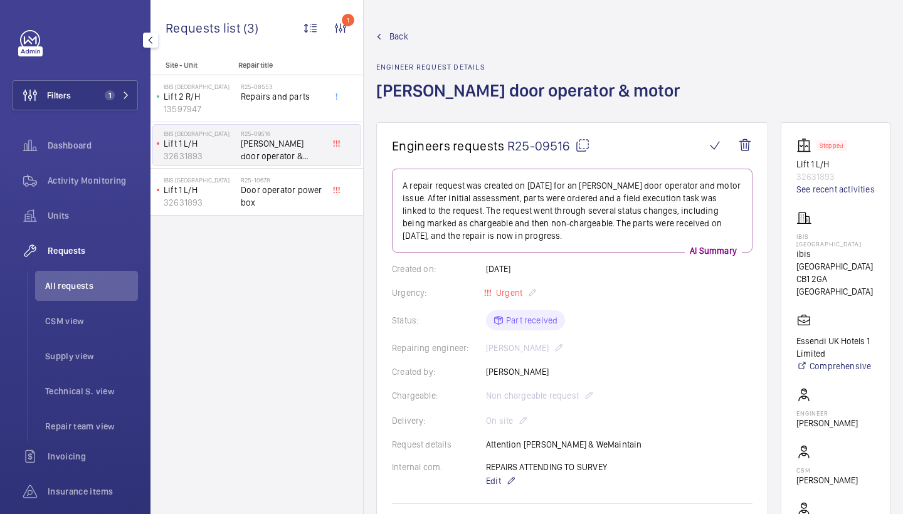
click at [391, 29] on wm-front-admin-header "Back Engineer request details [PERSON_NAME] door operator & motor" at bounding box center [633, 61] width 539 height 122
click at [391, 33] on span "Back" at bounding box center [398, 36] width 19 height 13
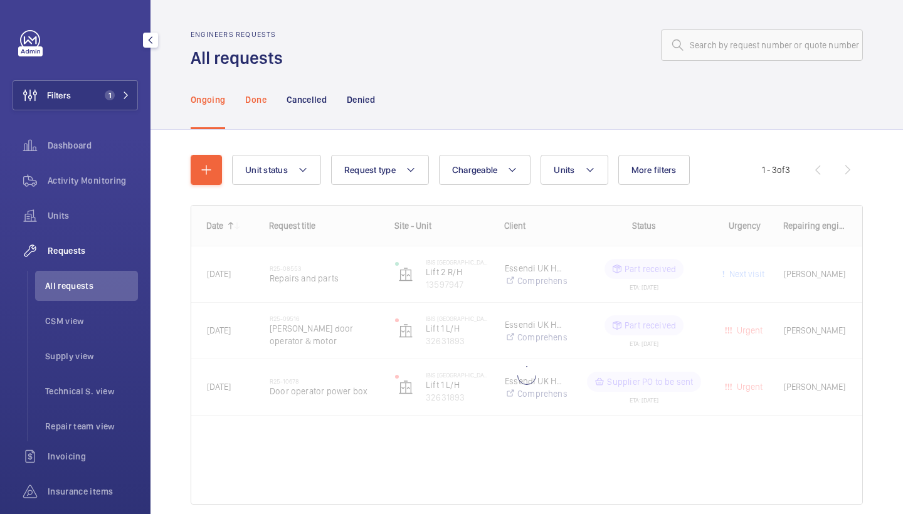
click at [258, 100] on p "Done" at bounding box center [255, 99] width 21 height 13
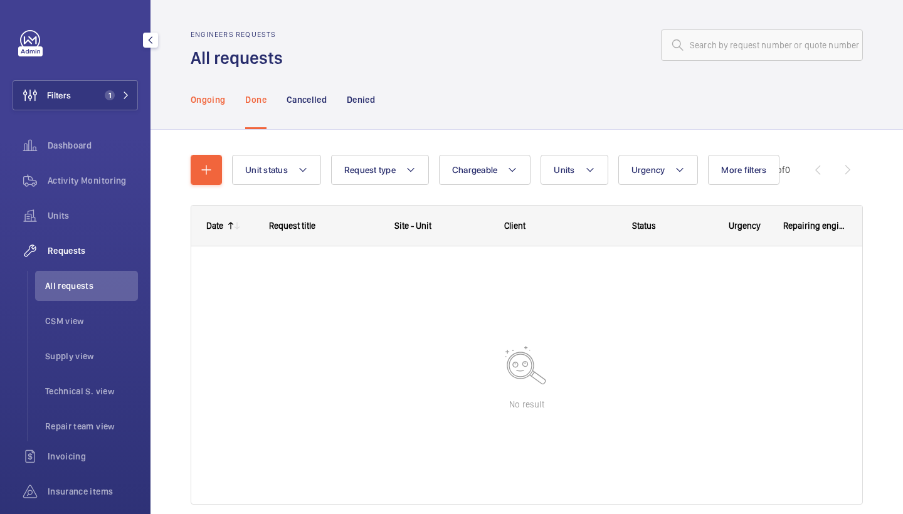
click at [213, 97] on p "Ongoing" at bounding box center [208, 99] width 34 height 13
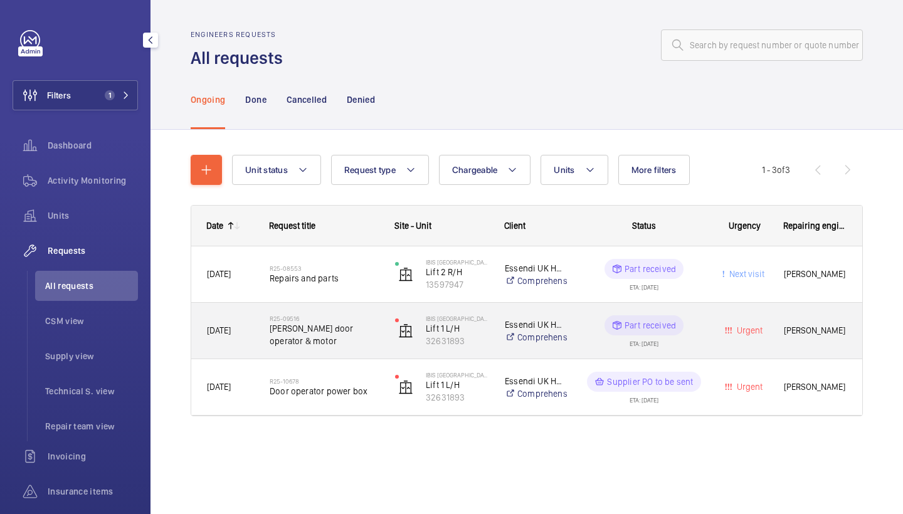
click at [359, 348] on div "R25-09516 [PERSON_NAME] door operator & motor" at bounding box center [324, 331] width 109 height 36
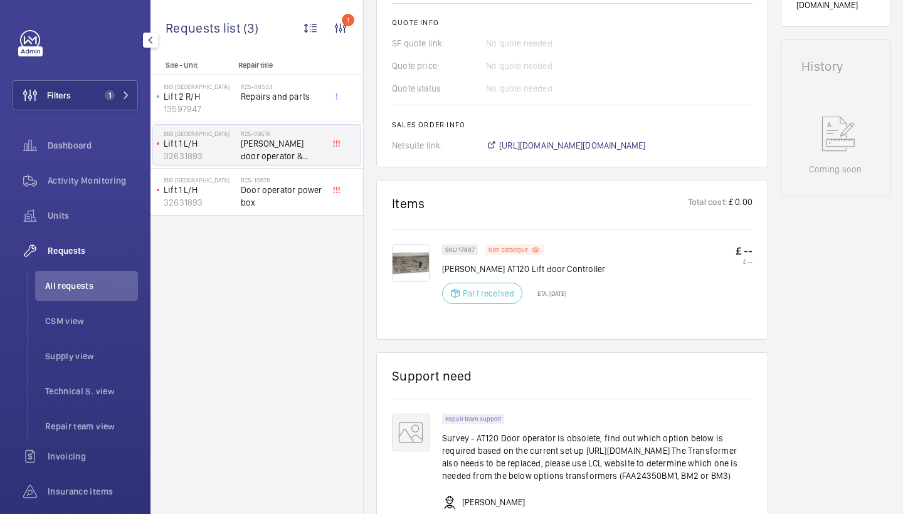
scroll to position [588, 0]
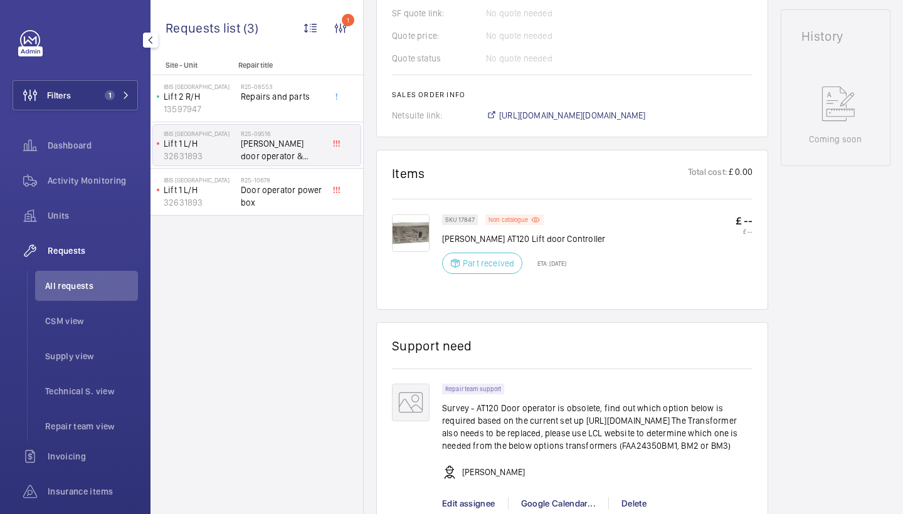
click at [411, 230] on img at bounding box center [411, 233] width 38 height 38
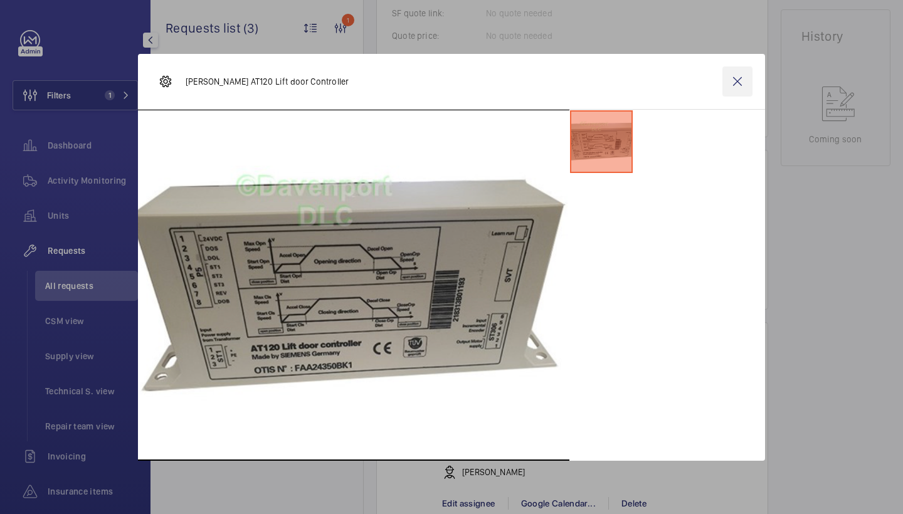
click at [738, 80] on wm-front-icon-button at bounding box center [738, 81] width 30 height 30
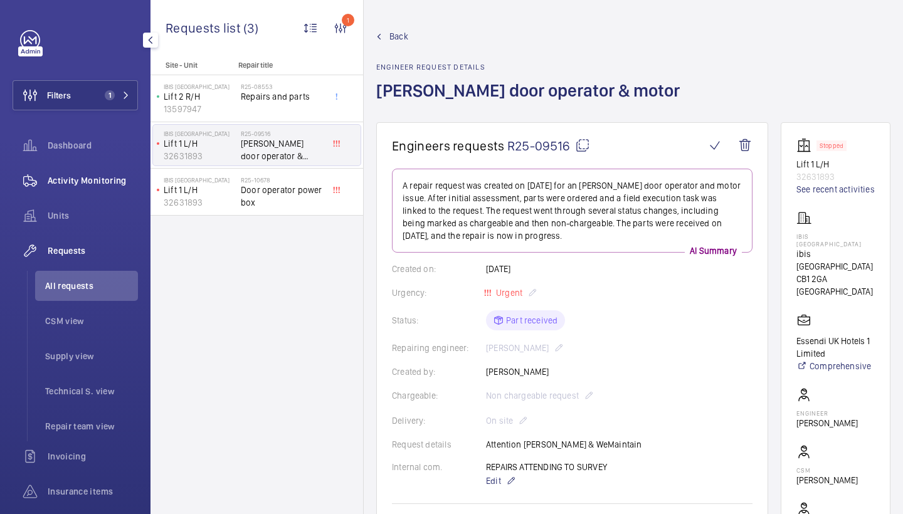
scroll to position [0, 0]
click at [110, 183] on span "Activity Monitoring" at bounding box center [93, 180] width 90 height 13
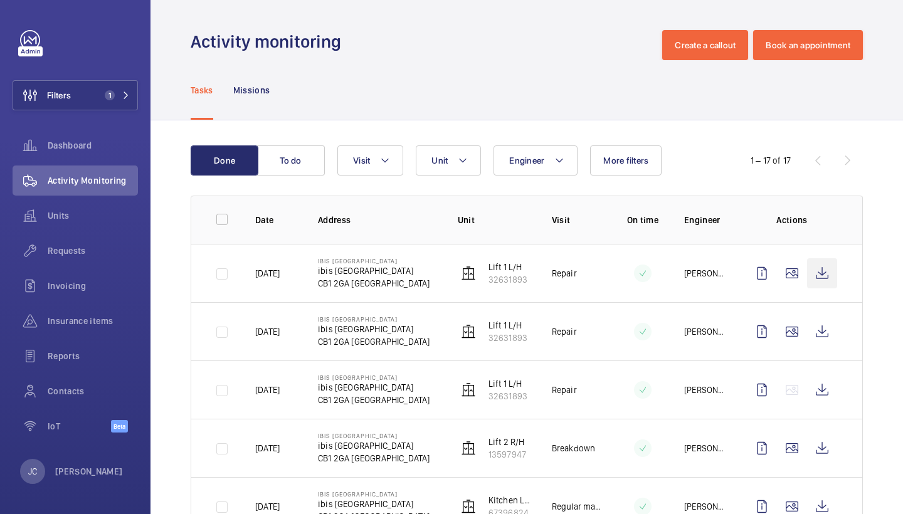
click at [821, 260] on wm-front-icon-button at bounding box center [822, 273] width 30 height 30
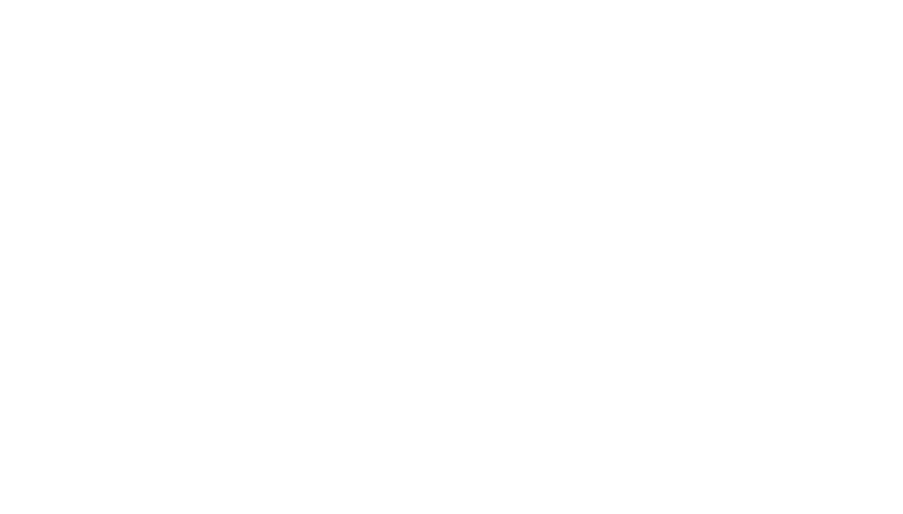
click at [512, 0] on html at bounding box center [451, 0] width 903 height 0
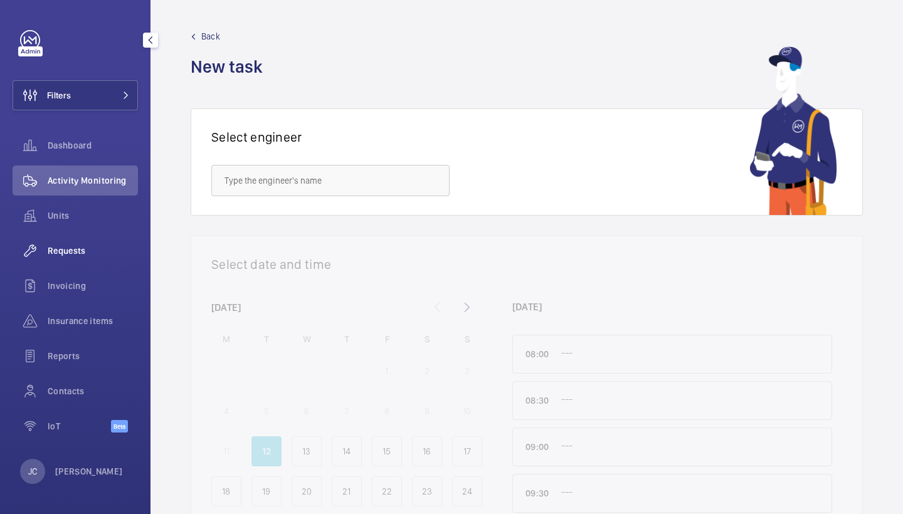
click at [91, 238] on div "Requests" at bounding box center [75, 251] width 125 height 30
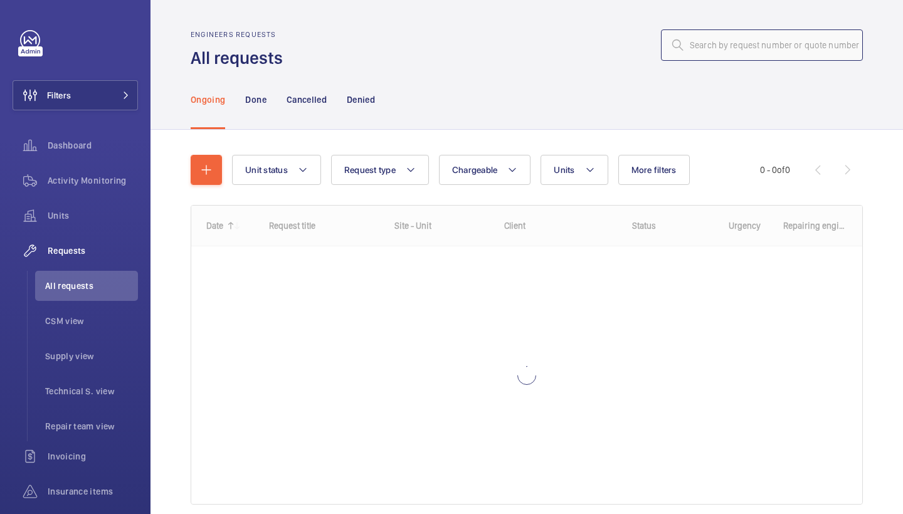
click at [752, 38] on input "text" at bounding box center [762, 44] width 202 height 31
paste input "R25-10802"
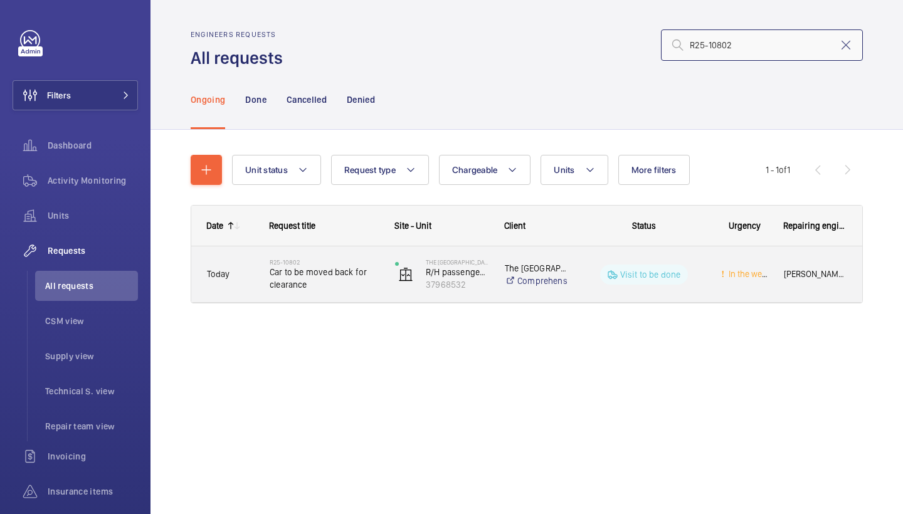
type input "R25-10802"
click at [359, 290] on span "Car to be moved back for clearance" at bounding box center [324, 278] width 109 height 25
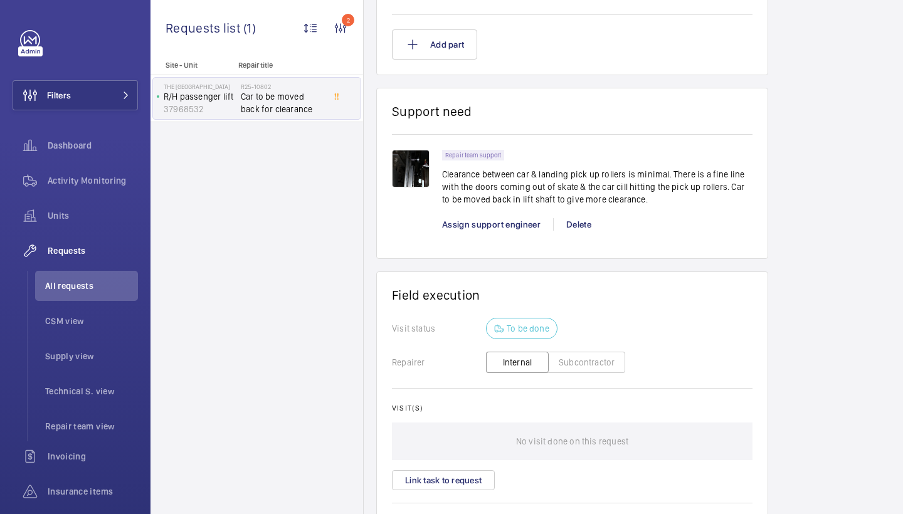
scroll to position [929, 0]
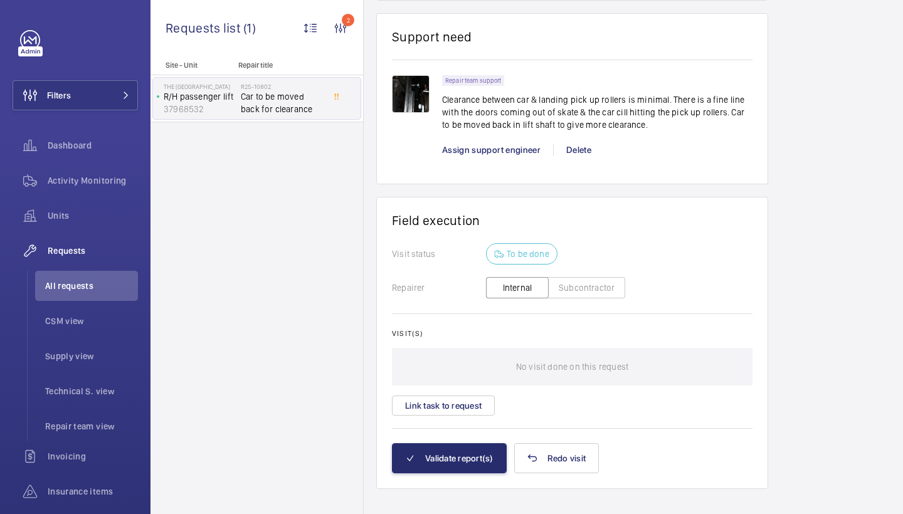
click at [494, 155] on div "Assign support engineer" at bounding box center [497, 150] width 111 height 13
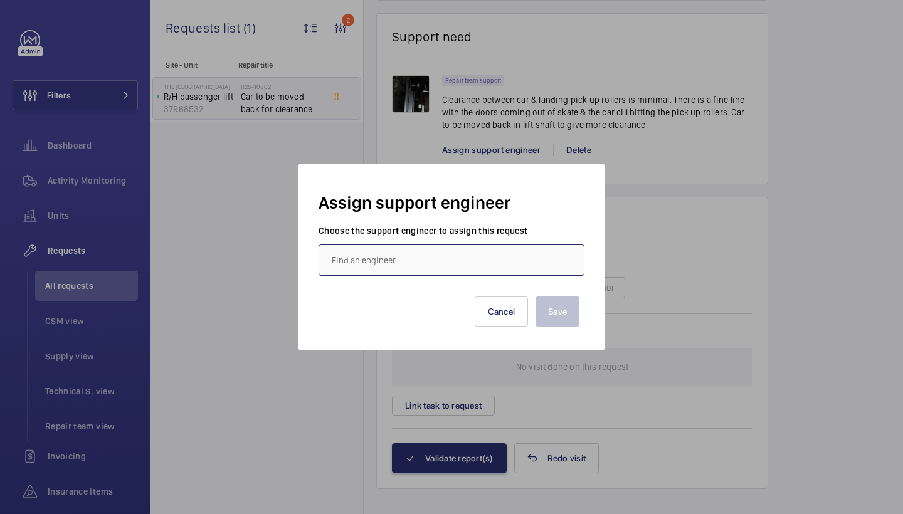
click at [445, 257] on input "text" at bounding box center [452, 260] width 266 height 31
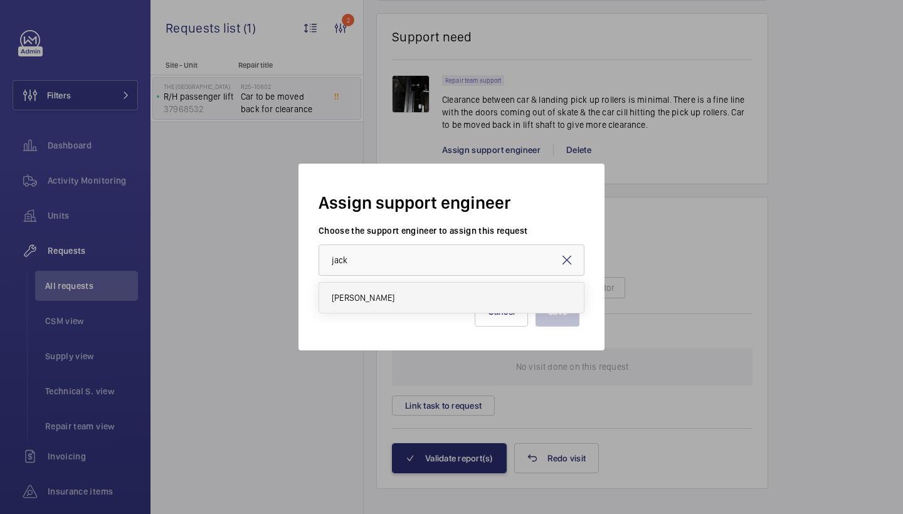
click at [384, 307] on mat-option "Jack Gambie" at bounding box center [451, 298] width 265 height 30
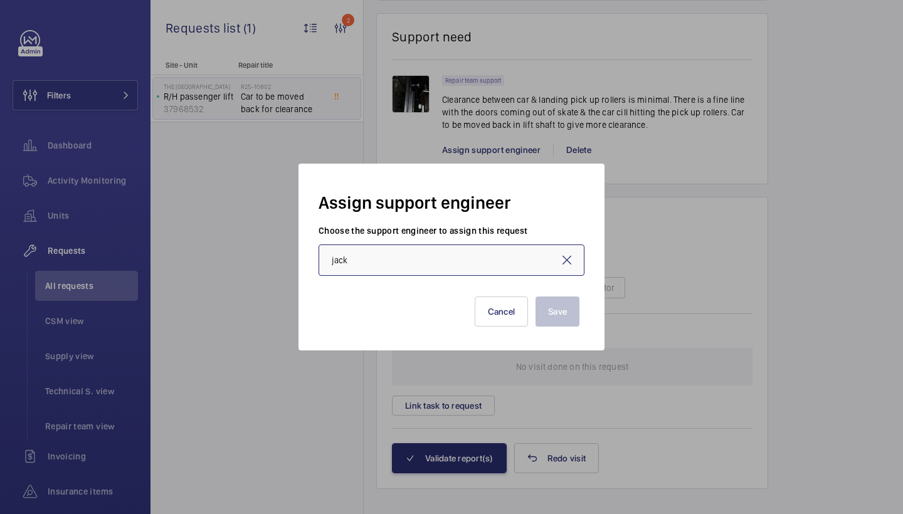
type input "Jack Gambie"
click at [563, 310] on button "Save" at bounding box center [558, 312] width 44 height 30
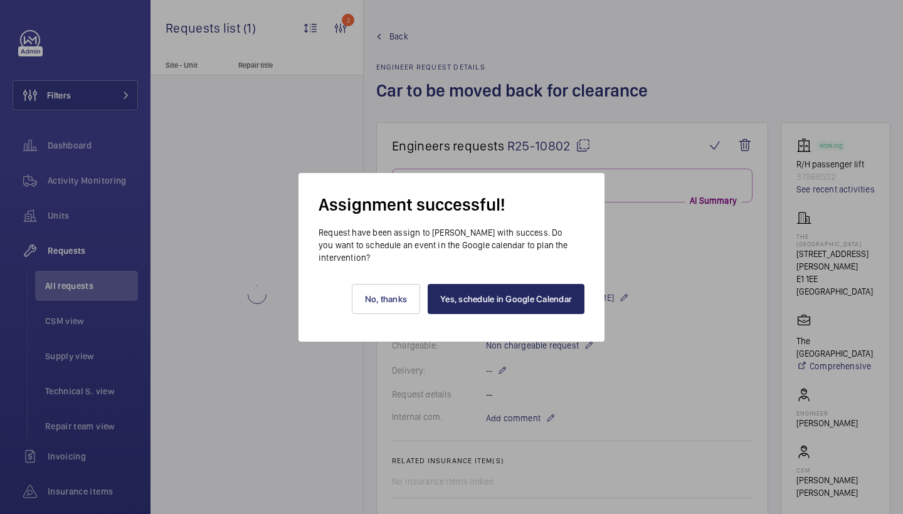
click at [542, 304] on link "Yes, schedule in Google Calendar" at bounding box center [506, 299] width 157 height 30
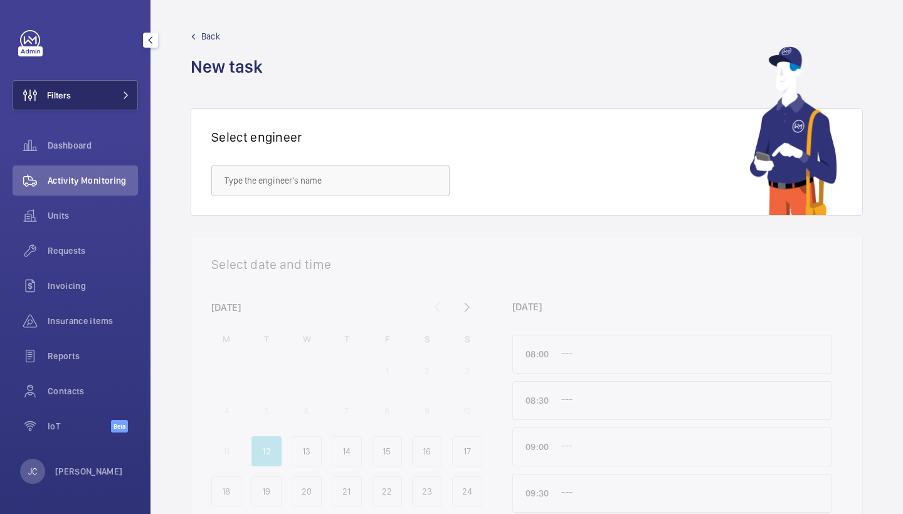
click at [81, 103] on button "Filters" at bounding box center [75, 95] width 125 height 30
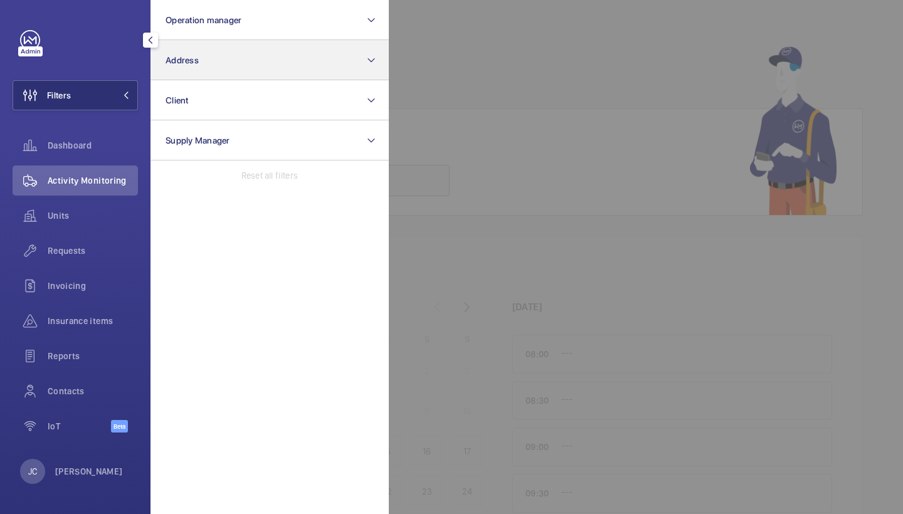
click at [209, 64] on button "Address" at bounding box center [270, 60] width 238 height 40
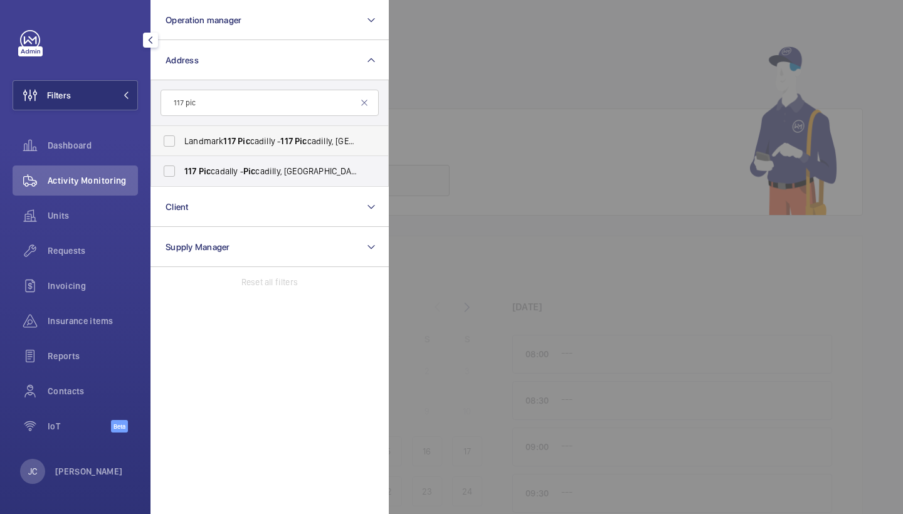
type input "117 pic"
click at [248, 148] on label "Landmark [STREET_ADDRESS]" at bounding box center [260, 141] width 218 height 30
click at [182, 148] on input "Landmark [STREET_ADDRESS]" at bounding box center [169, 141] width 25 height 25
checkbox input "true"
click at [238, 181] on label "[STREET_ADDRESS]" at bounding box center [260, 171] width 218 height 30
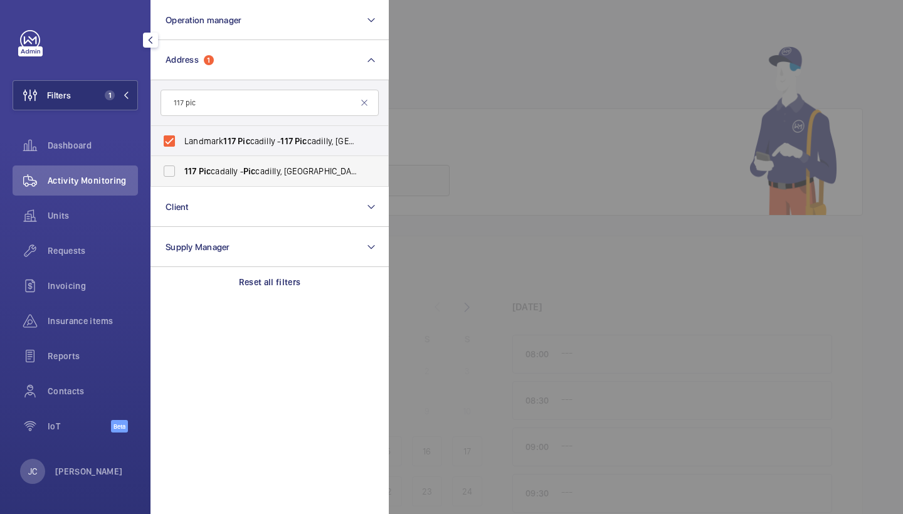
click at [182, 181] on input "[STREET_ADDRESS]" at bounding box center [169, 171] width 25 height 25
checkbox input "true"
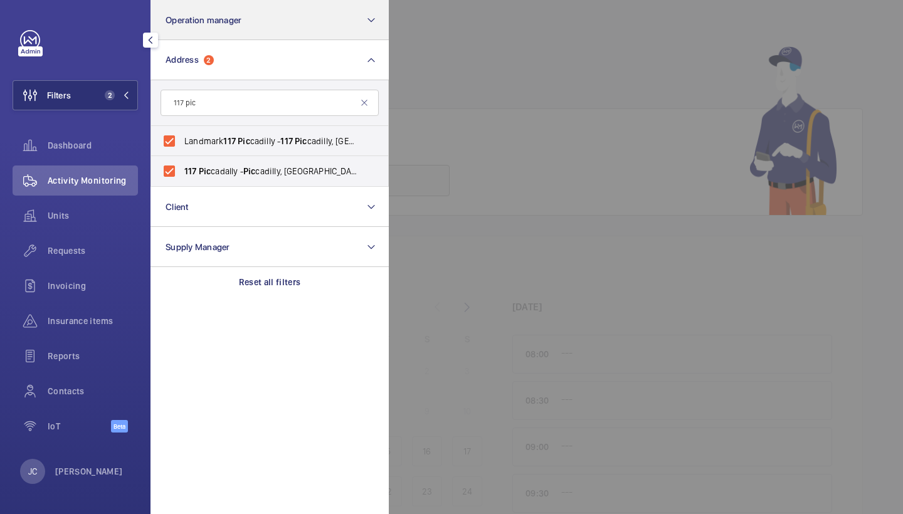
drag, startPoint x: 82, startPoint y: 252, endPoint x: 191, endPoint y: 15, distance: 261.0
click at [82, 251] on span "Requests" at bounding box center [93, 251] width 90 height 13
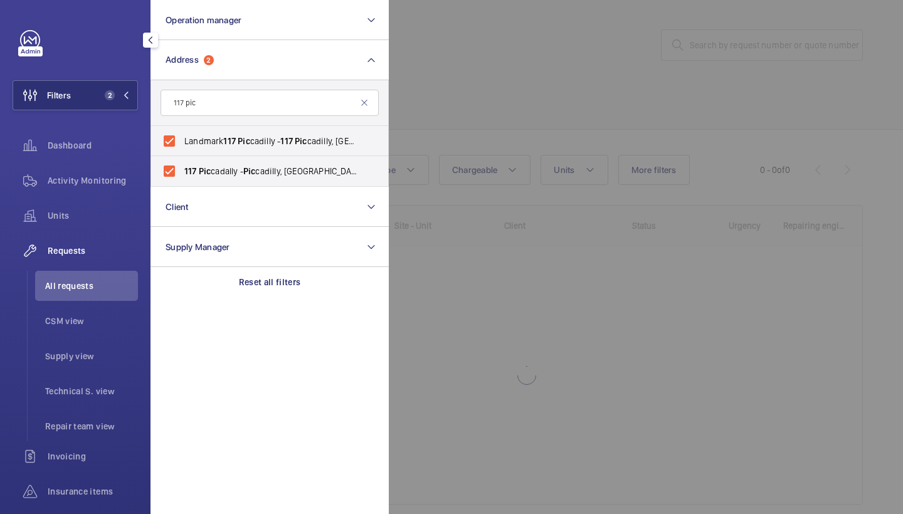
click at [679, 161] on div at bounding box center [840, 257] width 903 height 514
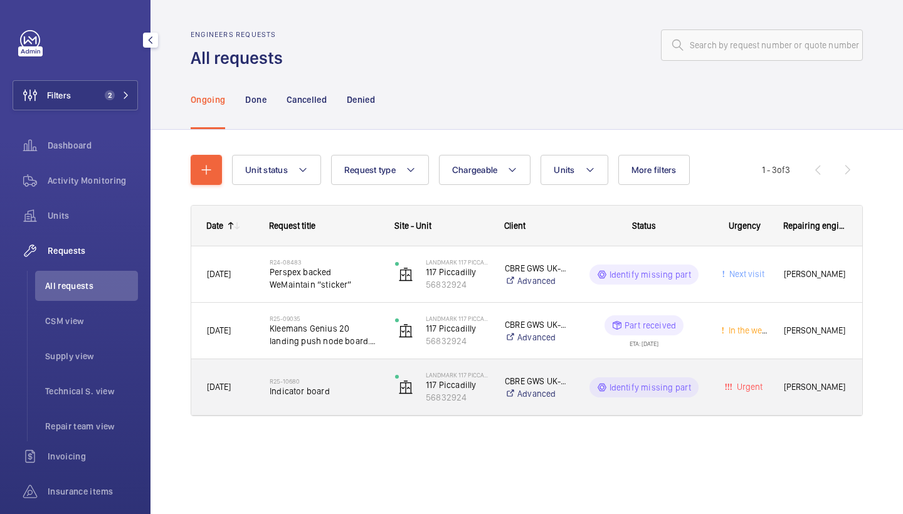
click at [331, 393] on span "Indicator board" at bounding box center [324, 391] width 109 height 13
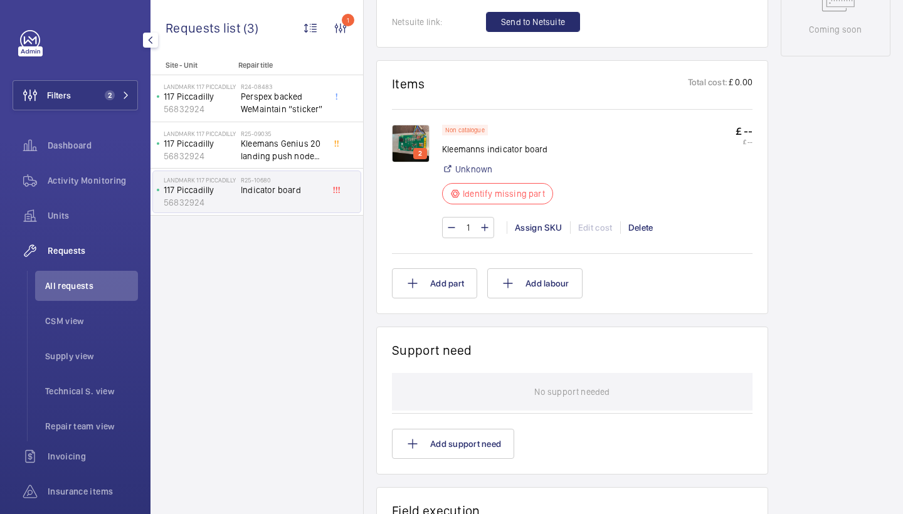
scroll to position [702, 0]
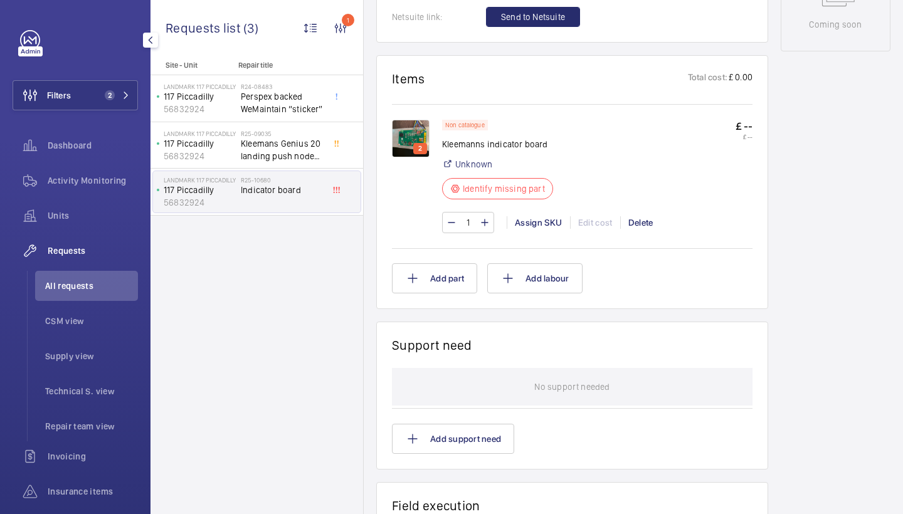
click at [411, 132] on img at bounding box center [411, 139] width 38 height 38
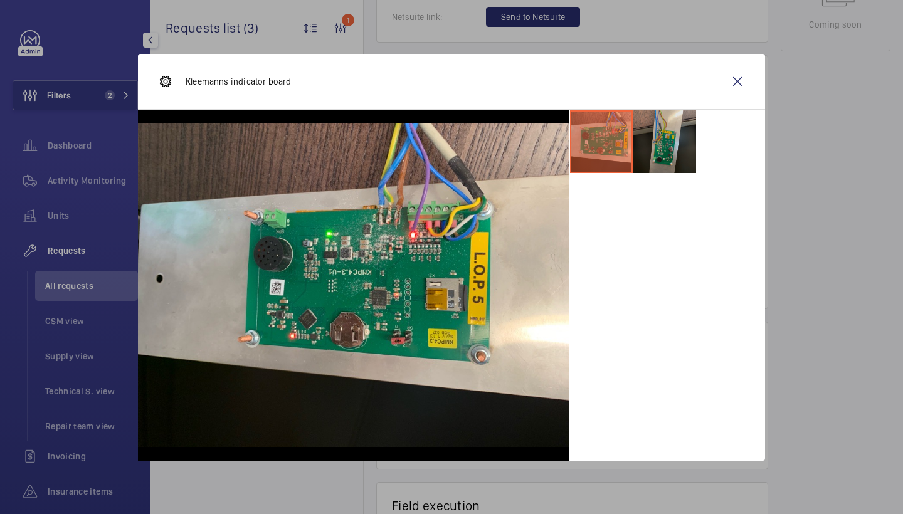
click at [671, 135] on li at bounding box center [664, 141] width 63 height 63
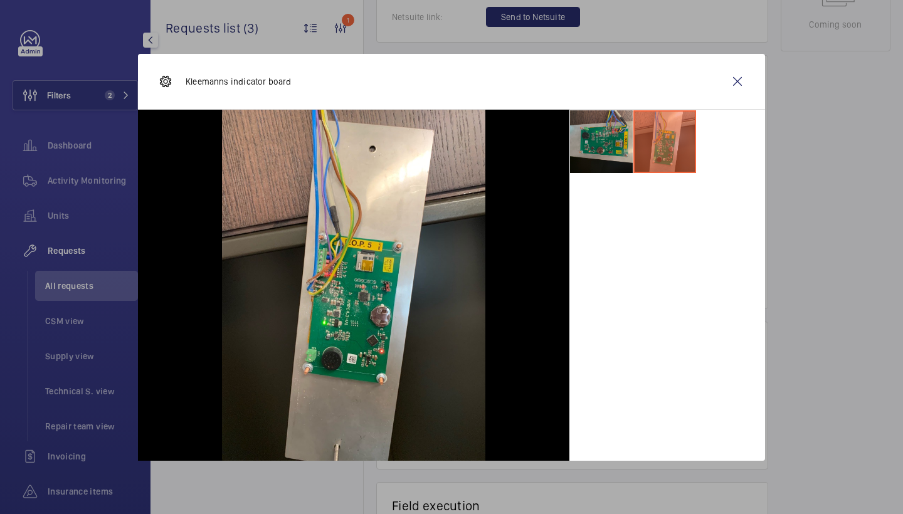
click at [595, 130] on li at bounding box center [601, 141] width 63 height 63
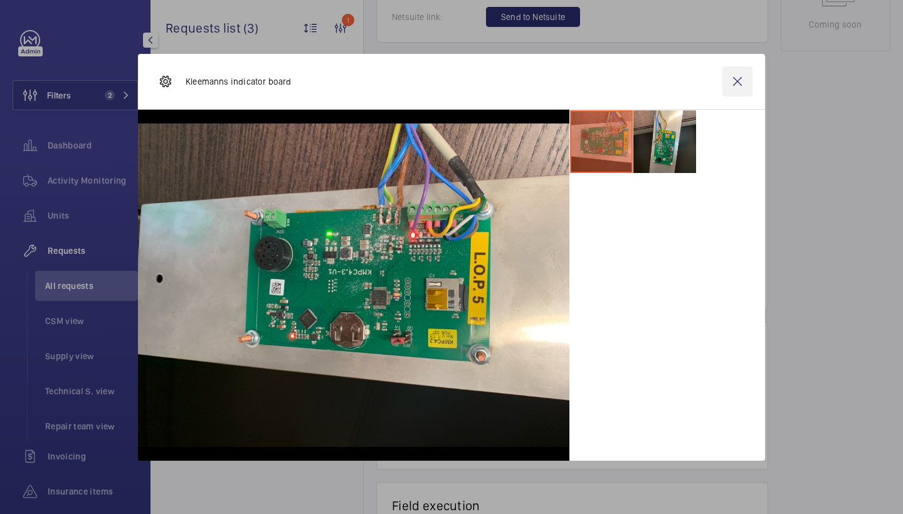
click at [739, 77] on wm-front-icon-button at bounding box center [738, 81] width 30 height 30
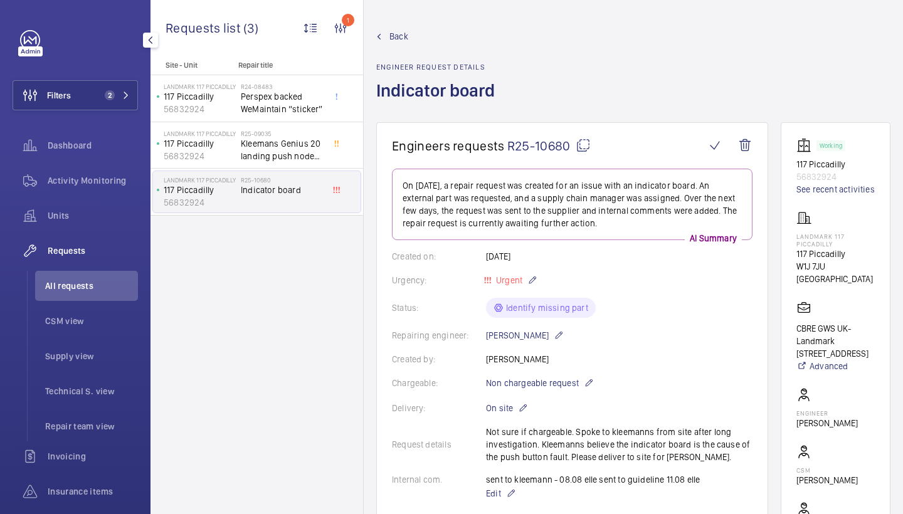
scroll to position [0, 0]
click at [580, 147] on mat-icon at bounding box center [583, 145] width 15 height 15
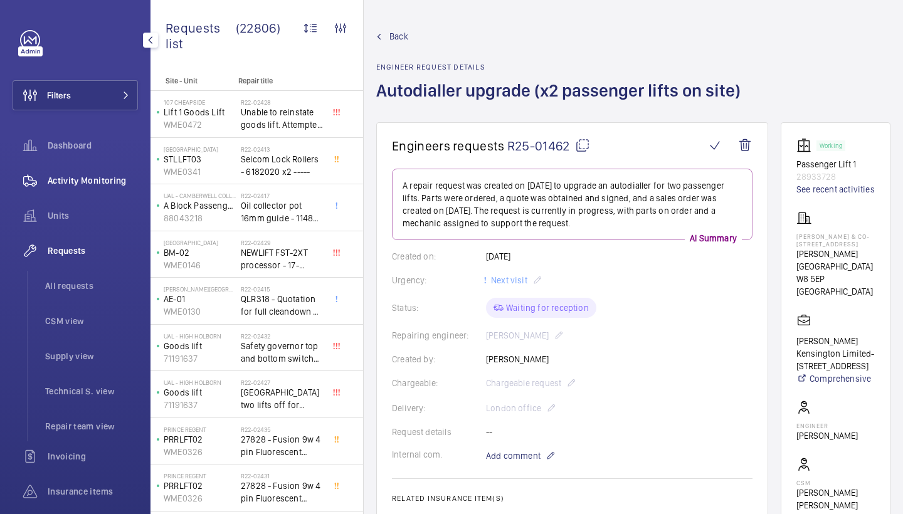
click at [99, 180] on span "Activity Monitoring" at bounding box center [93, 180] width 90 height 13
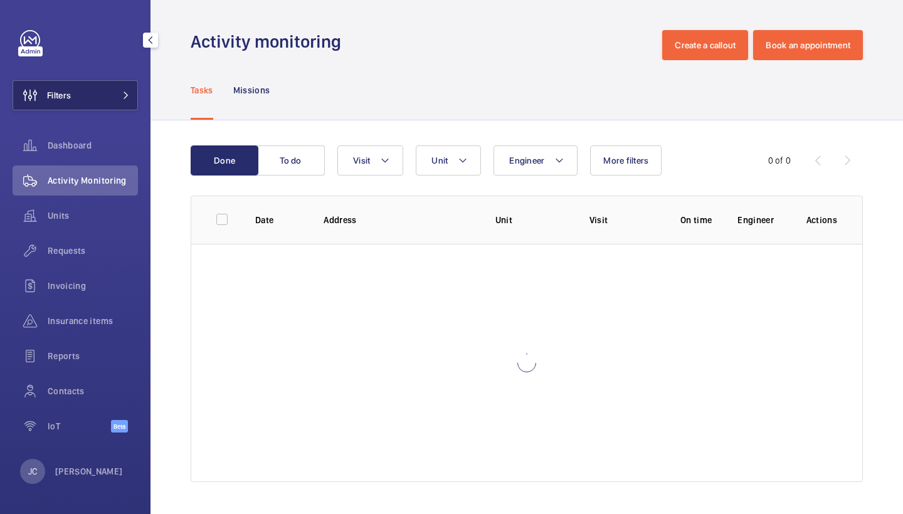
click at [102, 90] on button "Filters" at bounding box center [75, 95] width 125 height 30
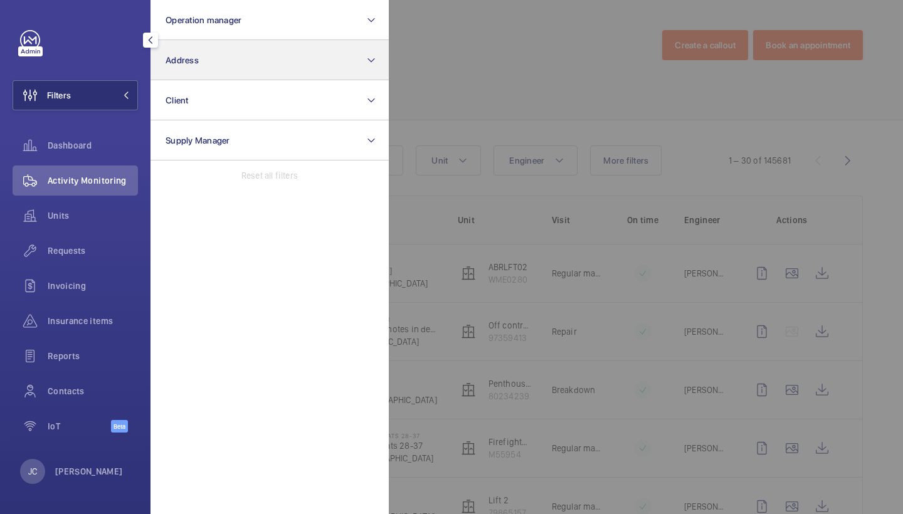
click at [270, 61] on button "Address" at bounding box center [270, 60] width 238 height 40
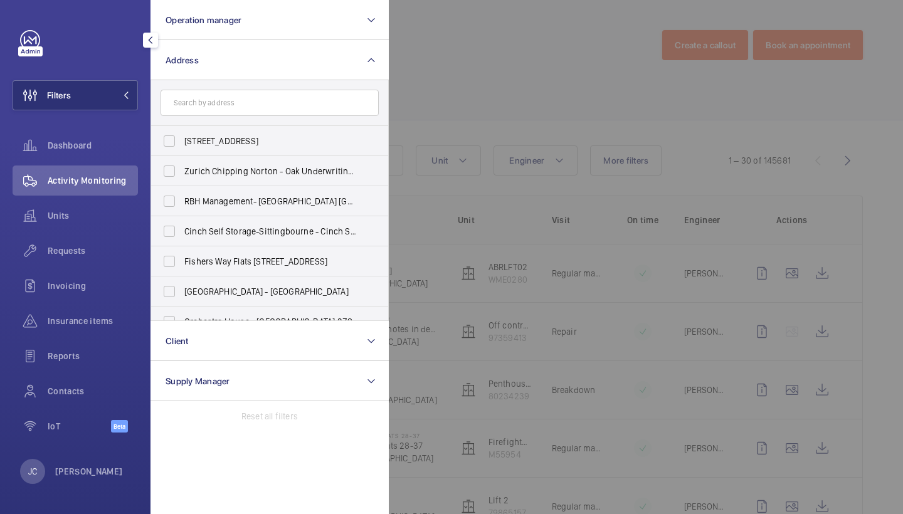
click at [435, 50] on div at bounding box center [840, 257] width 903 height 514
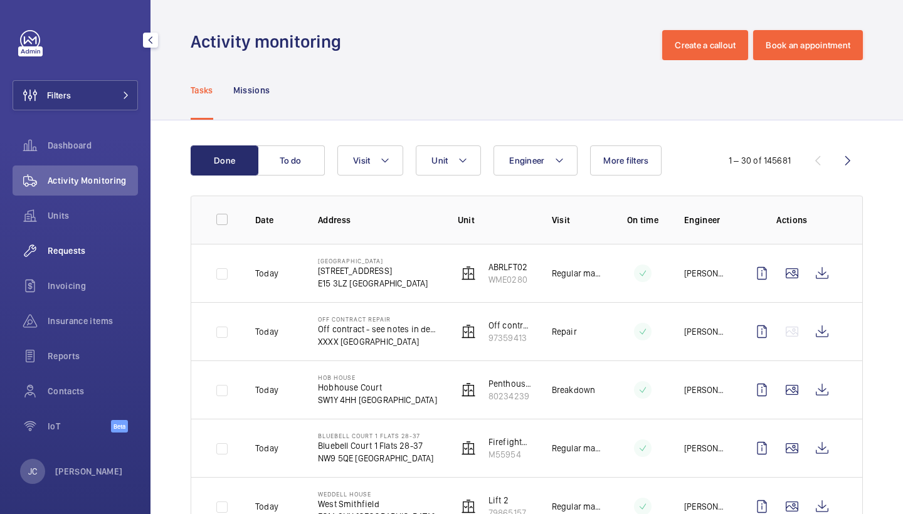
click at [71, 245] on span "Requests" at bounding box center [93, 251] width 90 height 13
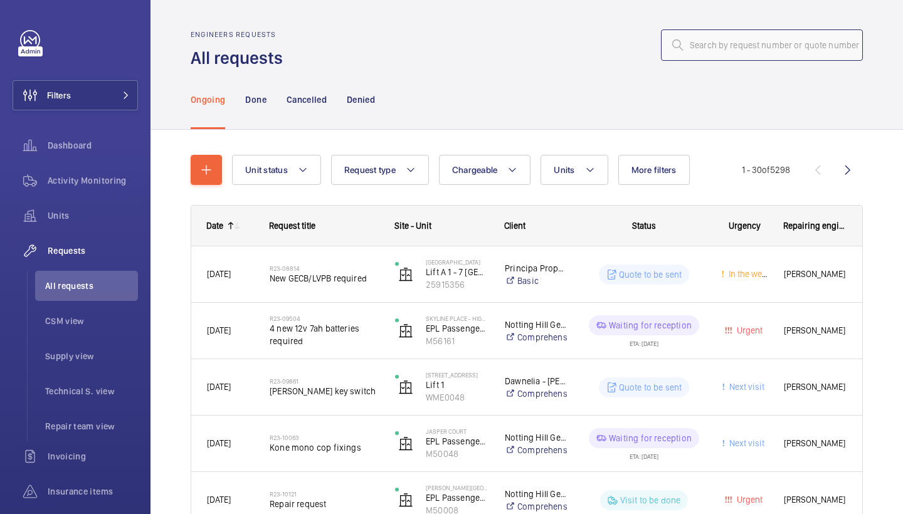
click at [743, 44] on input "text" at bounding box center [762, 44] width 202 height 31
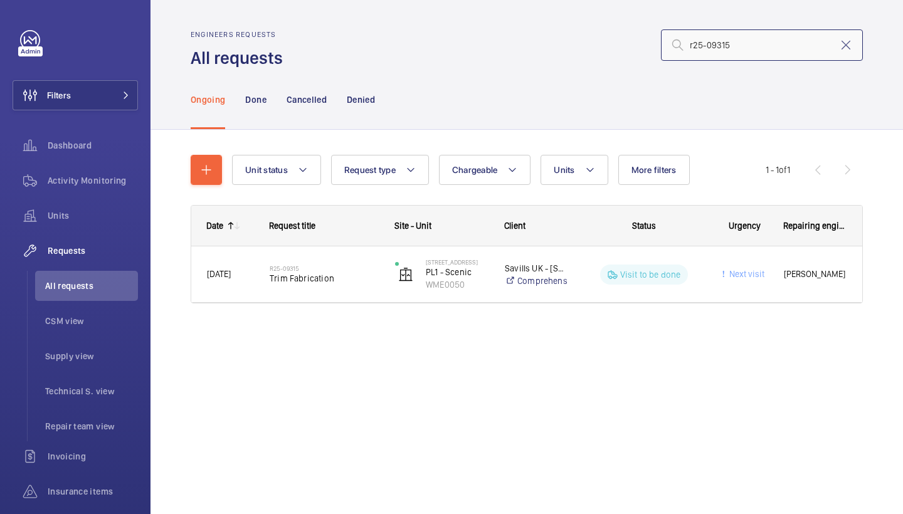
type input "r25-09315"
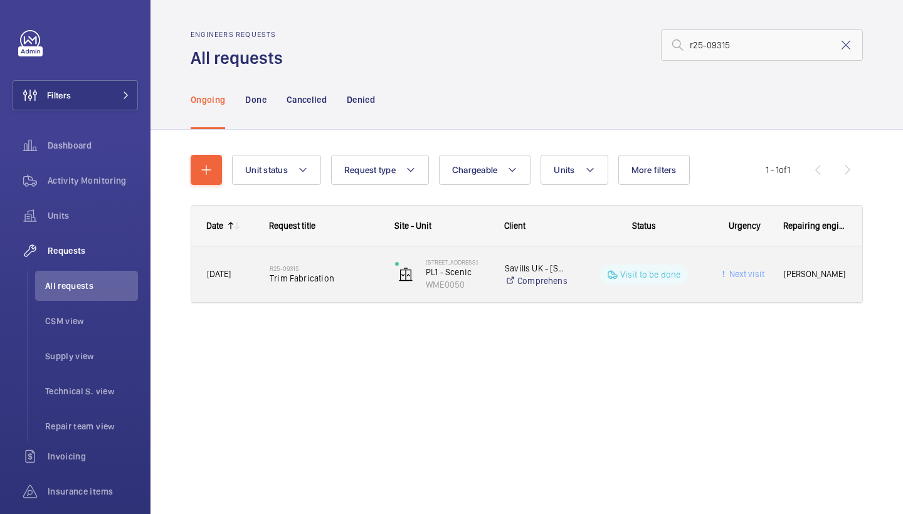
click at [320, 284] on span "Trim Fabrication" at bounding box center [324, 278] width 109 height 13
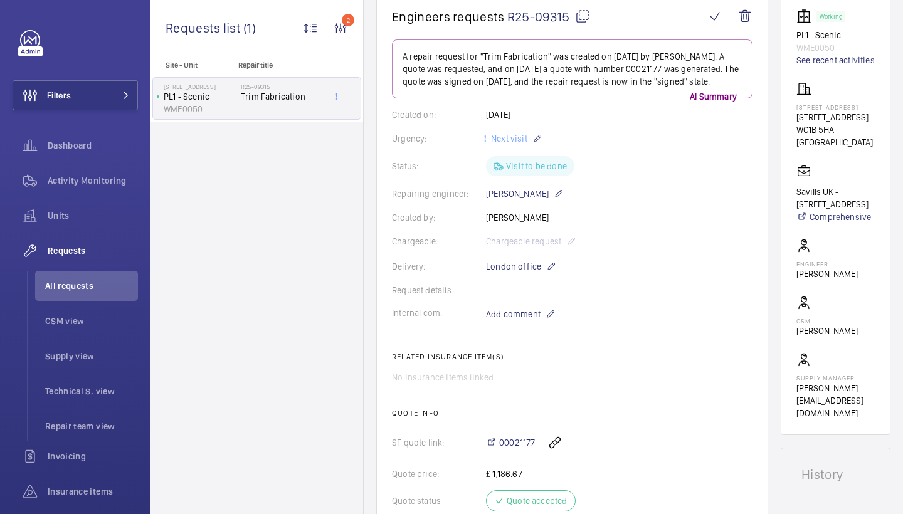
scroll to position [312, 0]
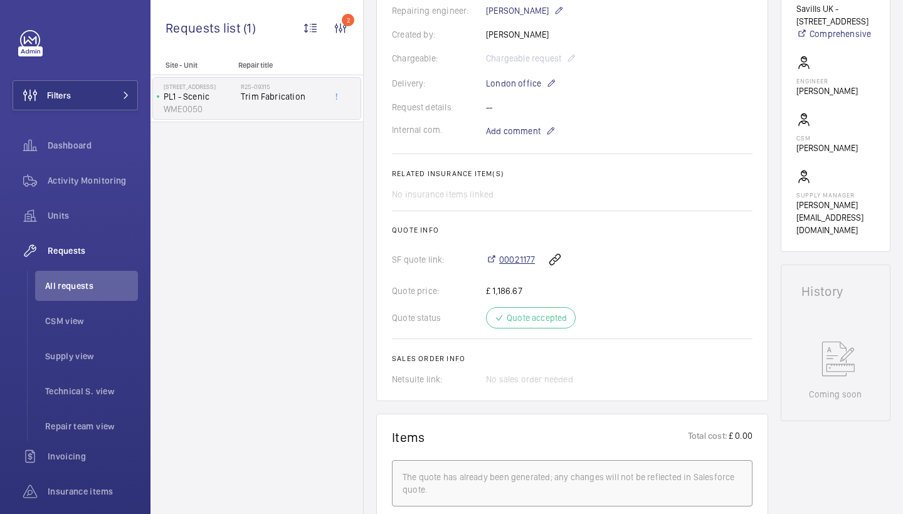
click at [524, 259] on span "00021177" at bounding box center [517, 259] width 36 height 13
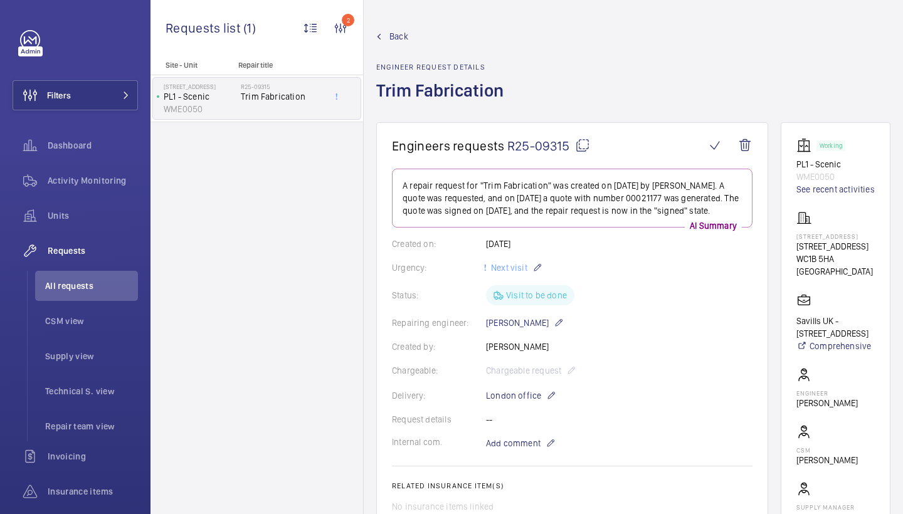
scroll to position [0, 0]
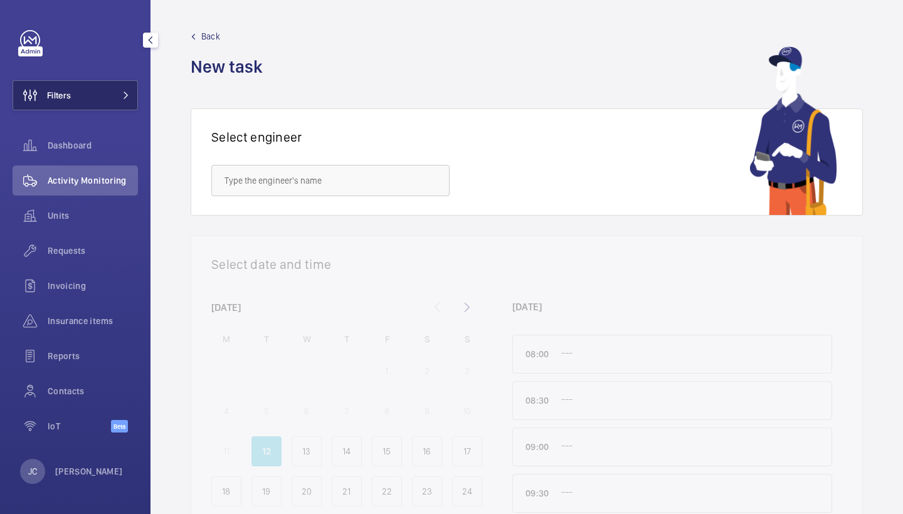
click at [134, 92] on button "Filters" at bounding box center [75, 95] width 125 height 30
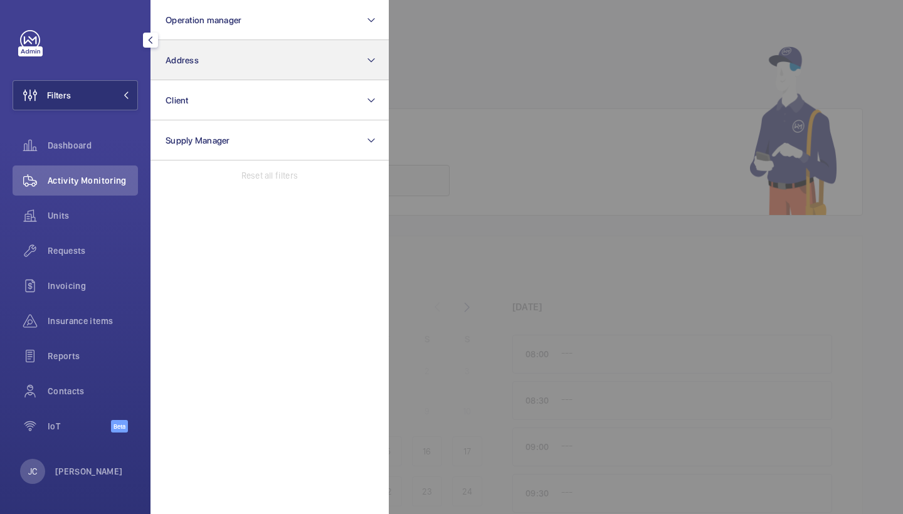
click at [197, 65] on button "Address" at bounding box center [270, 60] width 238 height 40
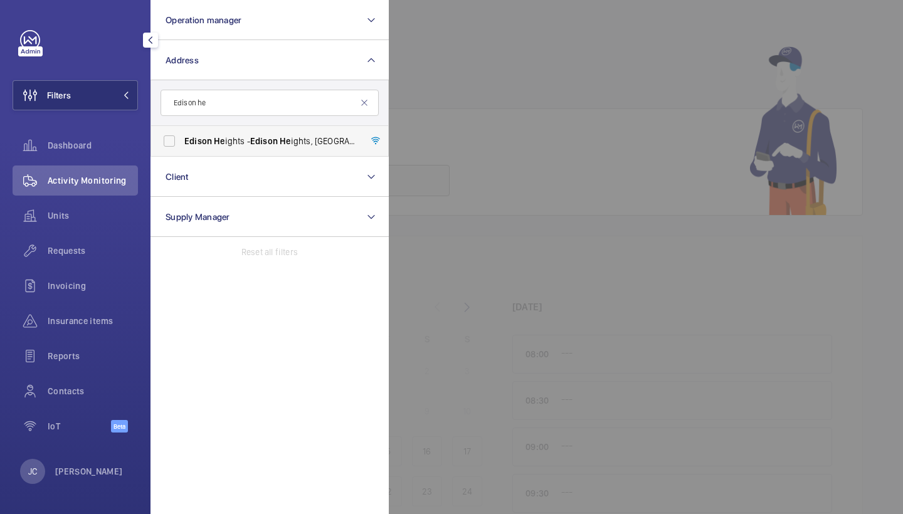
type input "Edison he"
click at [257, 154] on label "Edison He ights - Edison He ights, LONDON E1 6GP" at bounding box center [260, 141] width 218 height 30
click at [182, 154] on input "Edison He ights - Edison He ights, LONDON E1 6GP" at bounding box center [169, 141] width 25 height 25
checkbox input "true"
drag, startPoint x: 78, startPoint y: 243, endPoint x: 84, endPoint y: 220, distance: 23.4
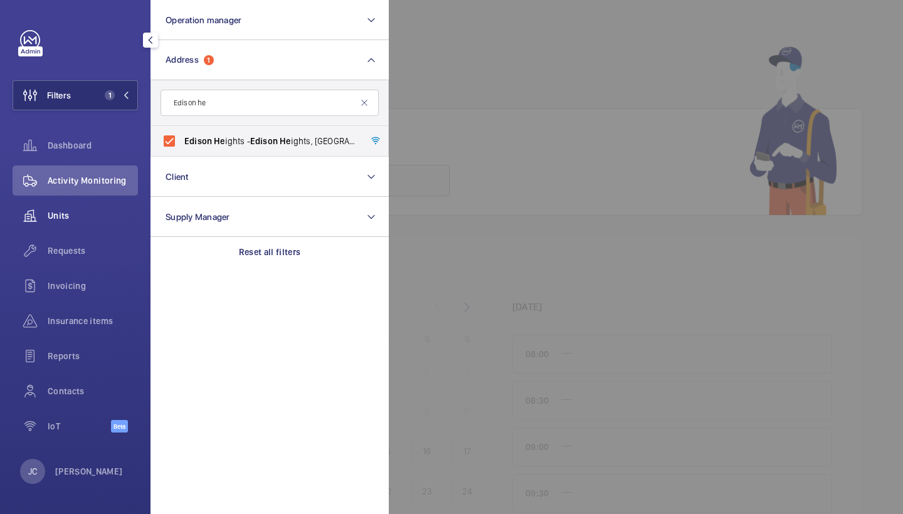
click at [78, 243] on div "Requests" at bounding box center [75, 251] width 125 height 30
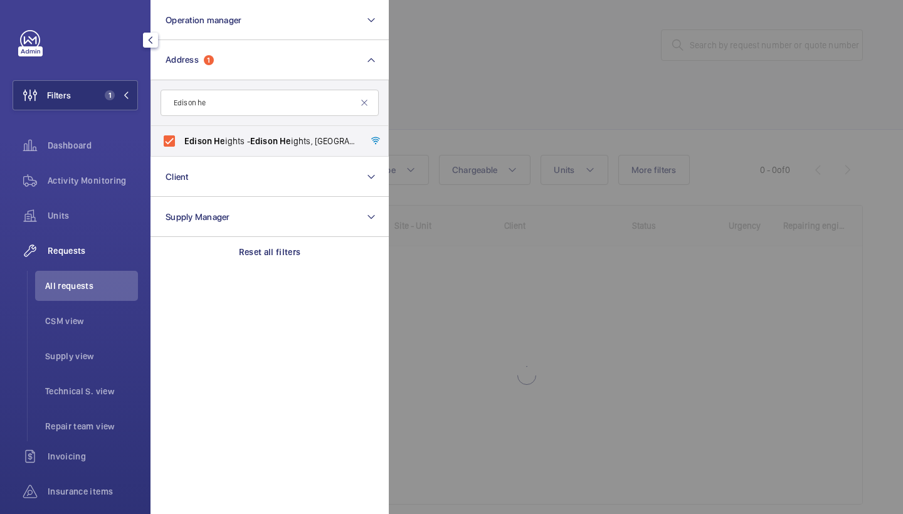
click at [558, 2] on div at bounding box center [840, 257] width 903 height 514
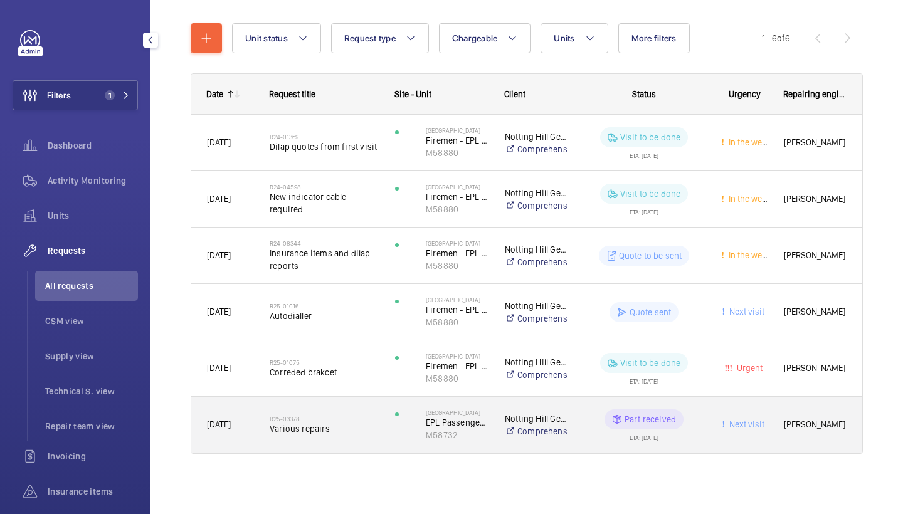
scroll to position [132, 0]
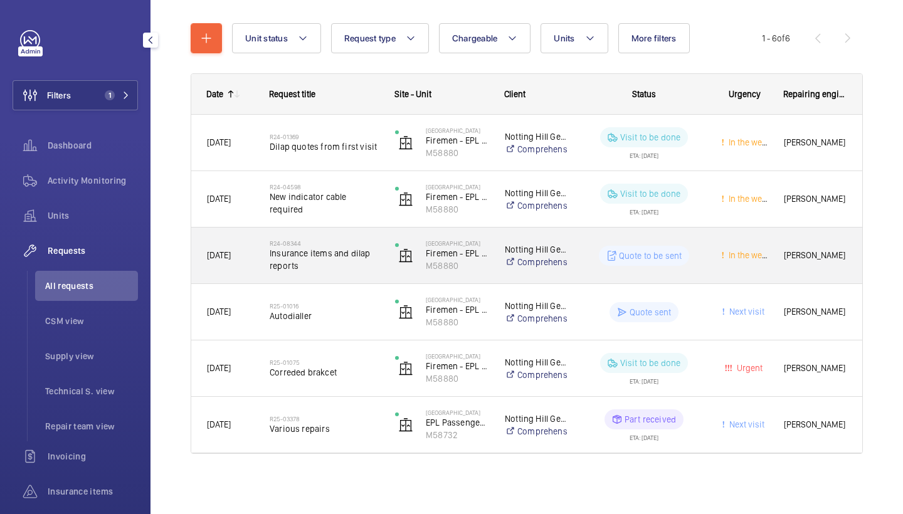
click at [319, 265] on span "Insurance items and dilap reports" at bounding box center [324, 259] width 109 height 25
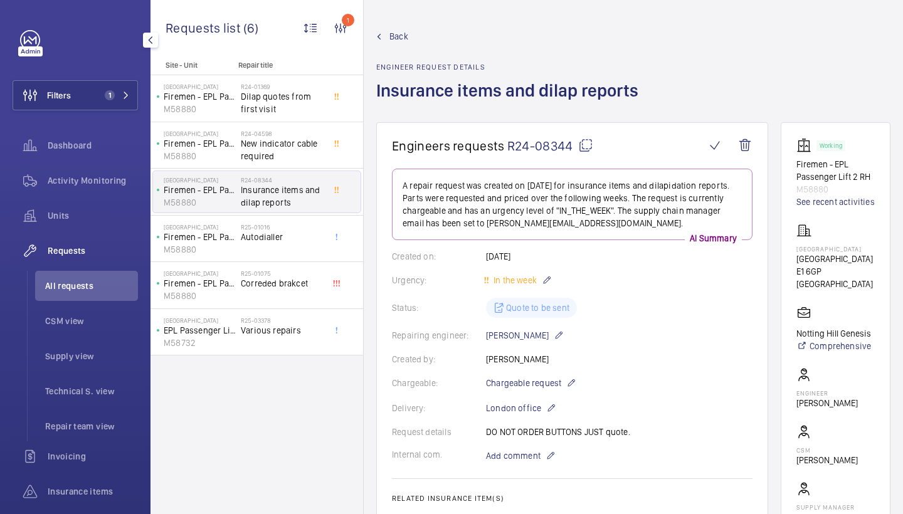
click at [399, 38] on span "Back" at bounding box center [398, 36] width 19 height 13
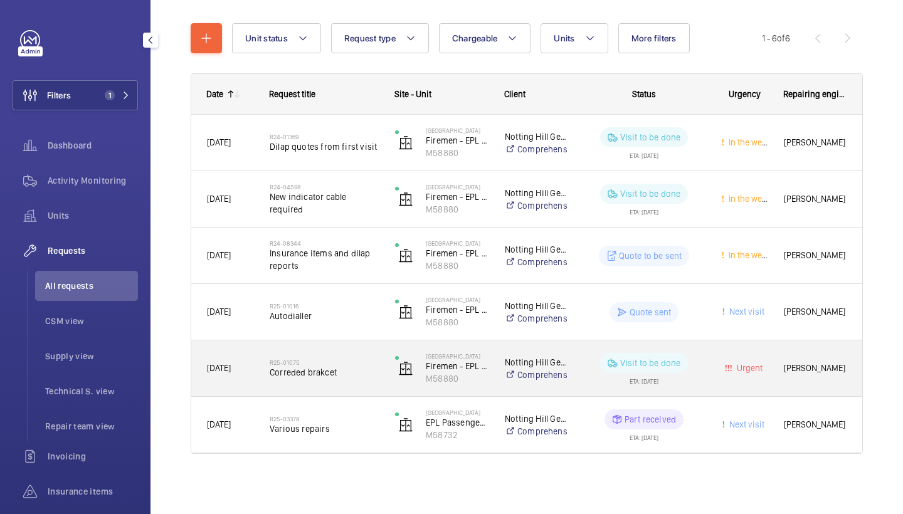
scroll to position [132, 0]
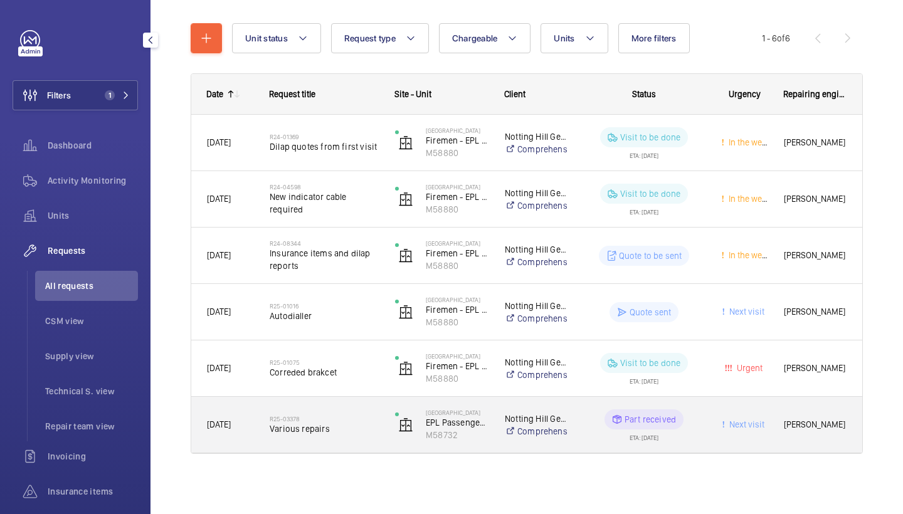
click at [332, 450] on div "R25-03378 Various repairs" at bounding box center [317, 425] width 124 height 56
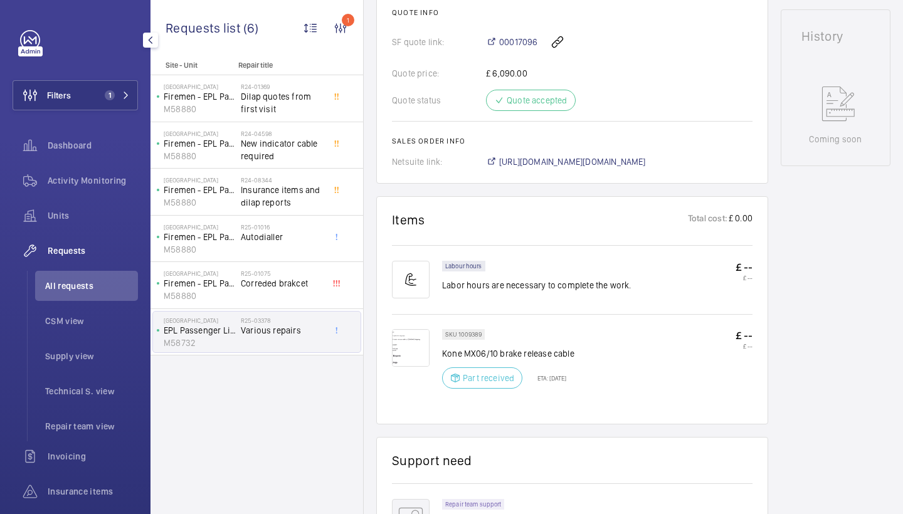
scroll to position [565, 0]
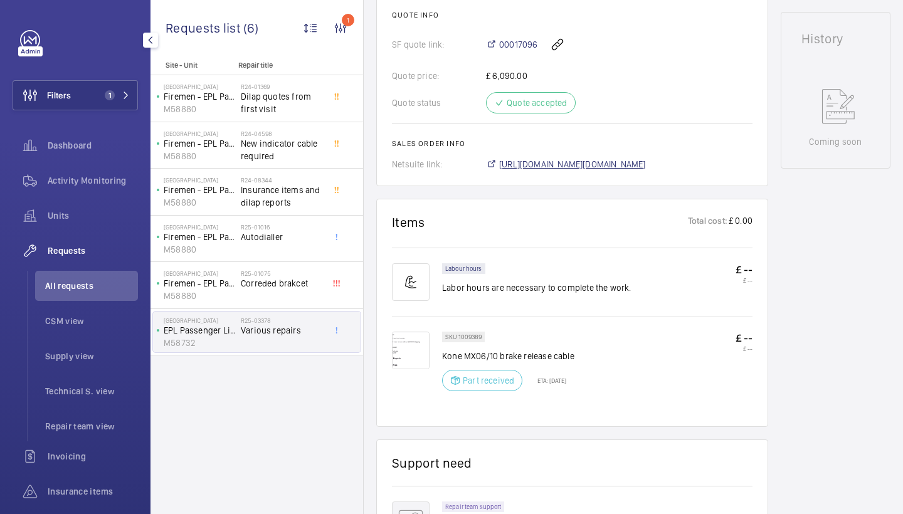
click at [580, 165] on span "https://6461500.app.netsuite.com/app/accounting/transactions/salesord.nl?id=268…" at bounding box center [572, 164] width 147 height 13
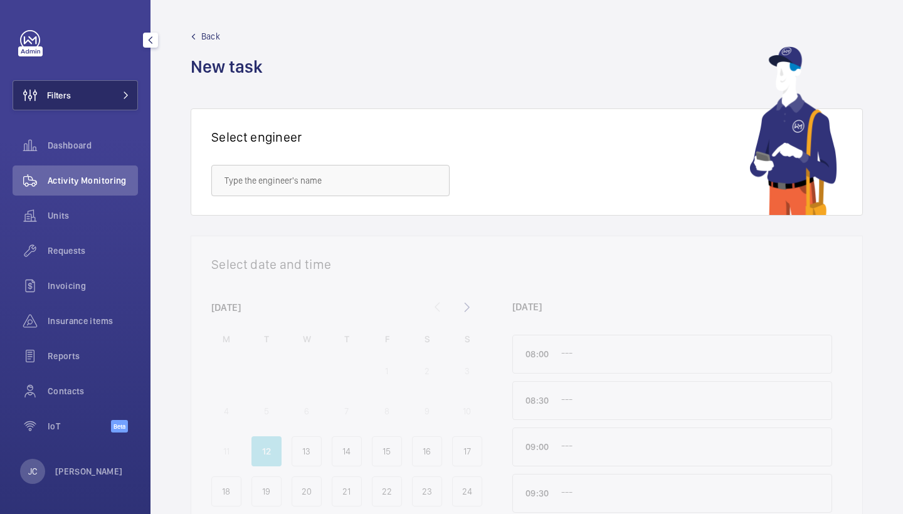
click at [112, 88] on button "Filters" at bounding box center [75, 95] width 125 height 30
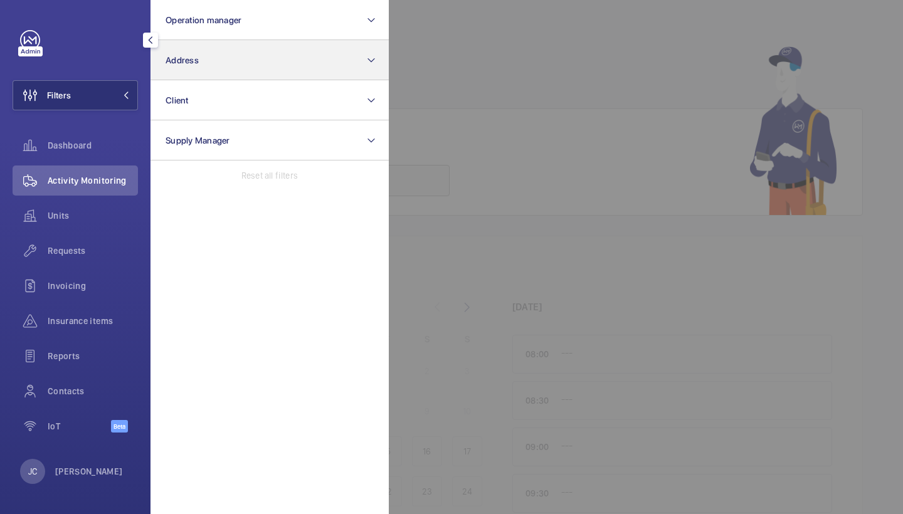
click at [189, 61] on span "Address" at bounding box center [182, 60] width 33 height 10
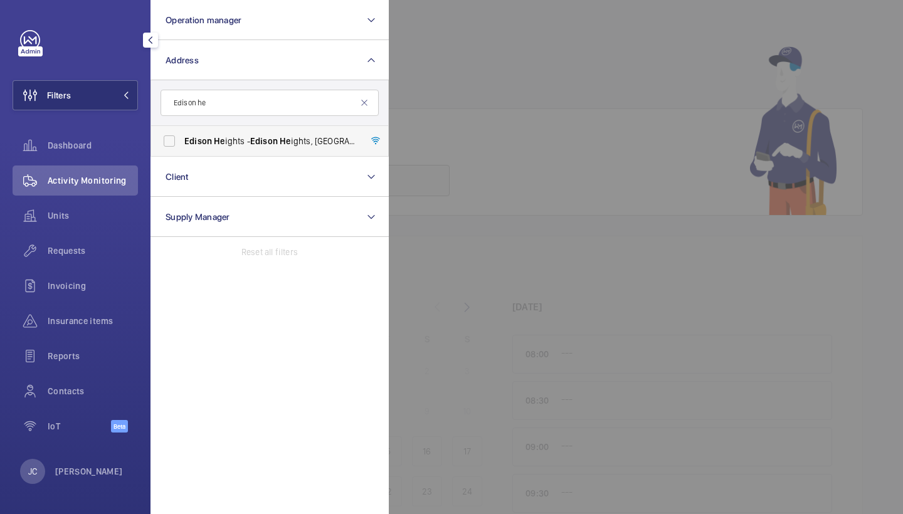
type input "Edison he"
click at [252, 129] on label "Edison He ights - Edison He ights, [GEOGRAPHIC_DATA] E1 6GP" at bounding box center [260, 141] width 218 height 30
click at [182, 129] on input "Edison He ights - Edison He ights, [GEOGRAPHIC_DATA] E1 6GP" at bounding box center [169, 141] width 25 height 25
checkbox input "true"
click at [87, 251] on span "Requests" at bounding box center [93, 251] width 90 height 13
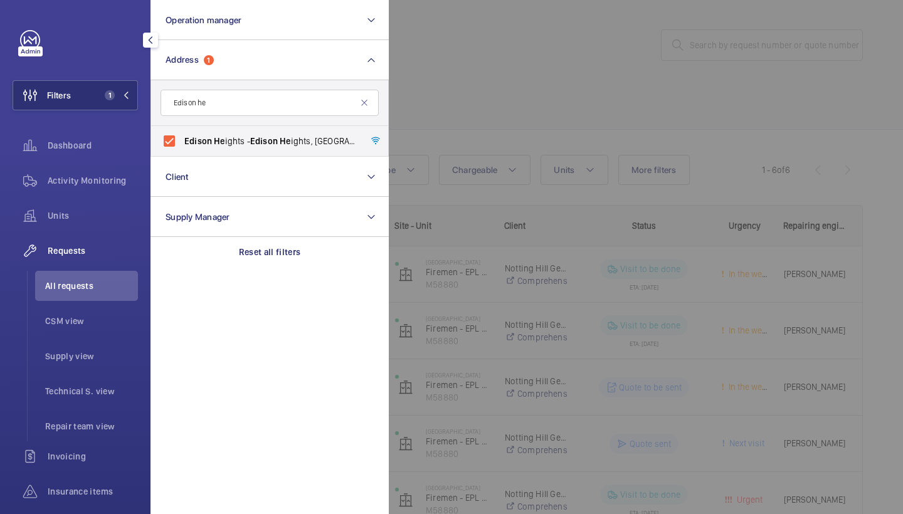
click at [537, 88] on div at bounding box center [840, 257] width 903 height 514
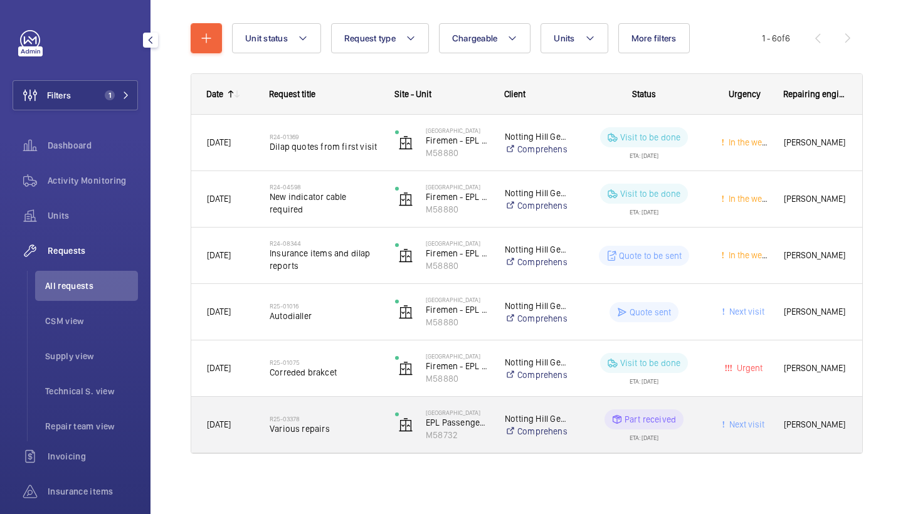
scroll to position [132, 0]
click at [319, 417] on h2 "R25-03378" at bounding box center [324, 419] width 109 height 8
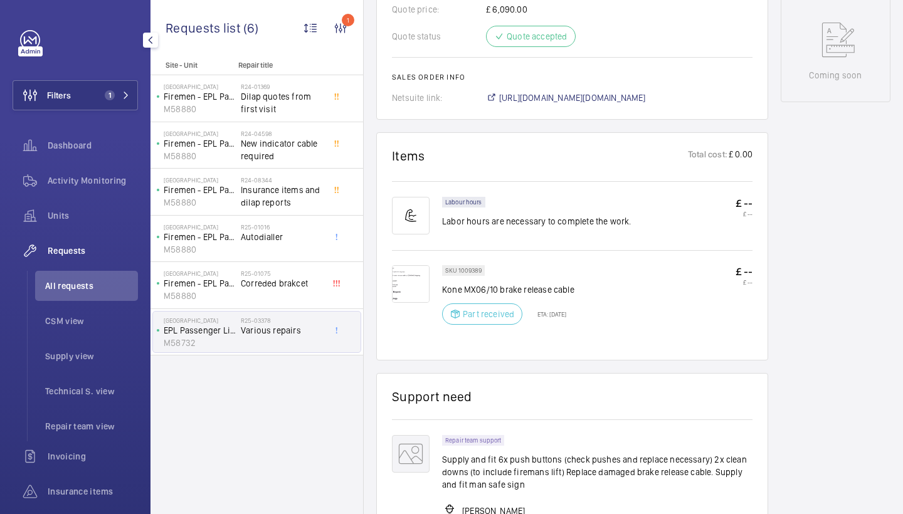
scroll to position [630, 0]
click at [573, 98] on span "https://6461500.app.netsuite.com/app/accounting/transactions/salesord.nl?id=268…" at bounding box center [572, 99] width 147 height 13
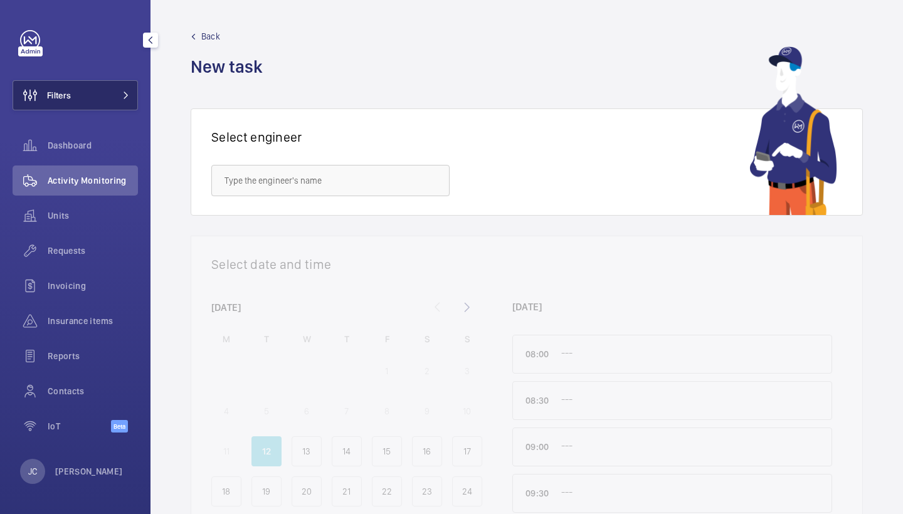
click at [124, 102] on button "Filters" at bounding box center [75, 95] width 125 height 30
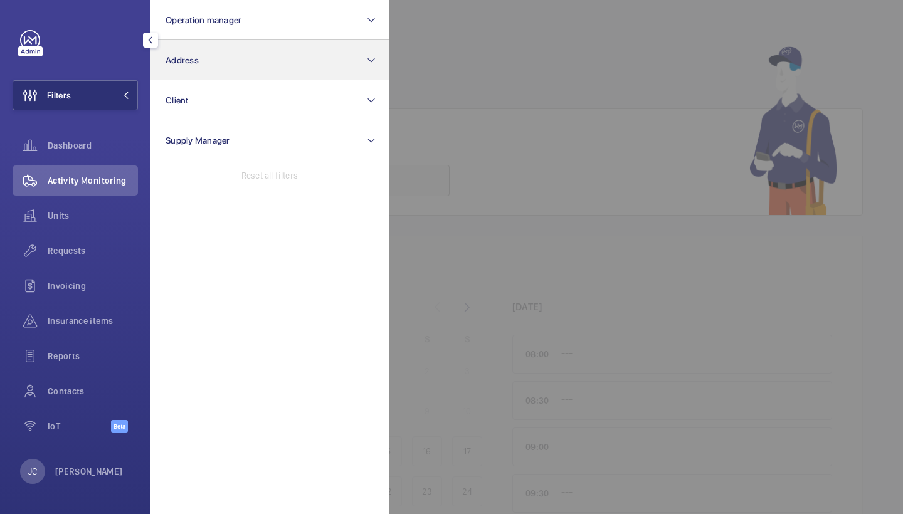
click at [203, 67] on button "Address" at bounding box center [270, 60] width 238 height 40
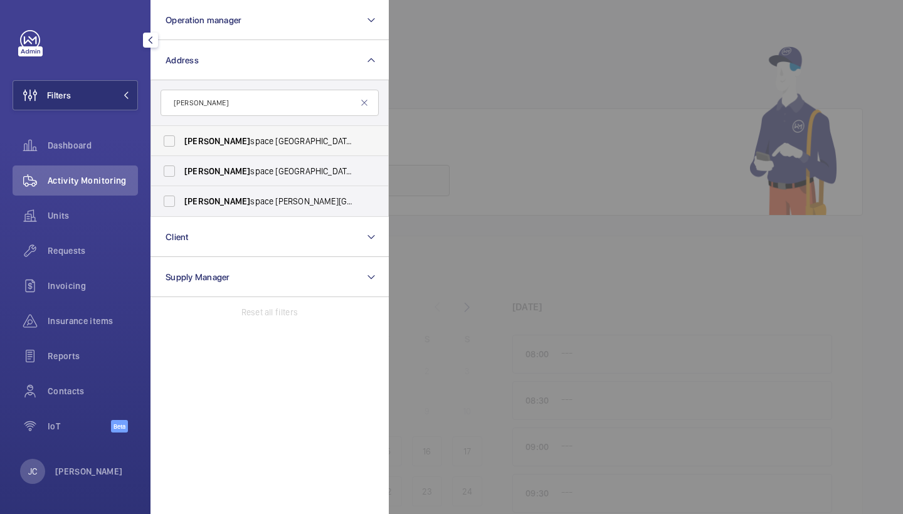
type input "[PERSON_NAME]"
click at [270, 141] on span "[PERSON_NAME] space Spitalfields - [STREET_ADDRESS]" at bounding box center [270, 141] width 172 height 13
click at [182, 141] on input "[PERSON_NAME] space Spitalfields - [STREET_ADDRESS]" at bounding box center [169, 141] width 25 height 25
checkbox input "true"
click at [84, 248] on span "Requests" at bounding box center [93, 251] width 90 height 13
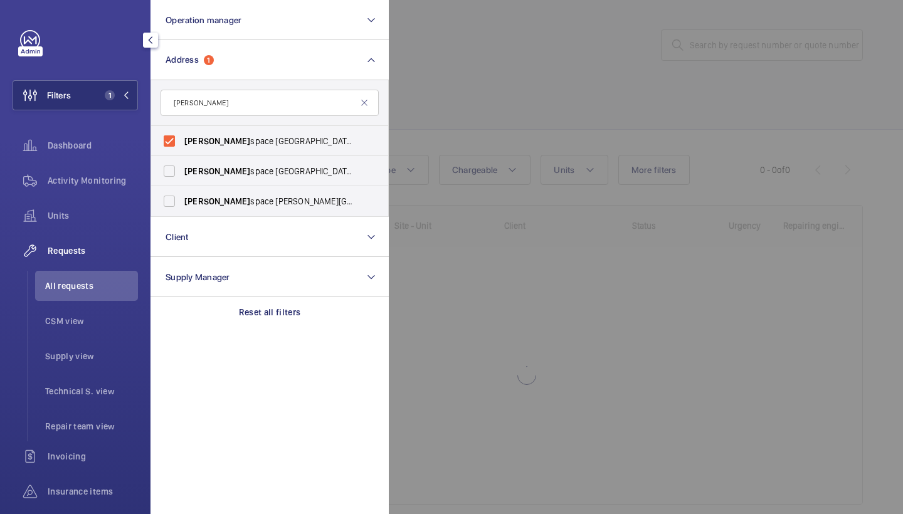
click at [671, 54] on div at bounding box center [840, 257] width 903 height 514
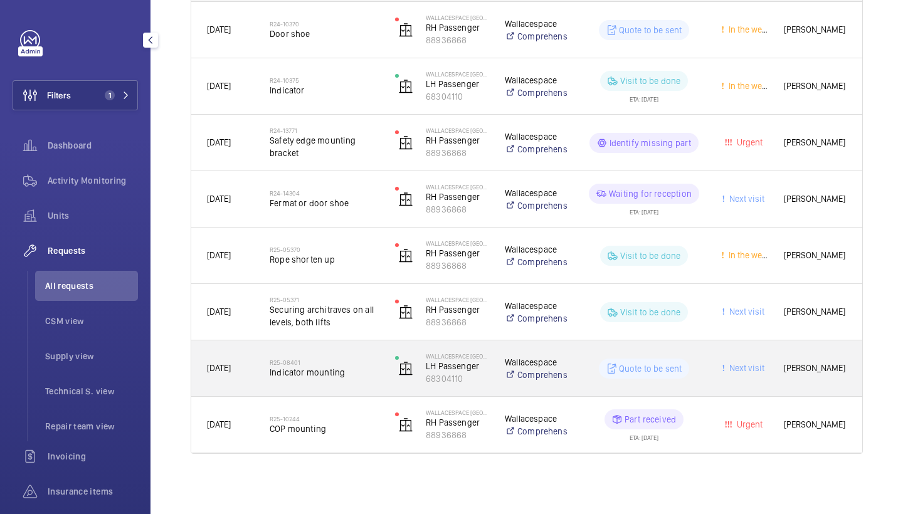
scroll to position [245, 0]
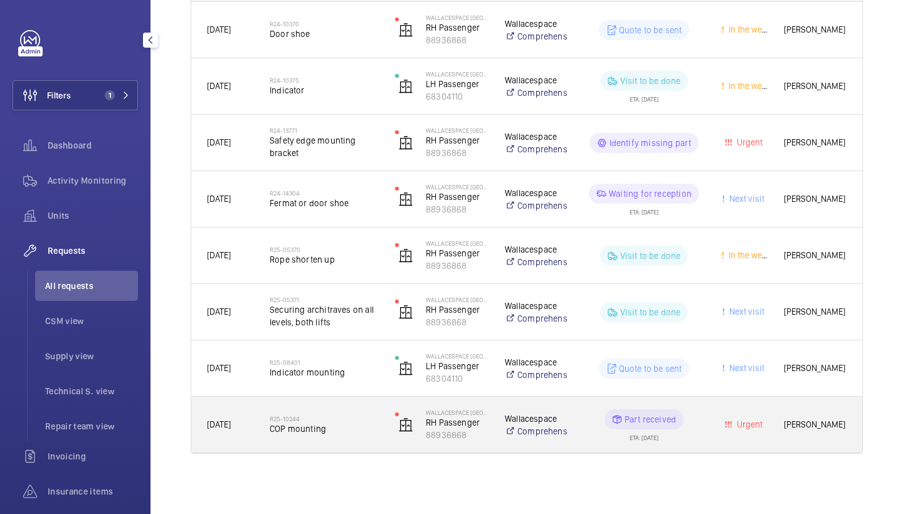
click at [319, 409] on div "R25-10244 COP mounting" at bounding box center [324, 425] width 109 height 36
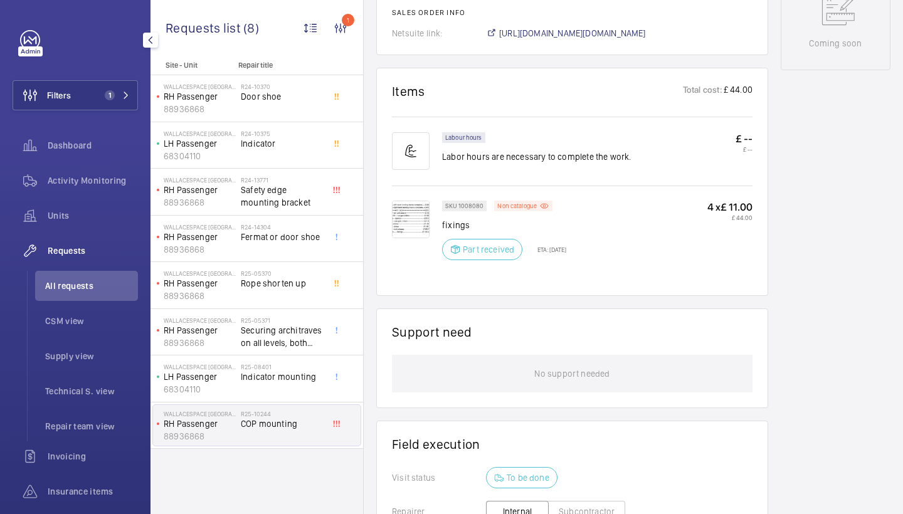
scroll to position [664, 0]
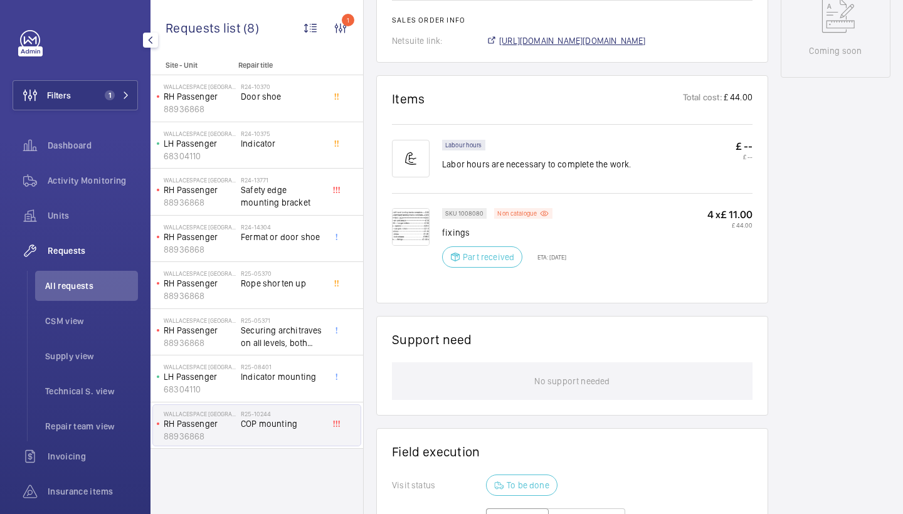
click at [537, 40] on span "https://6461500.app.netsuite.com/app/accounting/transactions/salesord.nl?id=287…" at bounding box center [572, 40] width 147 height 13
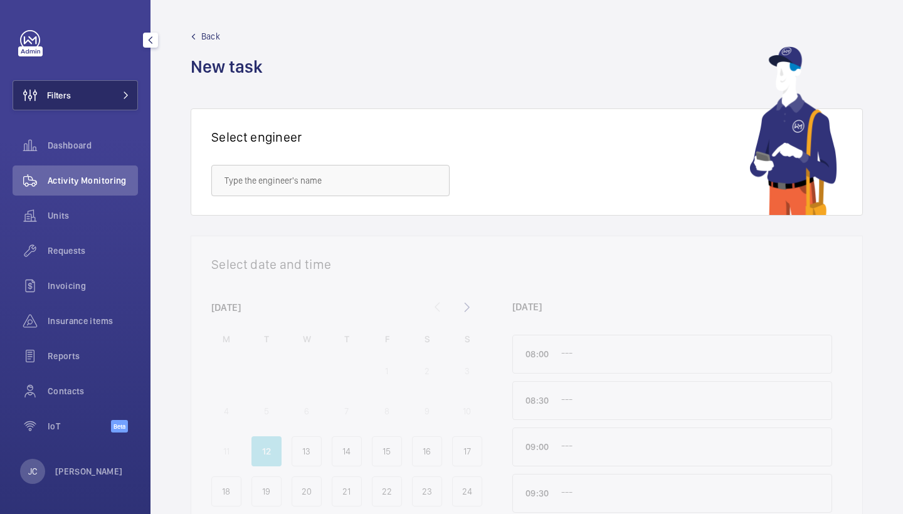
click at [85, 95] on button "Filters" at bounding box center [75, 95] width 125 height 30
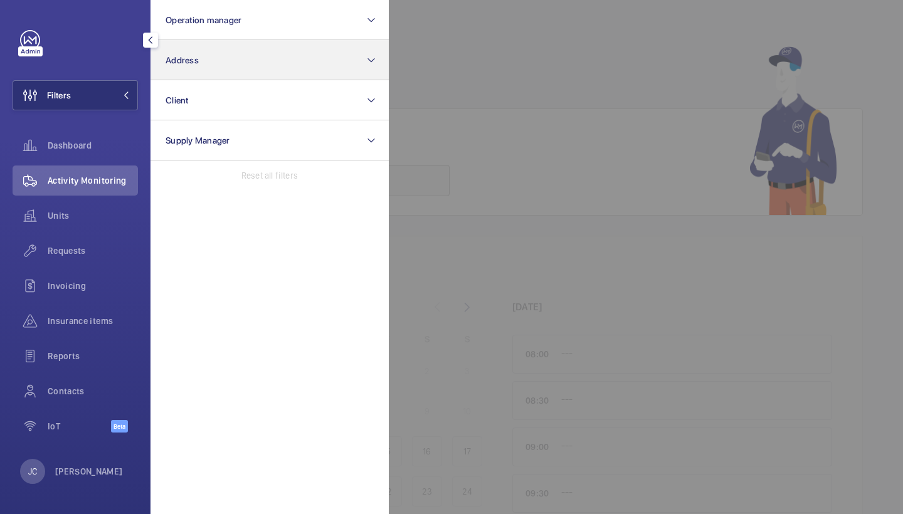
click at [175, 58] on span "Address" at bounding box center [182, 60] width 33 height 10
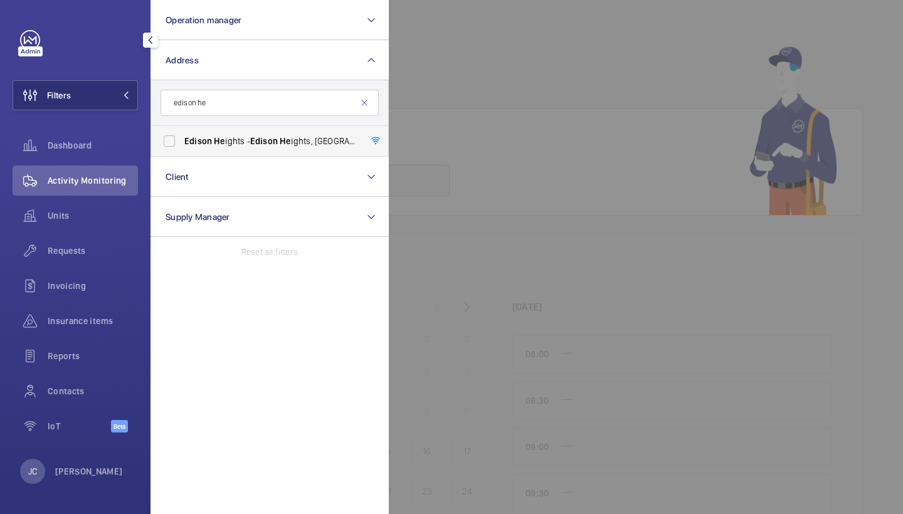
type input "edison he"
click at [244, 146] on span "Edison He ights - Edison He ights, [GEOGRAPHIC_DATA] E1 6GP" at bounding box center [270, 141] width 172 height 13
click at [182, 146] on input "Edison He ights - Edison He ights, [GEOGRAPHIC_DATA] E1 6GP" at bounding box center [169, 141] width 25 height 25
checkbox input "true"
click at [112, 186] on span "Activity Monitoring" at bounding box center [93, 180] width 90 height 13
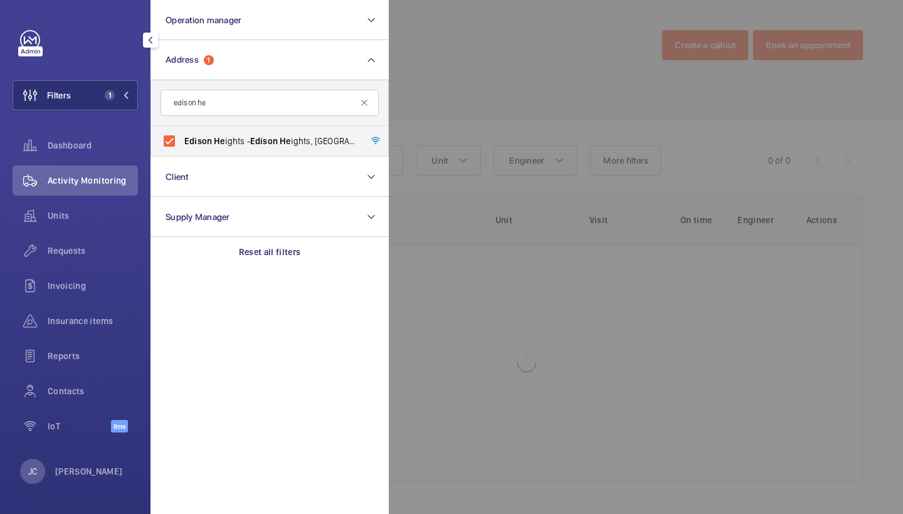
click at [465, 126] on div at bounding box center [840, 257] width 903 height 514
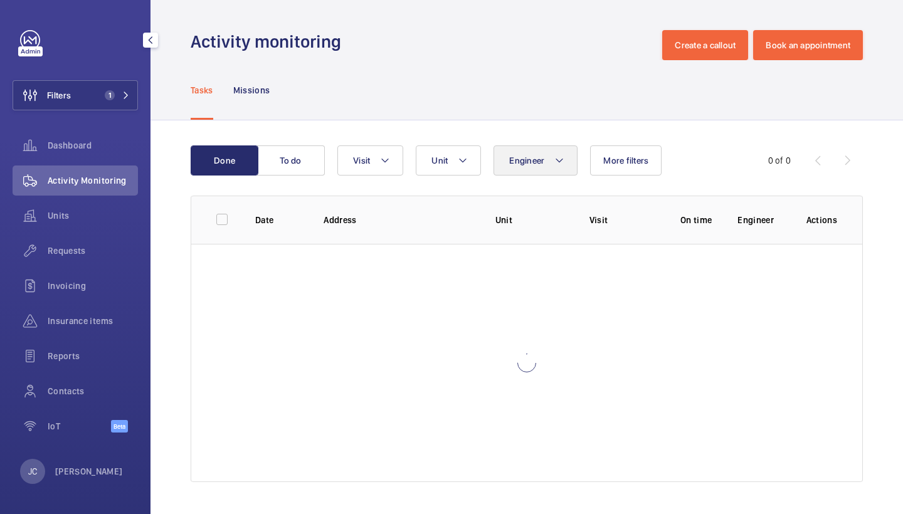
click at [553, 168] on button "Engineer" at bounding box center [536, 161] width 84 height 30
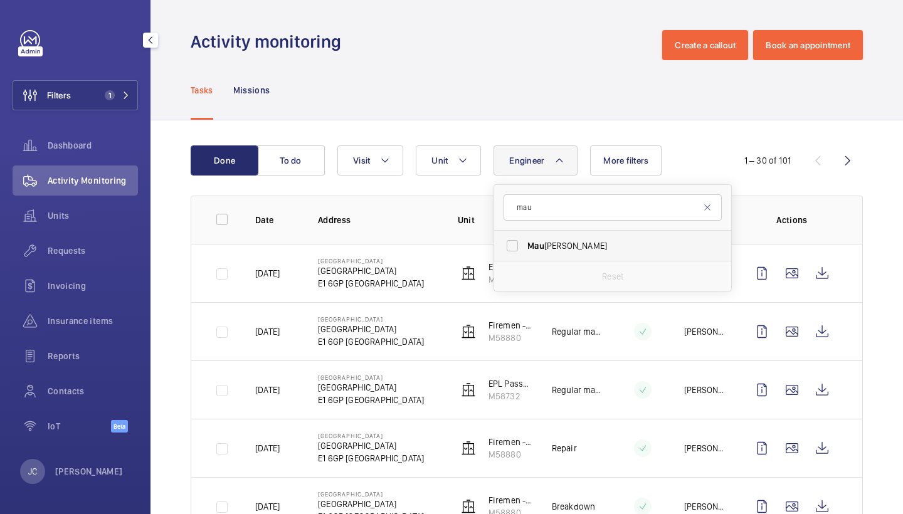
type input "mau"
click at [561, 241] on span "Mau rice Shanley" at bounding box center [613, 246] width 172 height 13
click at [525, 241] on input "Mau rice Shanley" at bounding box center [512, 245] width 25 height 25
checkbox input "true"
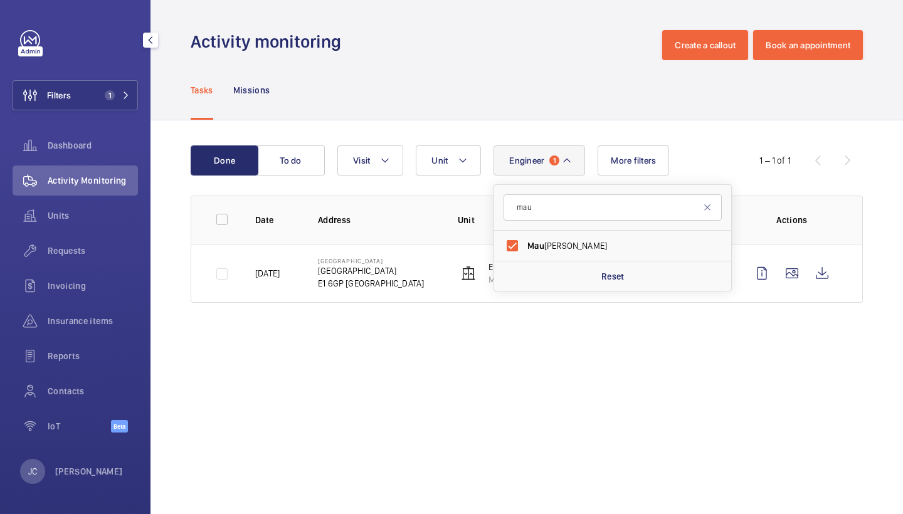
click at [561, 66] on div "Tasks Missions" at bounding box center [527, 90] width 672 height 60
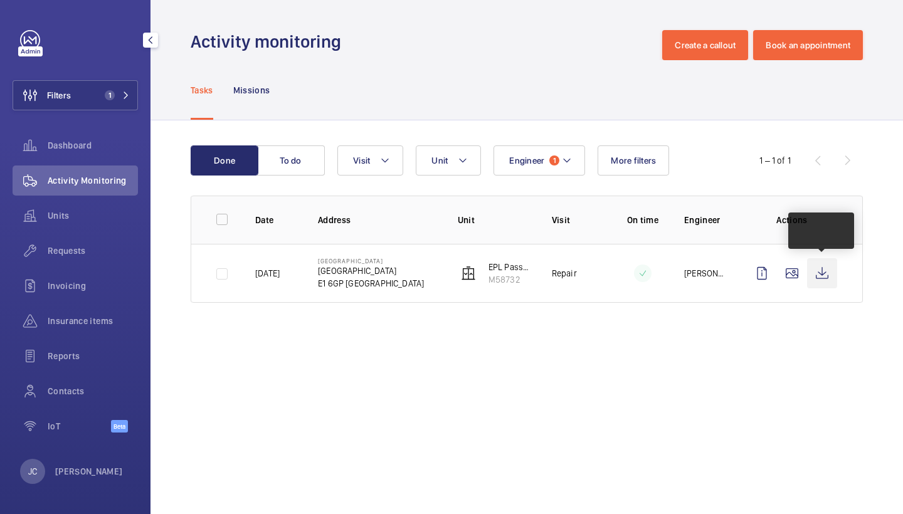
click at [837, 282] on td at bounding box center [794, 273] width 135 height 59
click at [797, 274] on wm-front-icon-button at bounding box center [792, 273] width 30 height 30
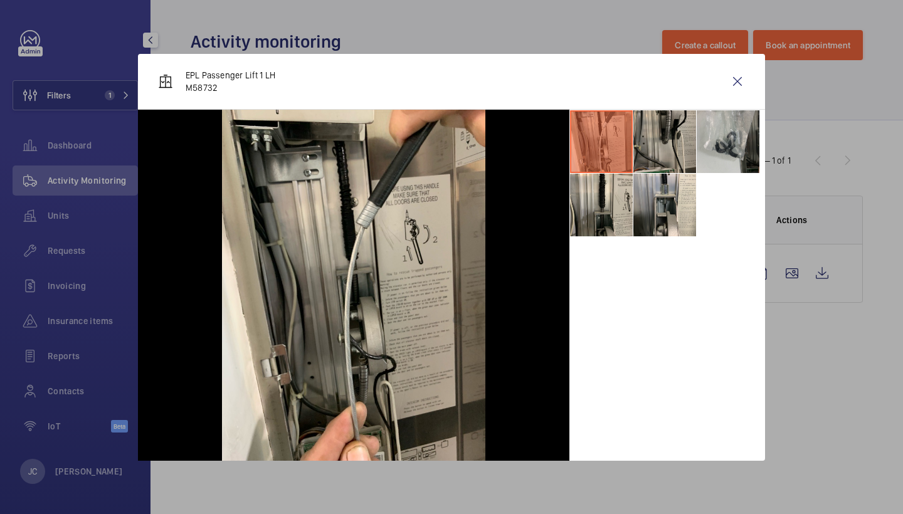
click at [679, 125] on li at bounding box center [664, 141] width 63 height 63
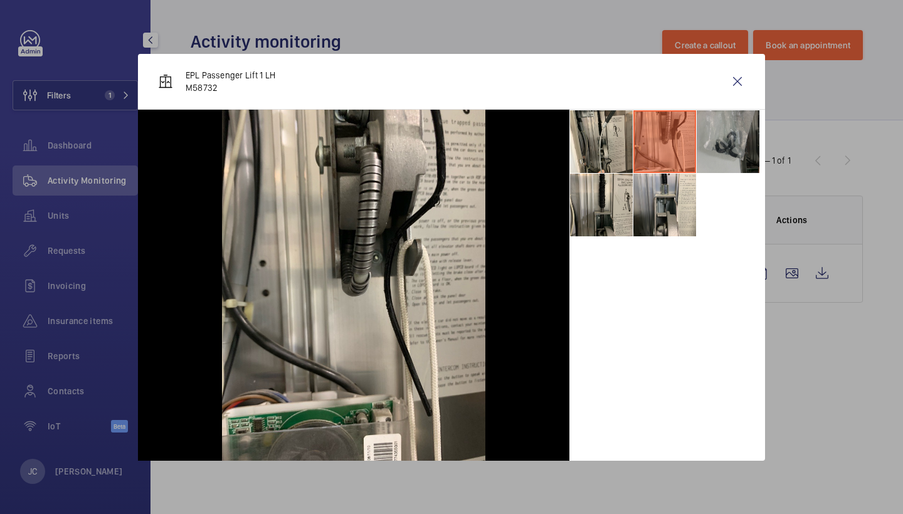
click at [729, 130] on li at bounding box center [728, 141] width 63 height 63
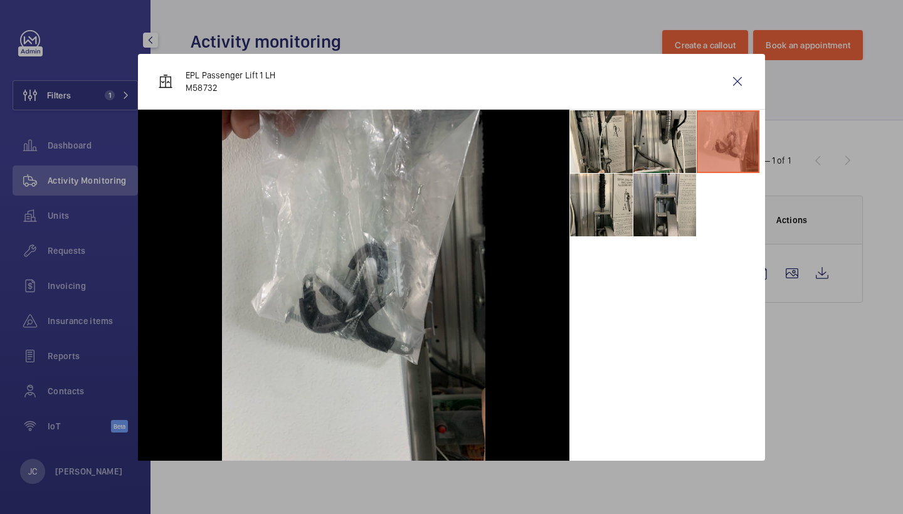
click at [655, 176] on li at bounding box center [664, 205] width 63 height 63
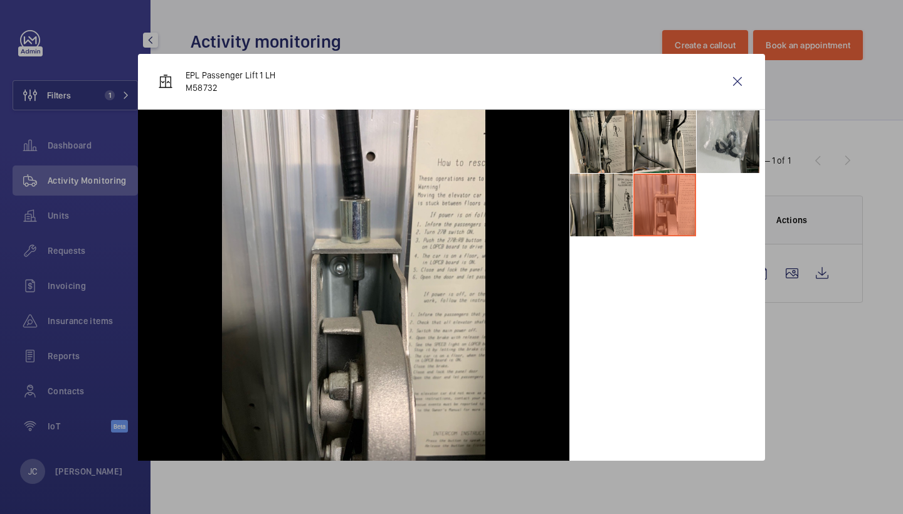
click at [606, 205] on li at bounding box center [601, 205] width 63 height 63
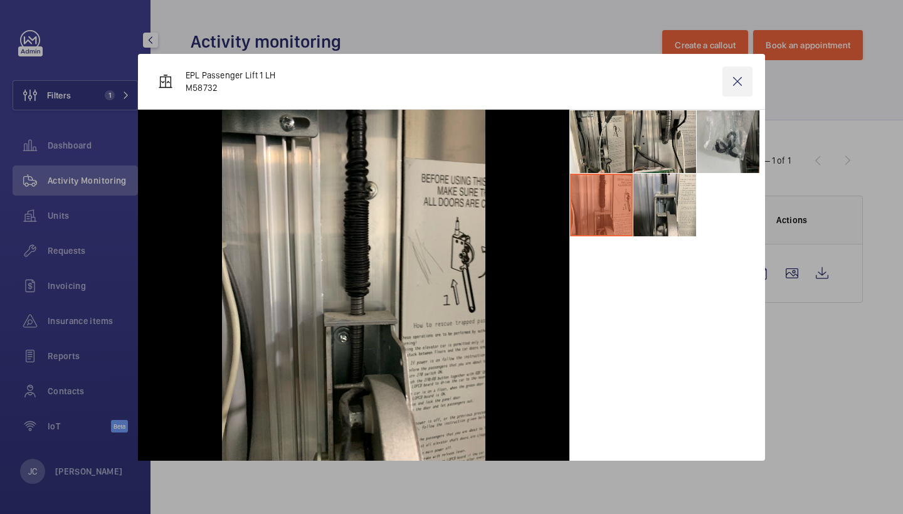
click at [741, 93] on wm-front-icon-button at bounding box center [738, 81] width 30 height 30
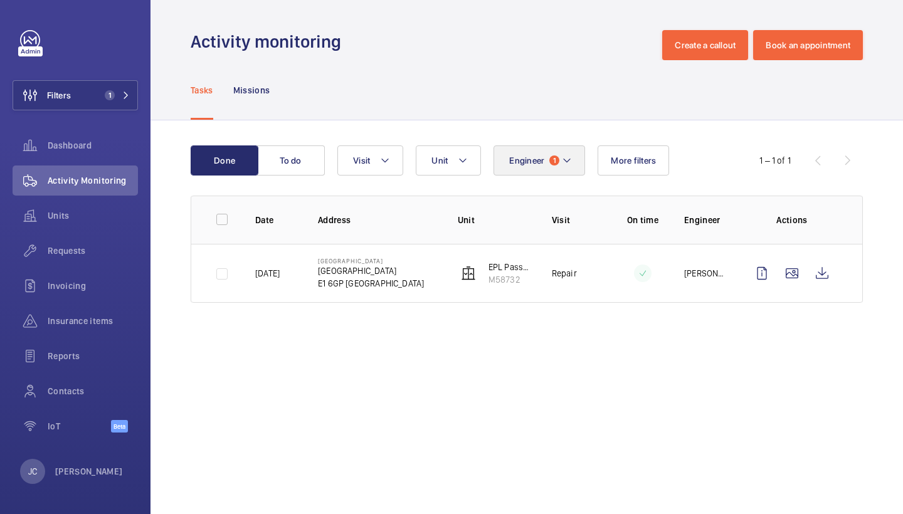
click at [571, 163] on mat-icon at bounding box center [567, 160] width 10 height 15
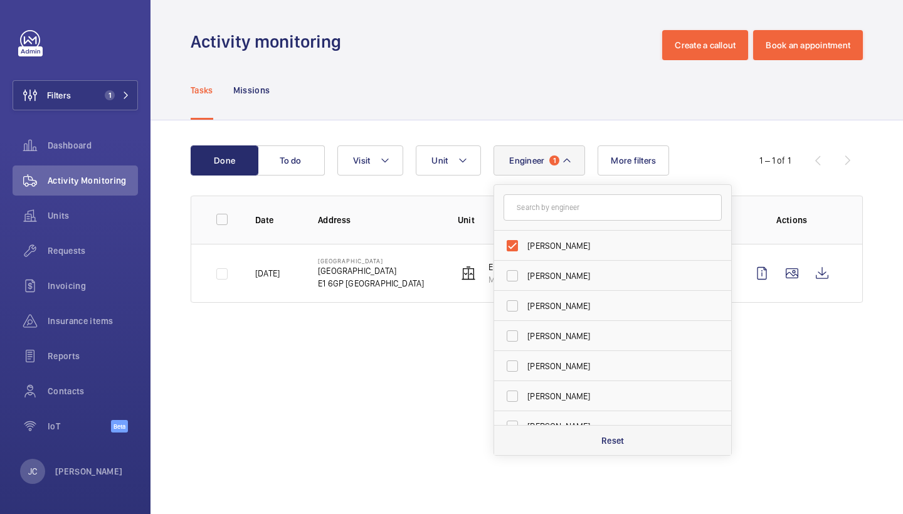
click at [608, 445] on p "Reset" at bounding box center [612, 441] width 23 height 13
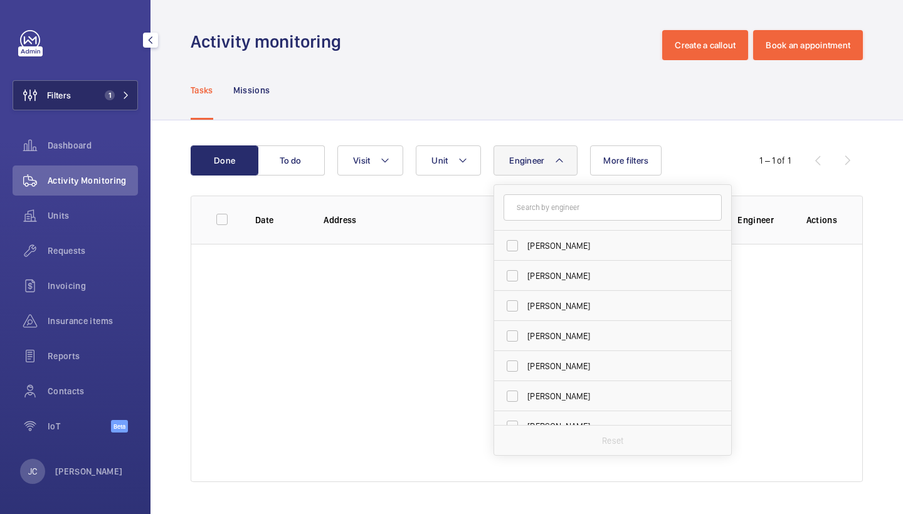
click at [61, 97] on span "Filters" at bounding box center [59, 95] width 24 height 13
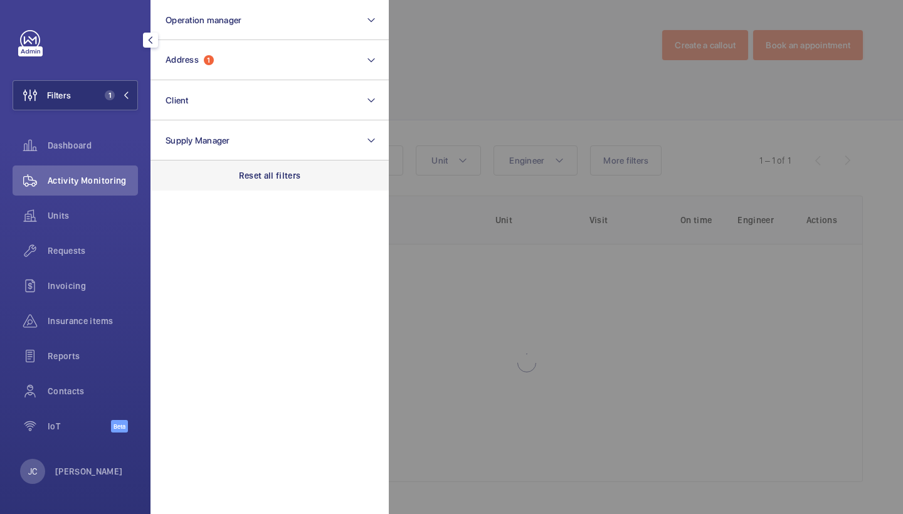
click at [278, 184] on div "Reset all filters" at bounding box center [270, 176] width 238 height 30
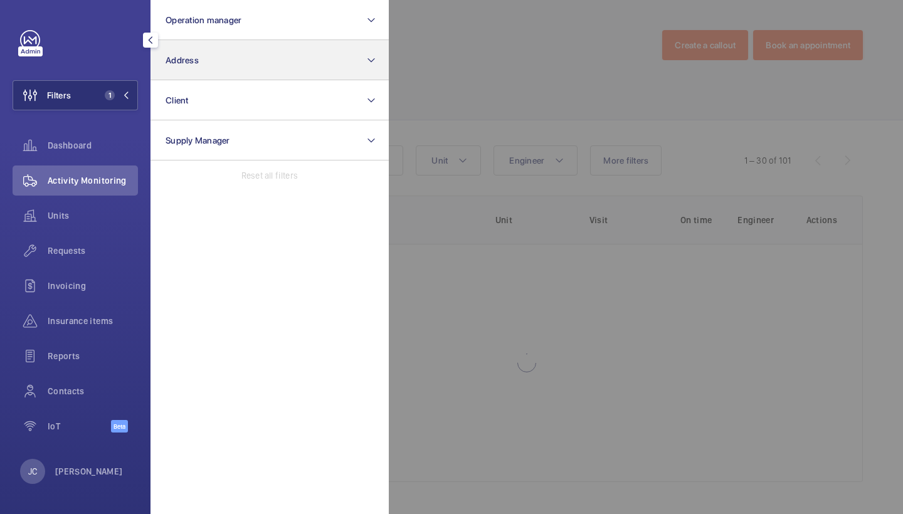
click at [258, 57] on button "Address" at bounding box center [270, 60] width 238 height 40
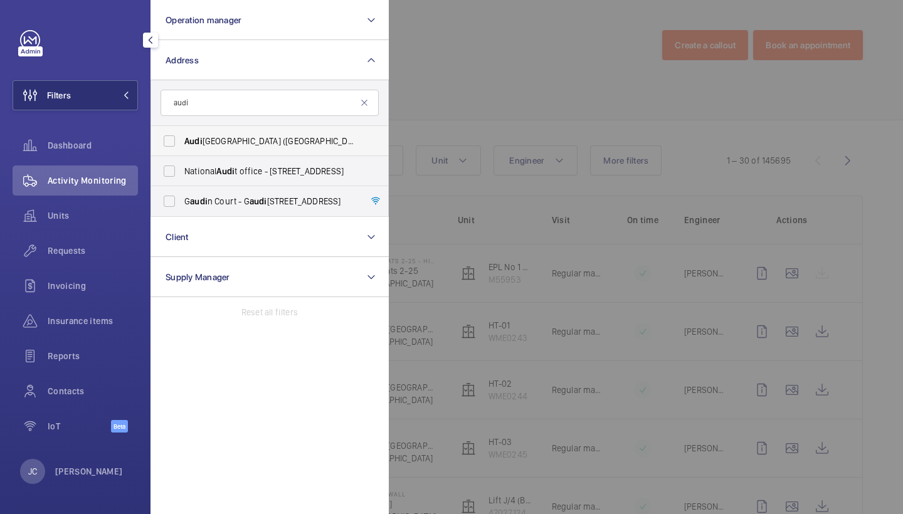
type input "audi"
click at [258, 149] on label "Audi West London (Brentford) - 958 Great West Road, BRENTFORD TW8 9BQ" at bounding box center [260, 141] width 218 height 30
click at [182, 149] on input "Audi West London (Brentford) - 958 Great West Road, BRENTFORD TW8 9BQ" at bounding box center [169, 141] width 25 height 25
checkbox input "true"
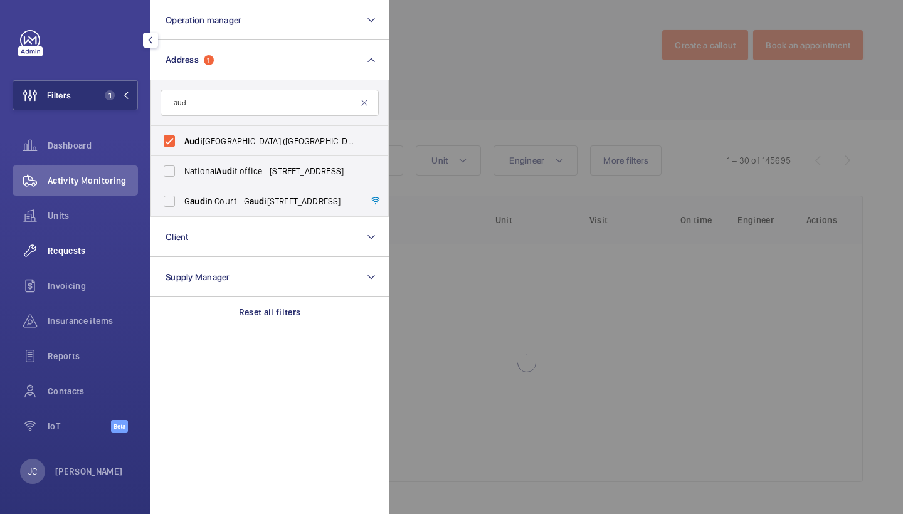
click at [120, 261] on div "Requests" at bounding box center [75, 251] width 125 height 30
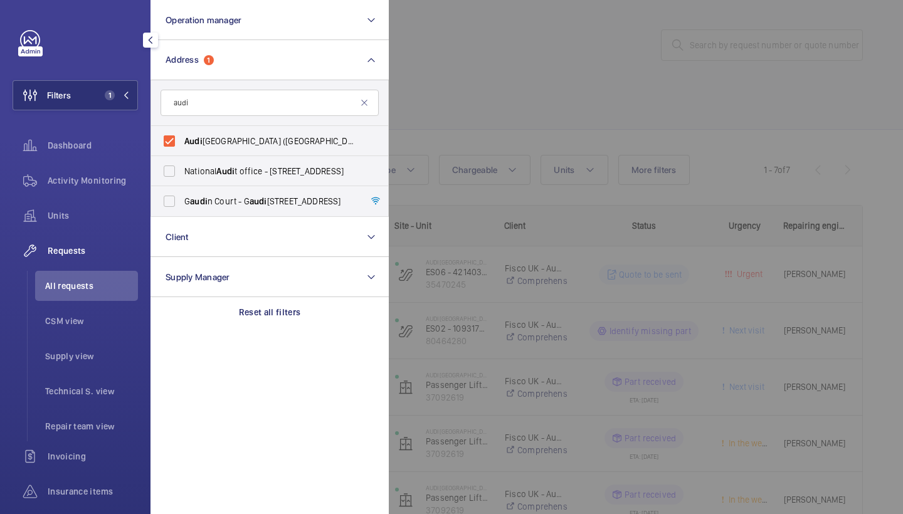
click at [565, 88] on div at bounding box center [840, 257] width 903 height 514
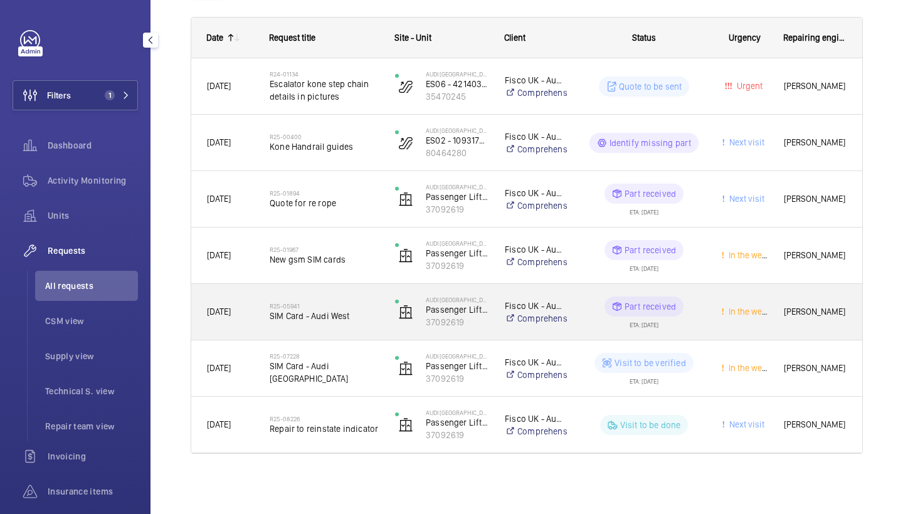
scroll to position [188, 0]
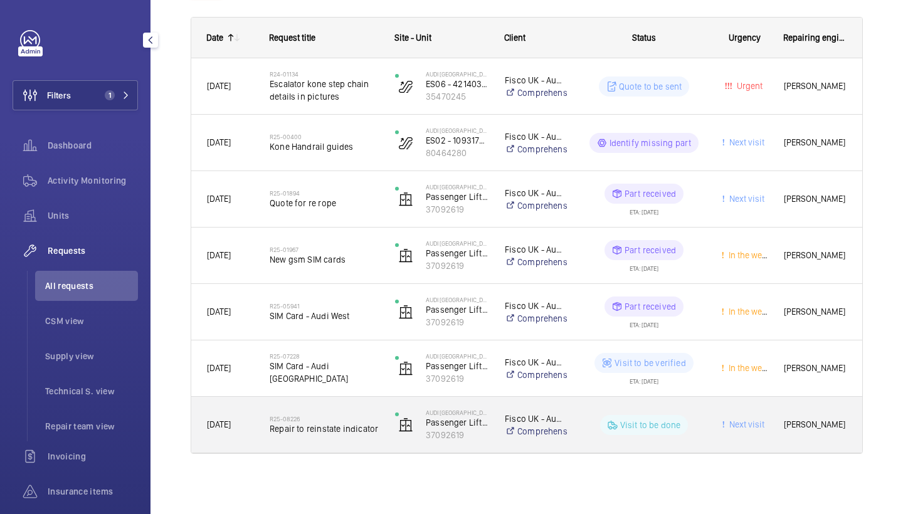
click at [336, 426] on span "Repair to reinstate indicator" at bounding box center [324, 429] width 109 height 13
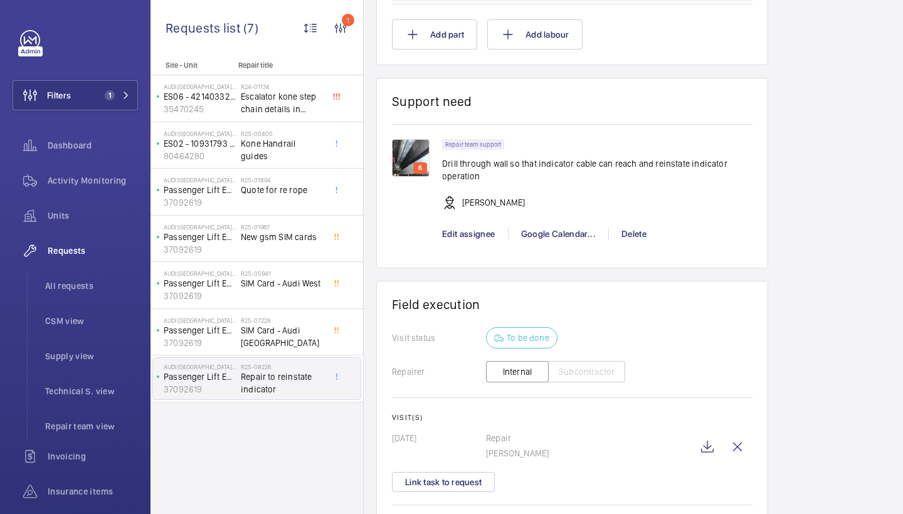
scroll to position [900, 0]
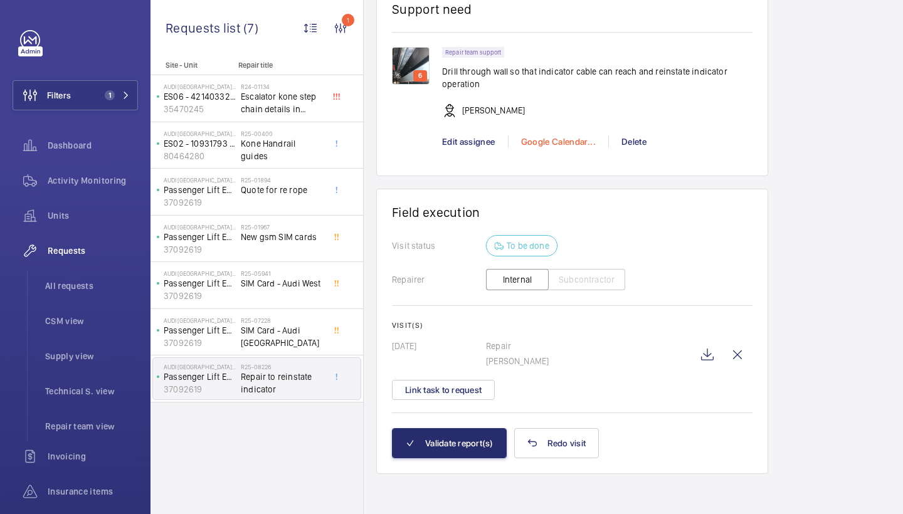
click at [539, 139] on div "Google Calendar..." at bounding box center [558, 141] width 100 height 13
click at [549, 169] on span "Schedule this event" at bounding box center [564, 164] width 87 height 13
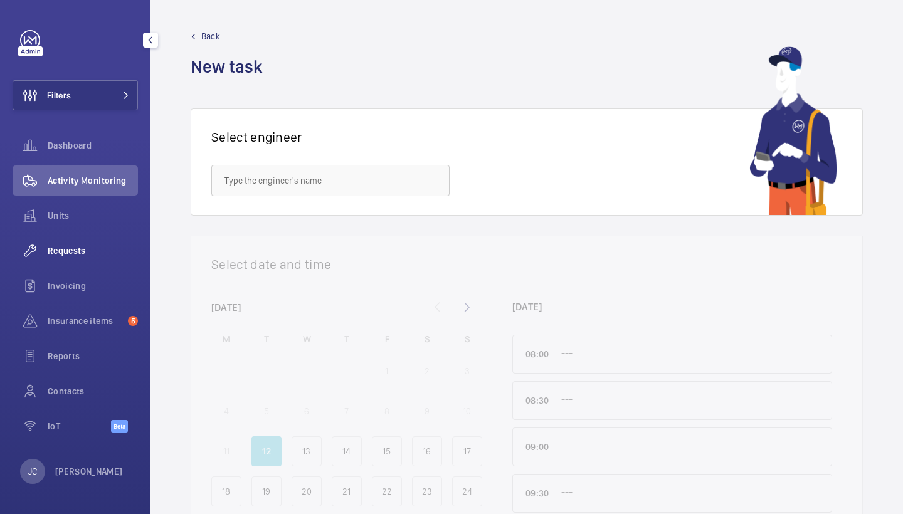
click at [93, 246] on span "Requests" at bounding box center [93, 251] width 90 height 13
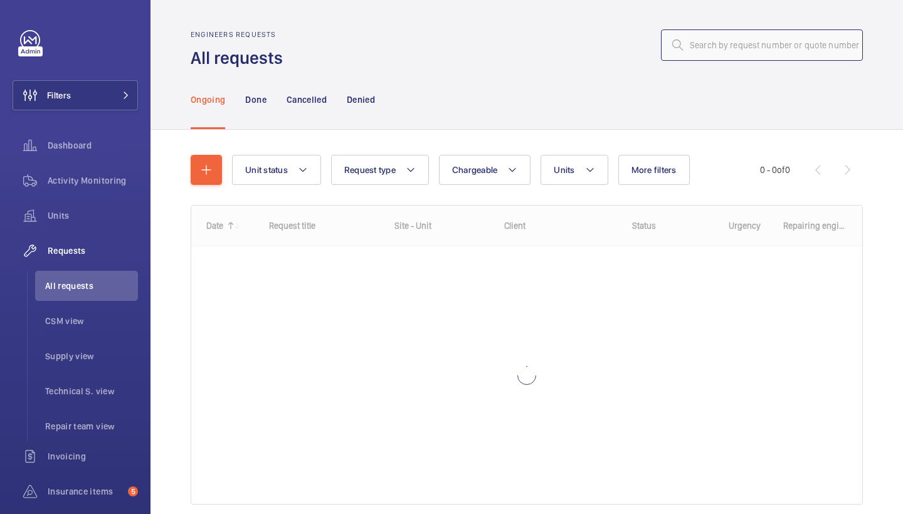
click at [761, 50] on input "text" at bounding box center [762, 44] width 202 height 31
paste input "R25-10312"
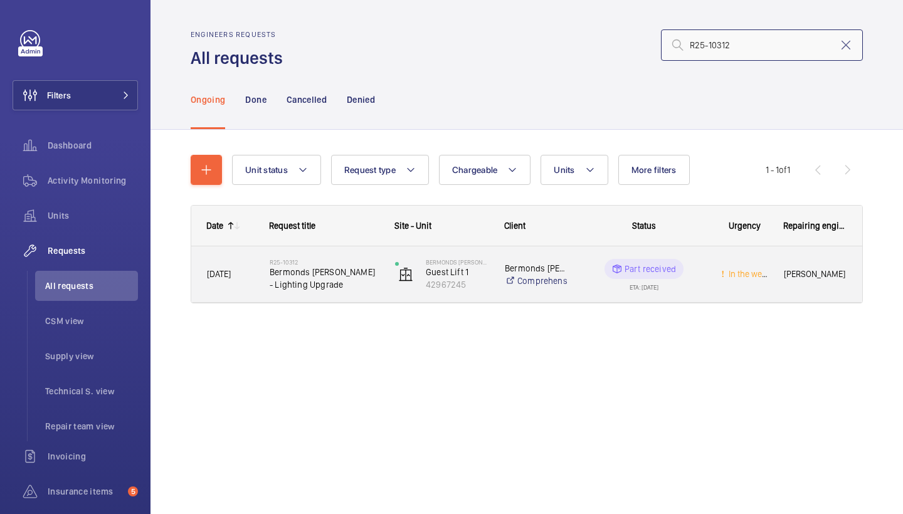
type input "R25-10312"
click at [336, 266] on span "Bermonds [PERSON_NAME] - Lighting Upgrade" at bounding box center [324, 278] width 109 height 25
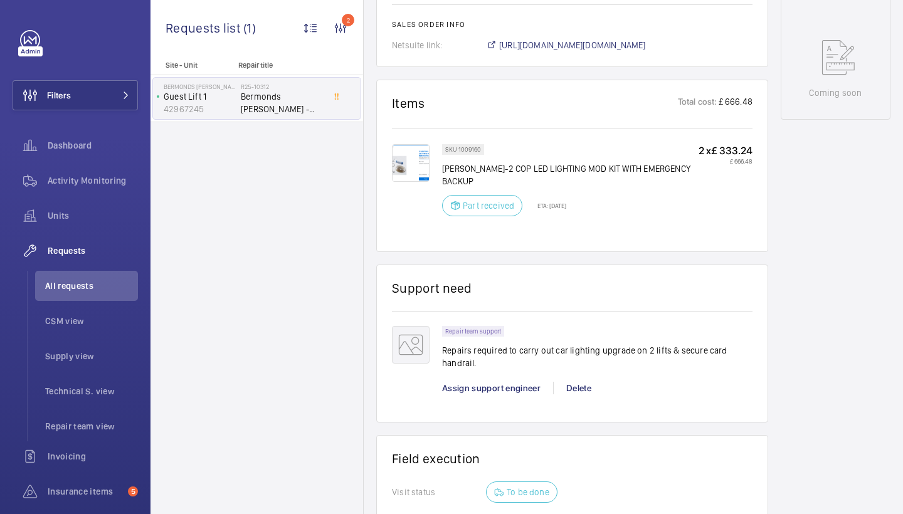
scroll to position [625, 0]
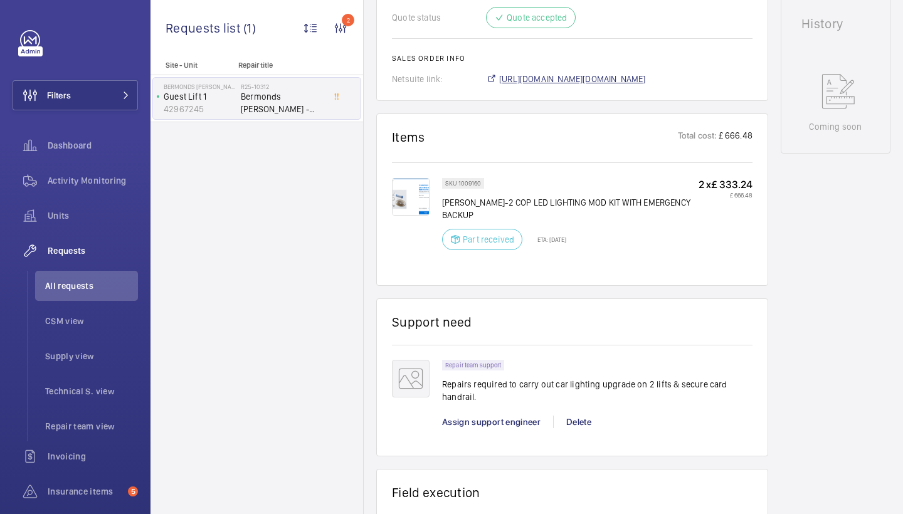
click at [610, 75] on span "[URL][DOMAIN_NAME][DOMAIN_NAME]" at bounding box center [572, 79] width 147 height 13
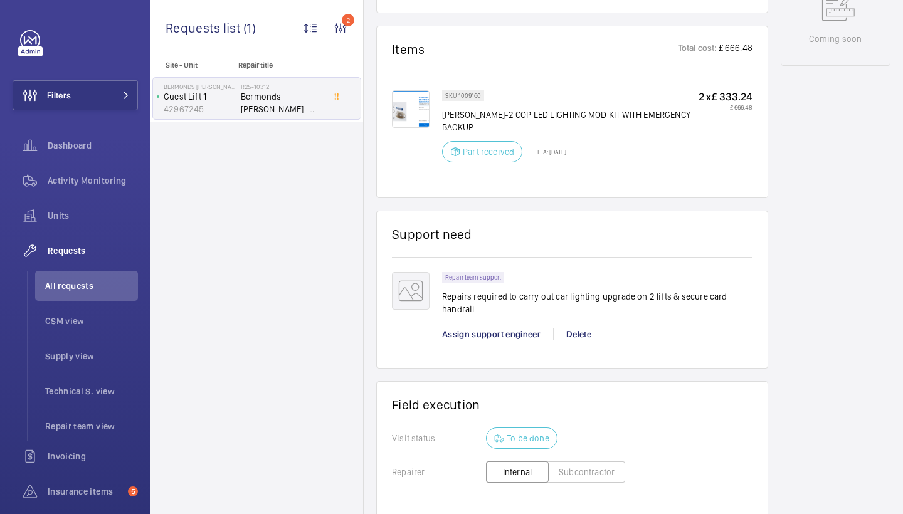
scroll to position [732, 0]
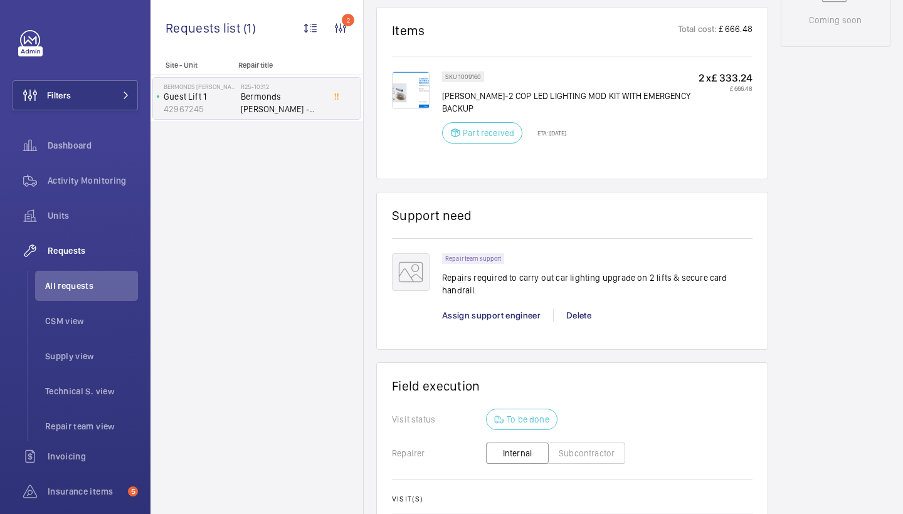
click at [505, 309] on div "Assign support engineer" at bounding box center [497, 315] width 111 height 13
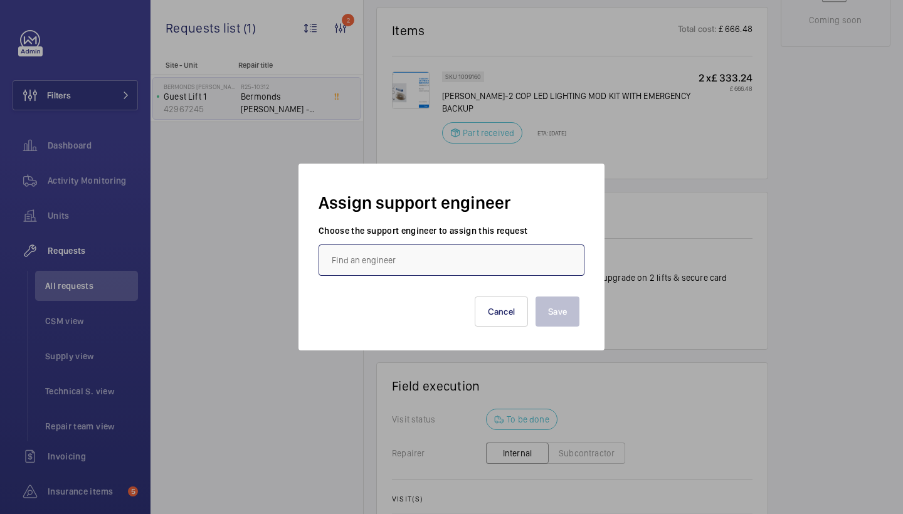
click at [437, 262] on input "text" at bounding box center [452, 260] width 266 height 31
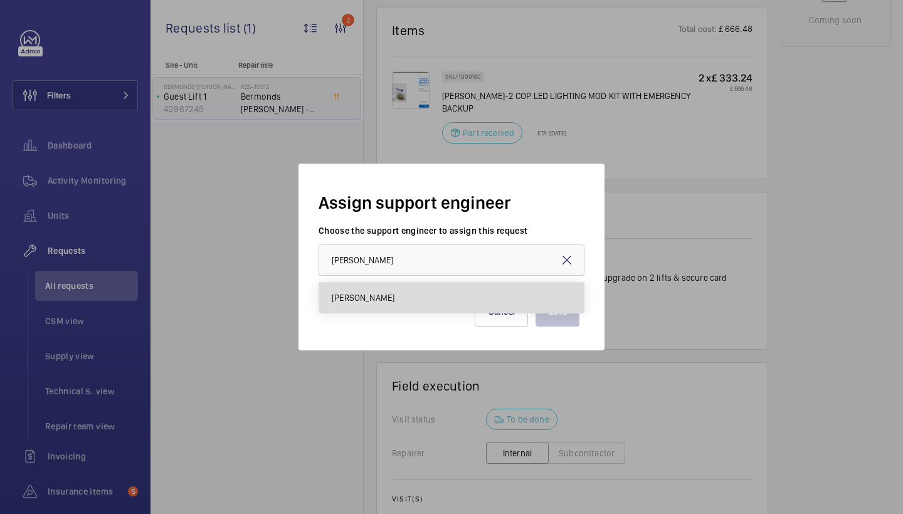
drag, startPoint x: 416, startPoint y: 281, endPoint x: 411, endPoint y: 288, distance: 8.7
click at [411, 288] on mat-option "[PERSON_NAME]" at bounding box center [451, 298] width 265 height 30
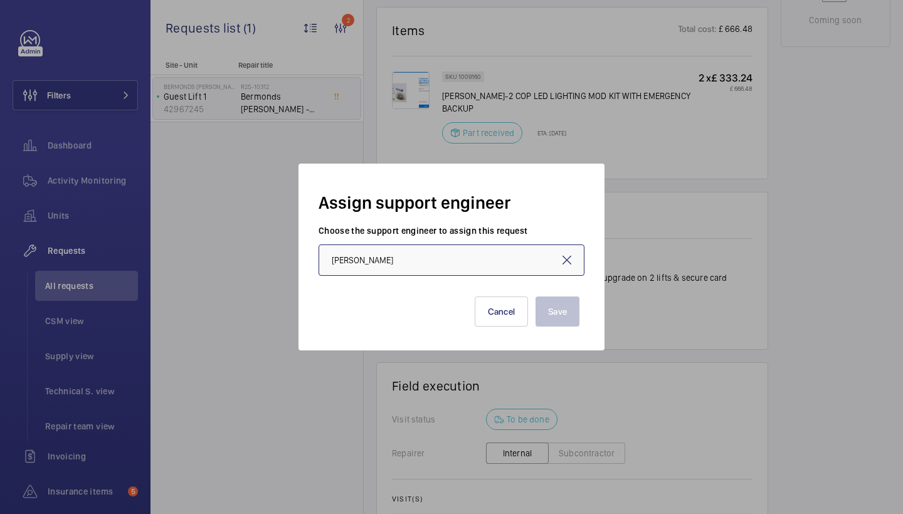
type input "[PERSON_NAME]"
click at [536, 315] on button "Save" at bounding box center [558, 312] width 44 height 30
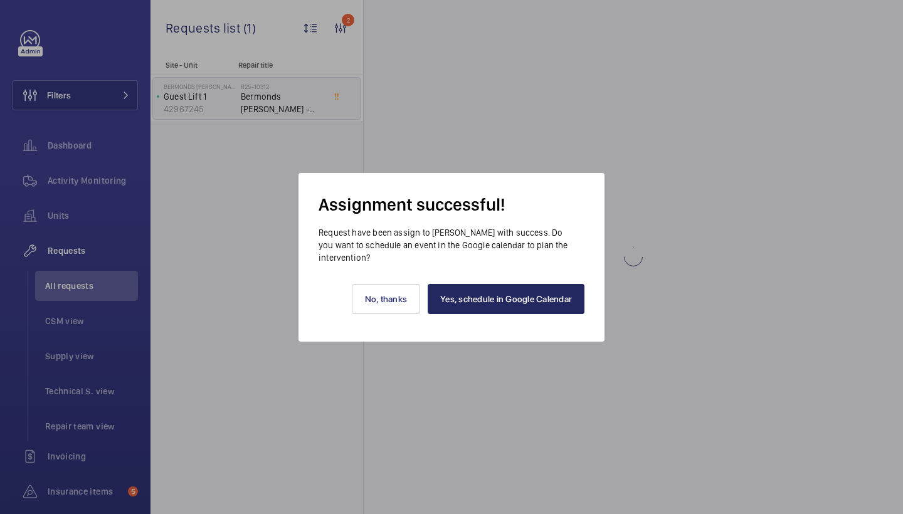
click at [523, 289] on link "Yes, schedule in Google Calendar" at bounding box center [506, 299] width 157 height 30
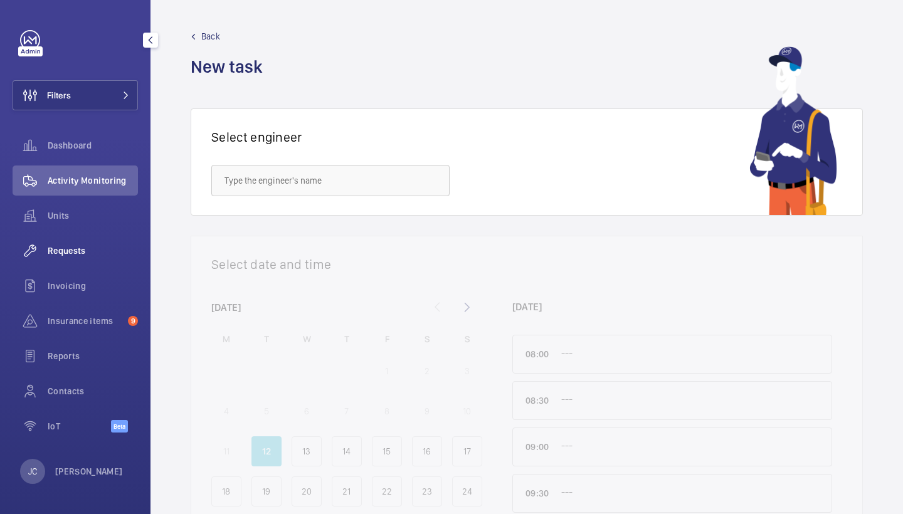
click at [61, 253] on span "Requests" at bounding box center [93, 251] width 90 height 13
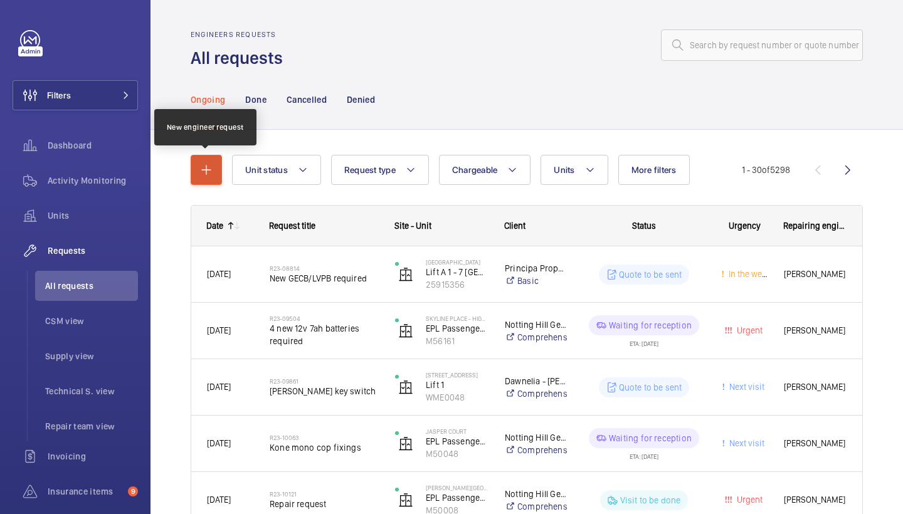
click at [217, 169] on button "button" at bounding box center [206, 170] width 31 height 30
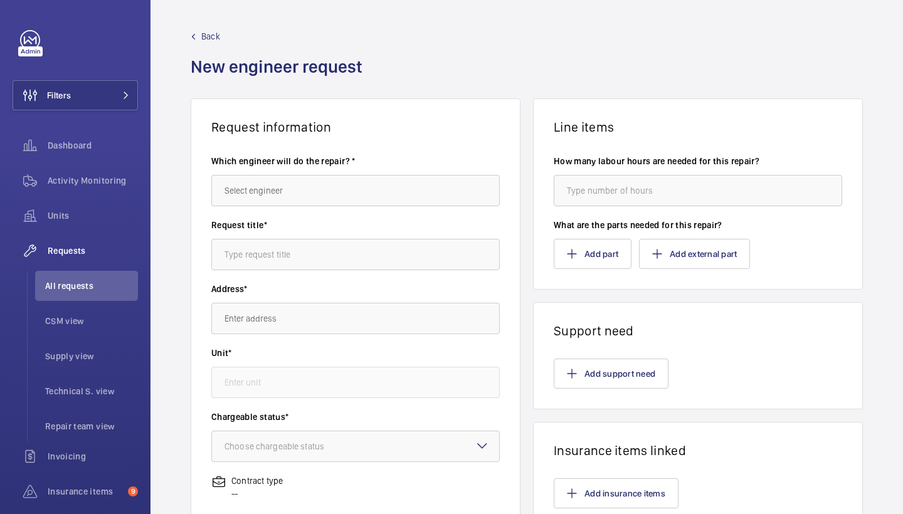
click at [256, 206] on div "Which engineer will do the repair? *" at bounding box center [355, 187] width 288 height 64
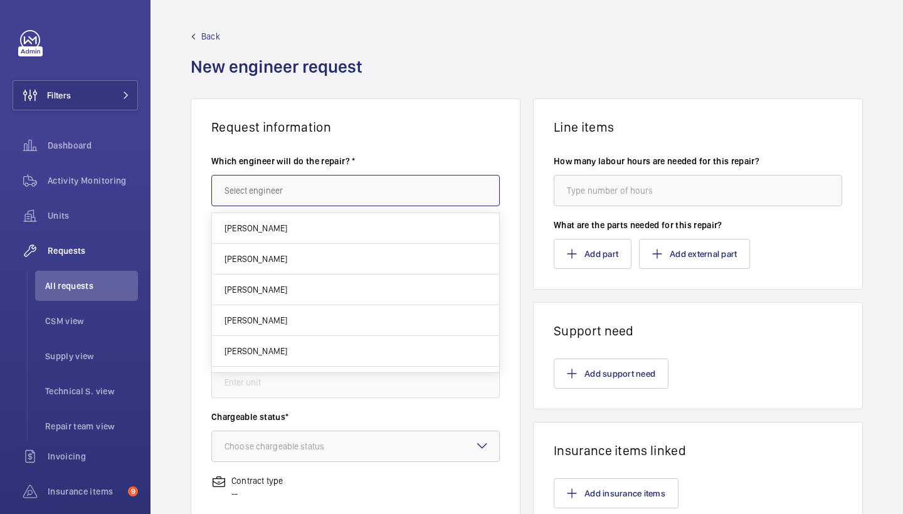
click at [268, 196] on input "text" at bounding box center [355, 190] width 288 height 31
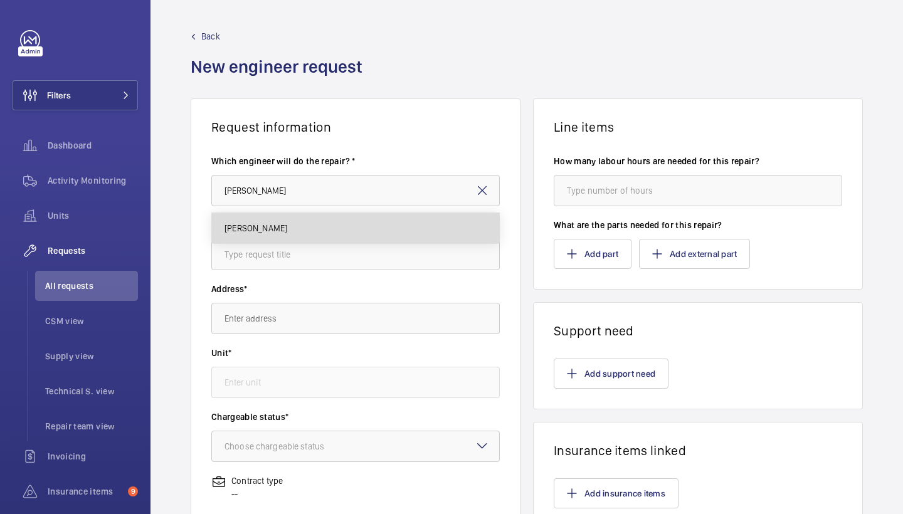
drag, startPoint x: 268, startPoint y: 196, endPoint x: 283, endPoint y: 235, distance: 41.7
click at [283, 235] on mat-option "[PERSON_NAME]" at bounding box center [355, 228] width 287 height 30
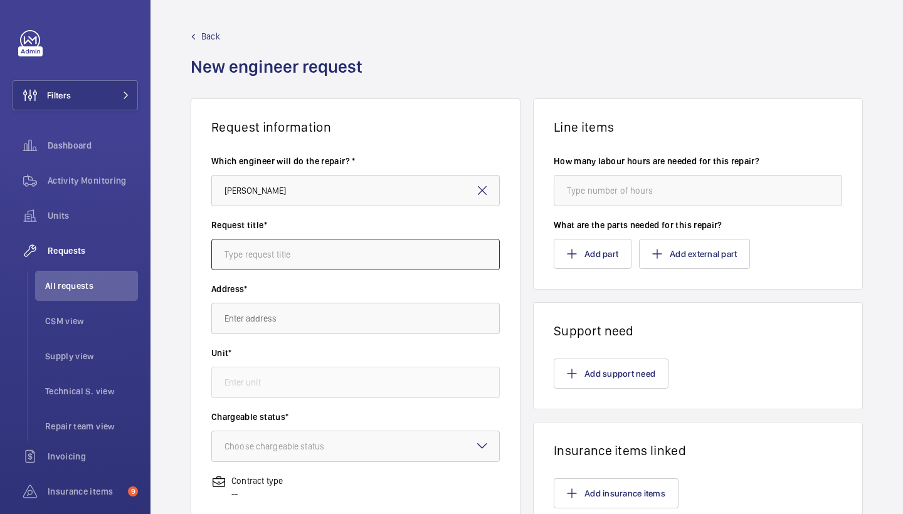
type input "[PERSON_NAME]"
click at [285, 248] on input "text" at bounding box center [355, 254] width 288 height 31
type input "kcp"
click at [283, 307] on input "text" at bounding box center [355, 318] width 288 height 31
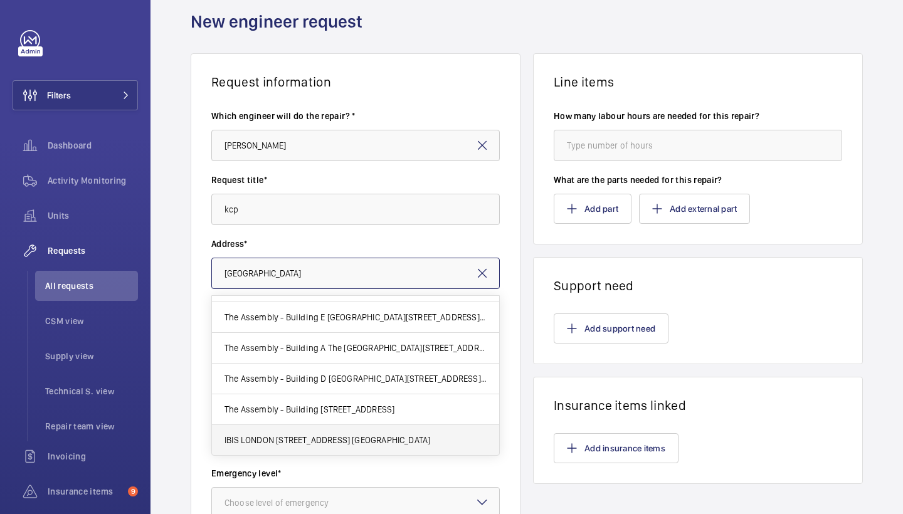
scroll to position [147, 0]
click at [319, 440] on span "IBIS LONDON [STREET_ADDRESS] [GEOGRAPHIC_DATA]" at bounding box center [328, 440] width 206 height 13
type input "IBIS LONDON [STREET_ADDRESS] [GEOGRAPHIC_DATA]"
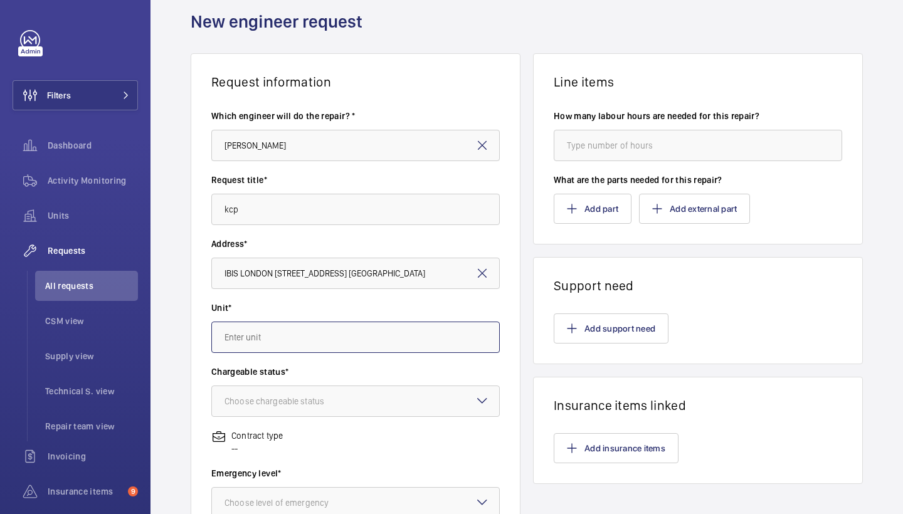
click at [329, 336] on input "text" at bounding box center [355, 337] width 288 height 31
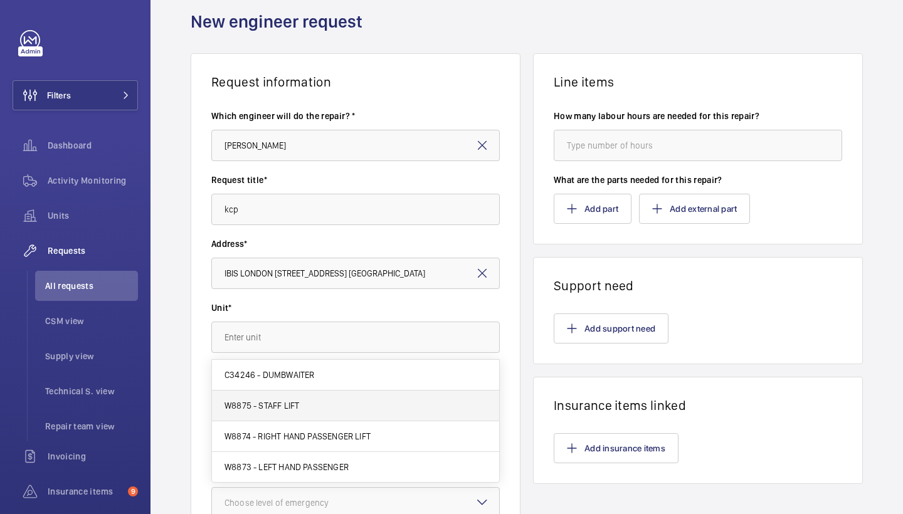
click at [300, 410] on mat-option "W8875 - STAFF LIFT" at bounding box center [355, 406] width 287 height 31
type input "W8875 - STAFF LIFT"
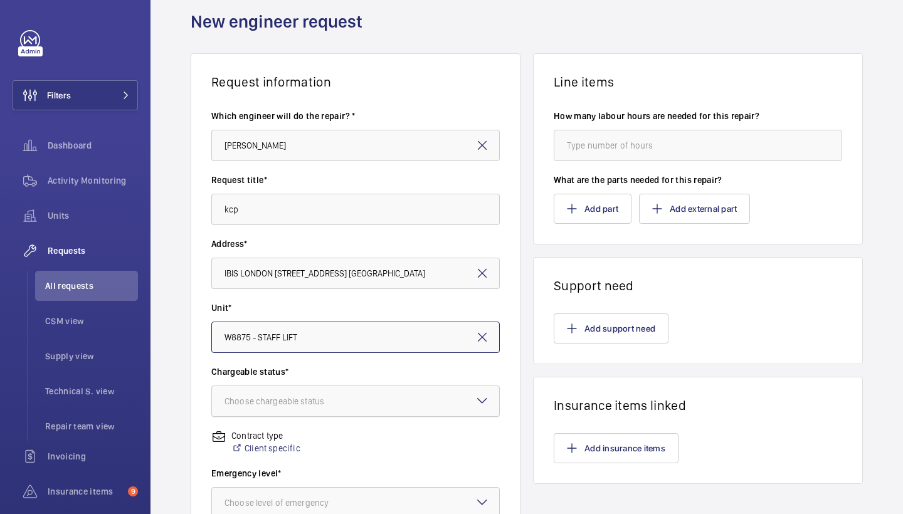
click at [302, 397] on div "Choose chargeable status" at bounding box center [290, 401] width 131 height 13
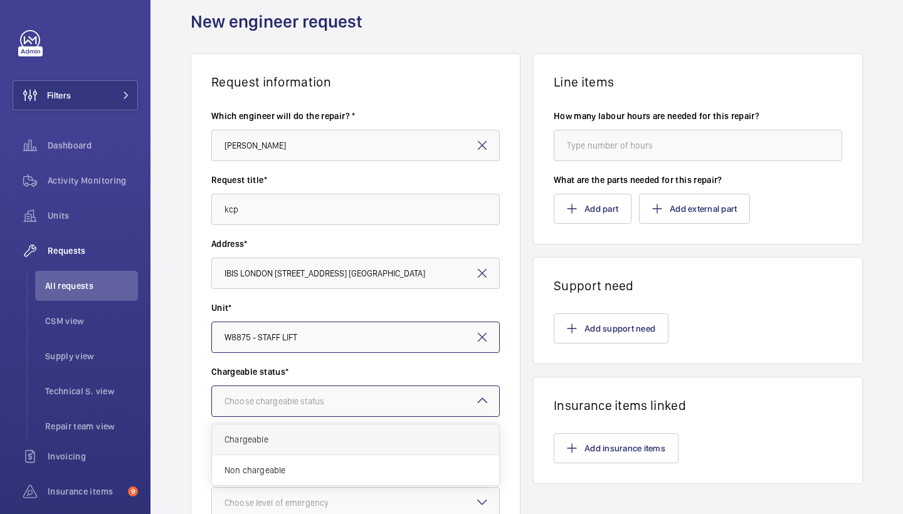
click at [305, 438] on span "Chargeable" at bounding box center [356, 439] width 262 height 13
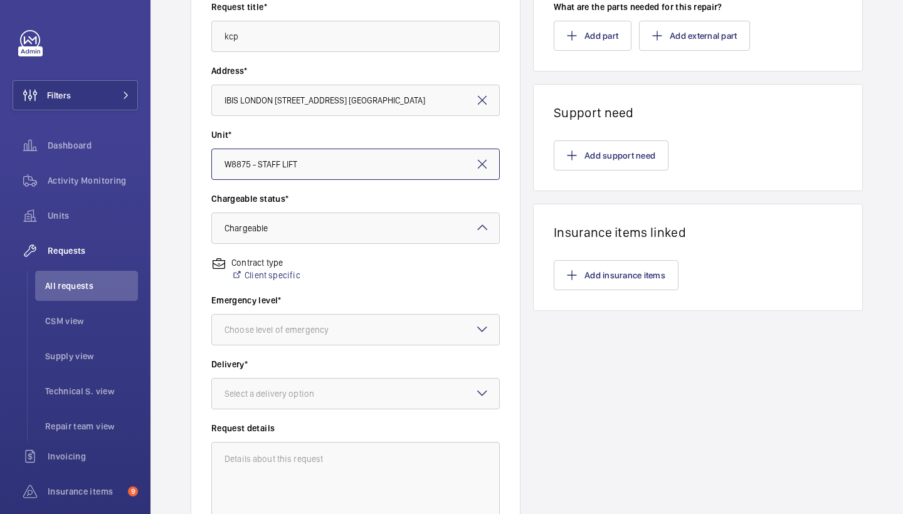
scroll to position [219, 0]
click at [328, 334] on div "Choose level of emergency" at bounding box center [292, 329] width 135 height 13
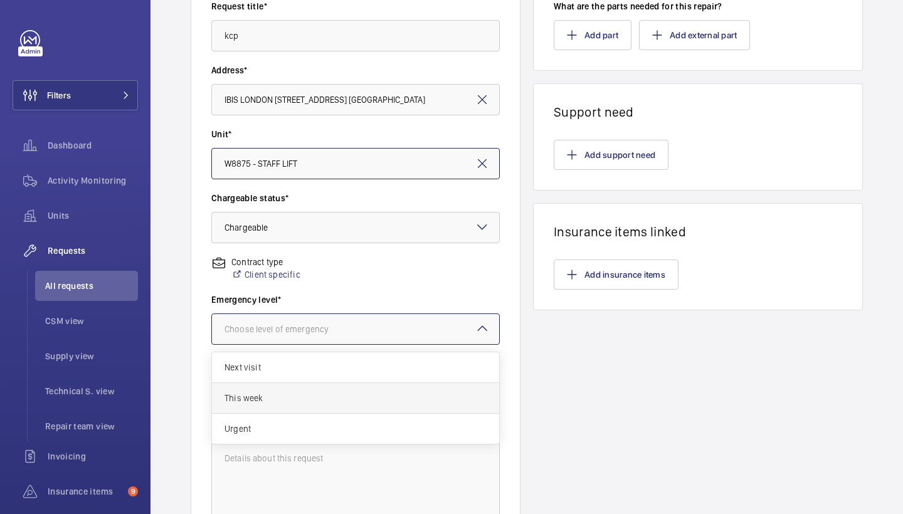
click at [281, 398] on span "This week" at bounding box center [356, 398] width 262 height 13
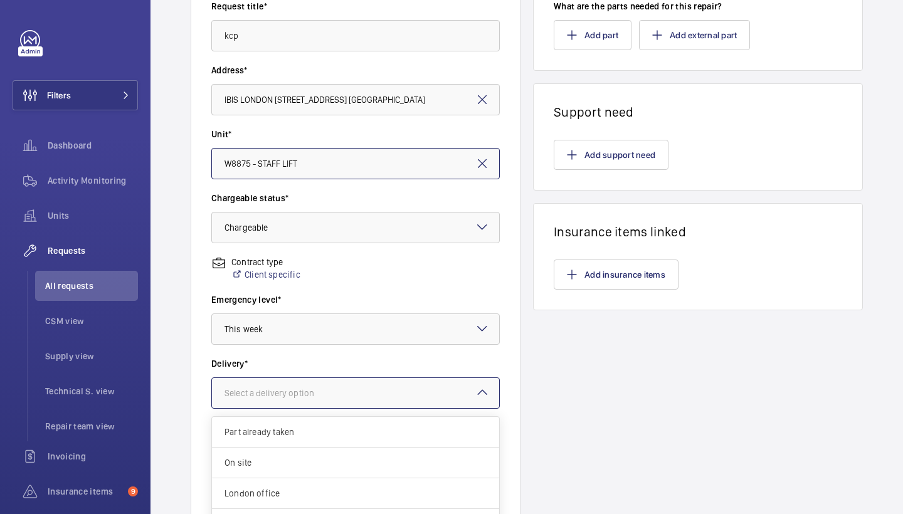
click at [304, 392] on div "Select a delivery option" at bounding box center [285, 393] width 121 height 13
click at [265, 488] on span "London office" at bounding box center [356, 493] width 262 height 13
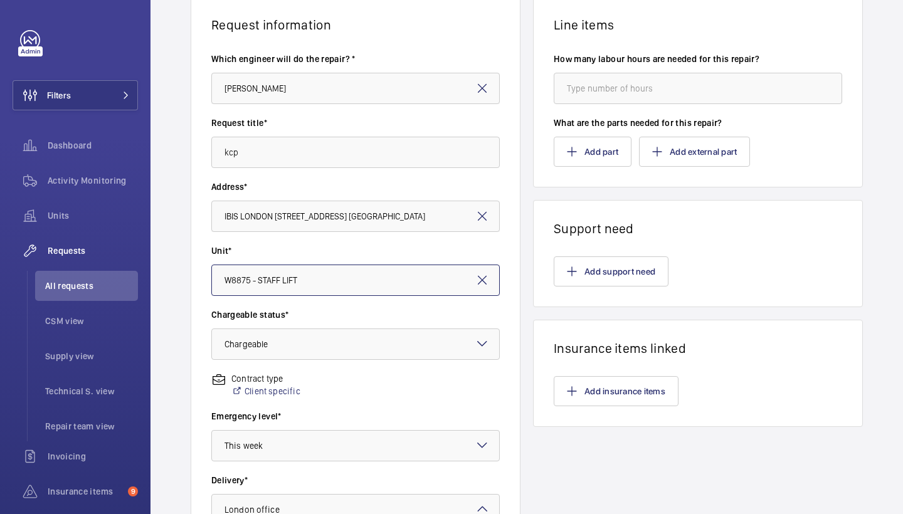
scroll to position [90, 0]
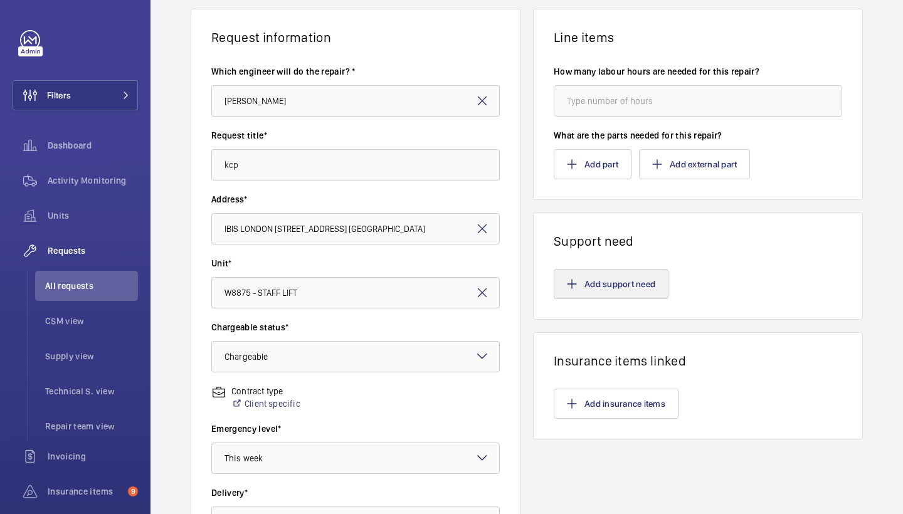
click at [584, 274] on button "Add support need" at bounding box center [611, 284] width 115 height 30
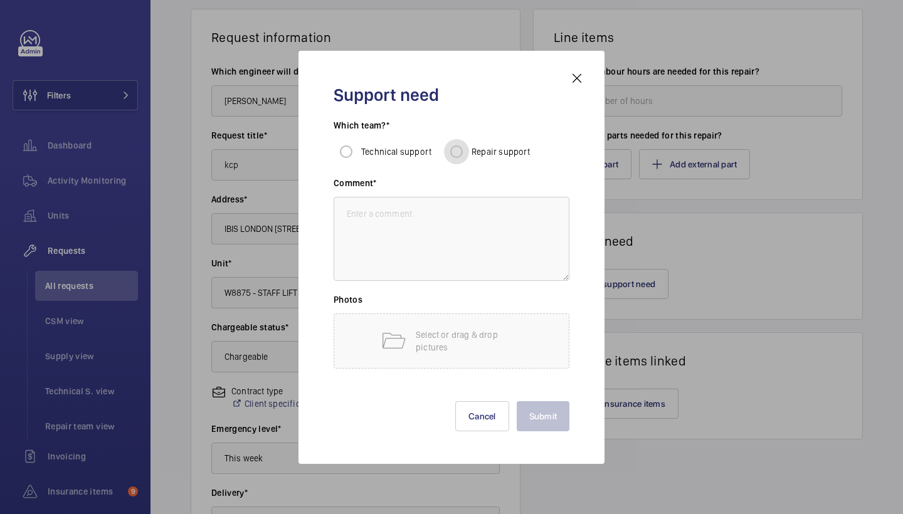
click at [463, 152] on input "Repair support" at bounding box center [456, 151] width 25 height 25
radio input "true"
click at [463, 256] on textarea at bounding box center [452, 239] width 236 height 84
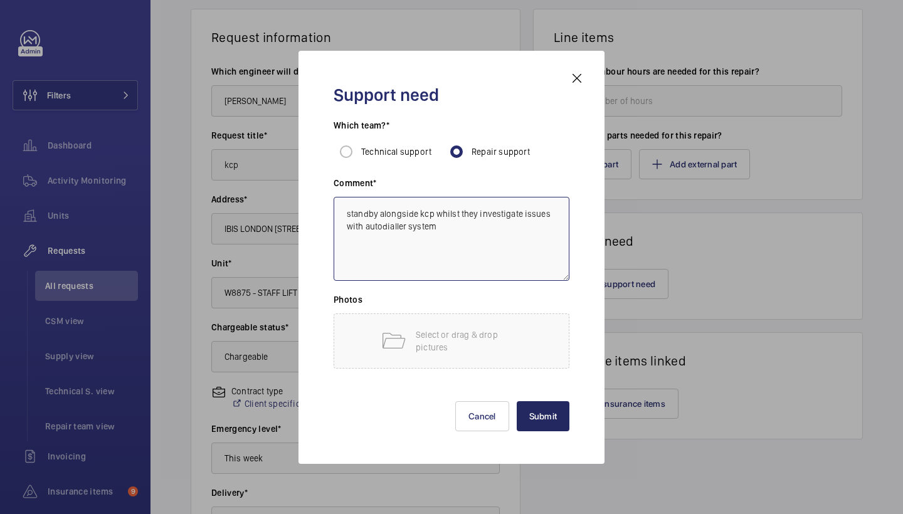
type textarea "standby alongside kcp whilst they investigate issues with autodialler system"
click at [547, 404] on button "Submit" at bounding box center [543, 416] width 53 height 30
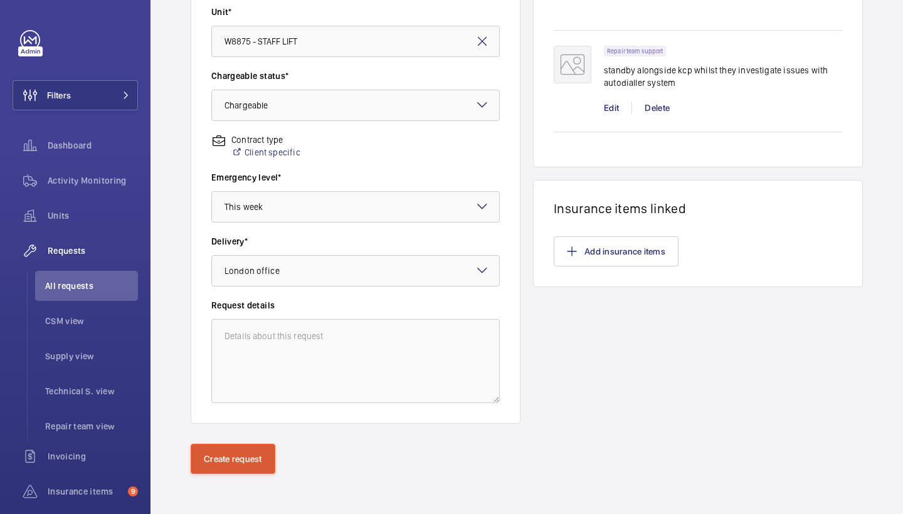
scroll to position [341, 0]
click at [245, 457] on button "Create request" at bounding box center [233, 459] width 85 height 30
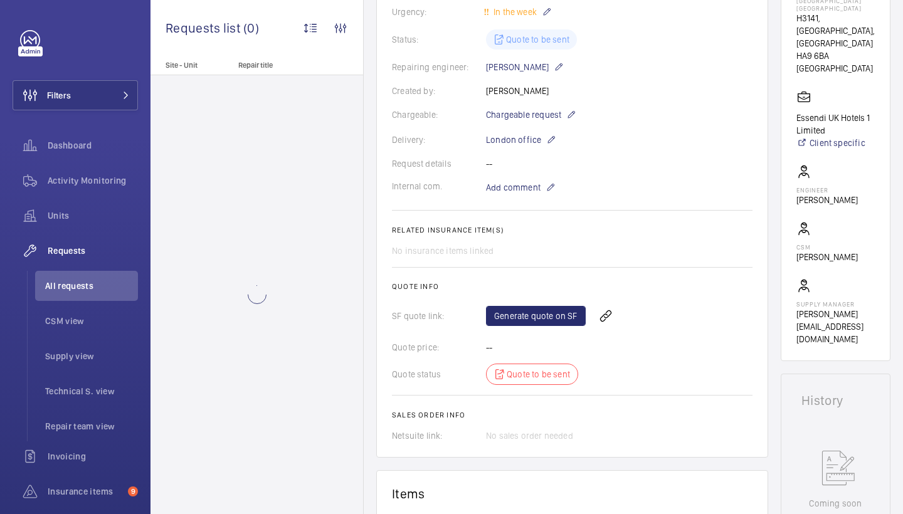
scroll to position [253, 0]
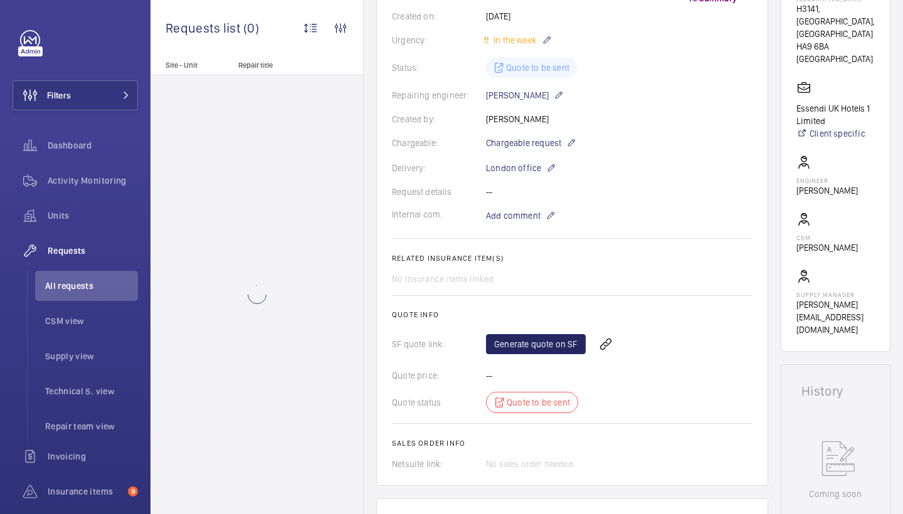
click at [526, 334] on link "Generate quote on SF" at bounding box center [536, 344] width 100 height 20
